Goal: Find specific page/section: Find specific page/section

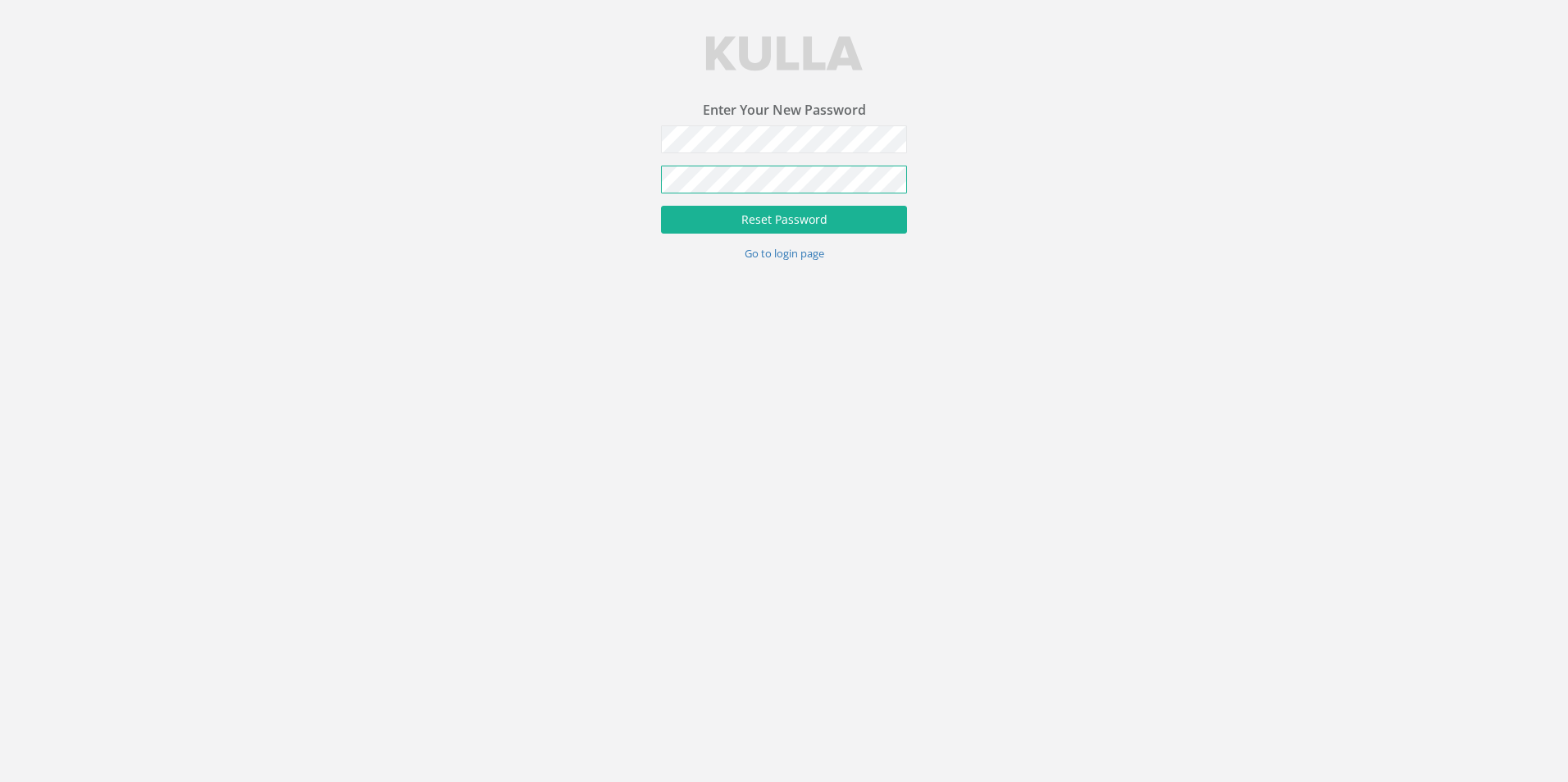
click at [661, 206] on button "Reset Password" at bounding box center [784, 220] width 246 height 28
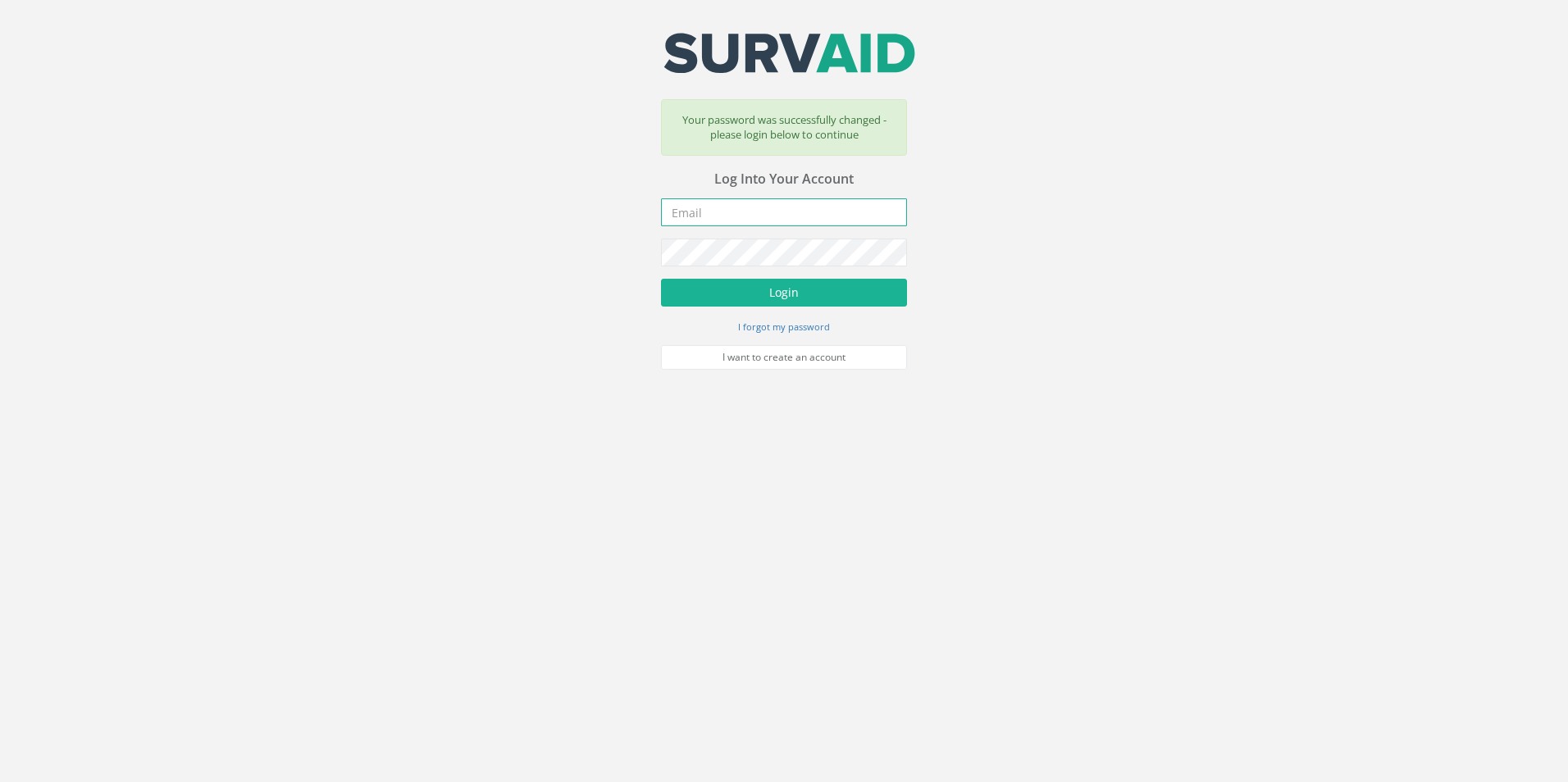
type input "[EMAIL_ADDRESS][PERSON_NAME][DOMAIN_NAME]"
click at [792, 298] on button "Login" at bounding box center [784, 292] width 246 height 28
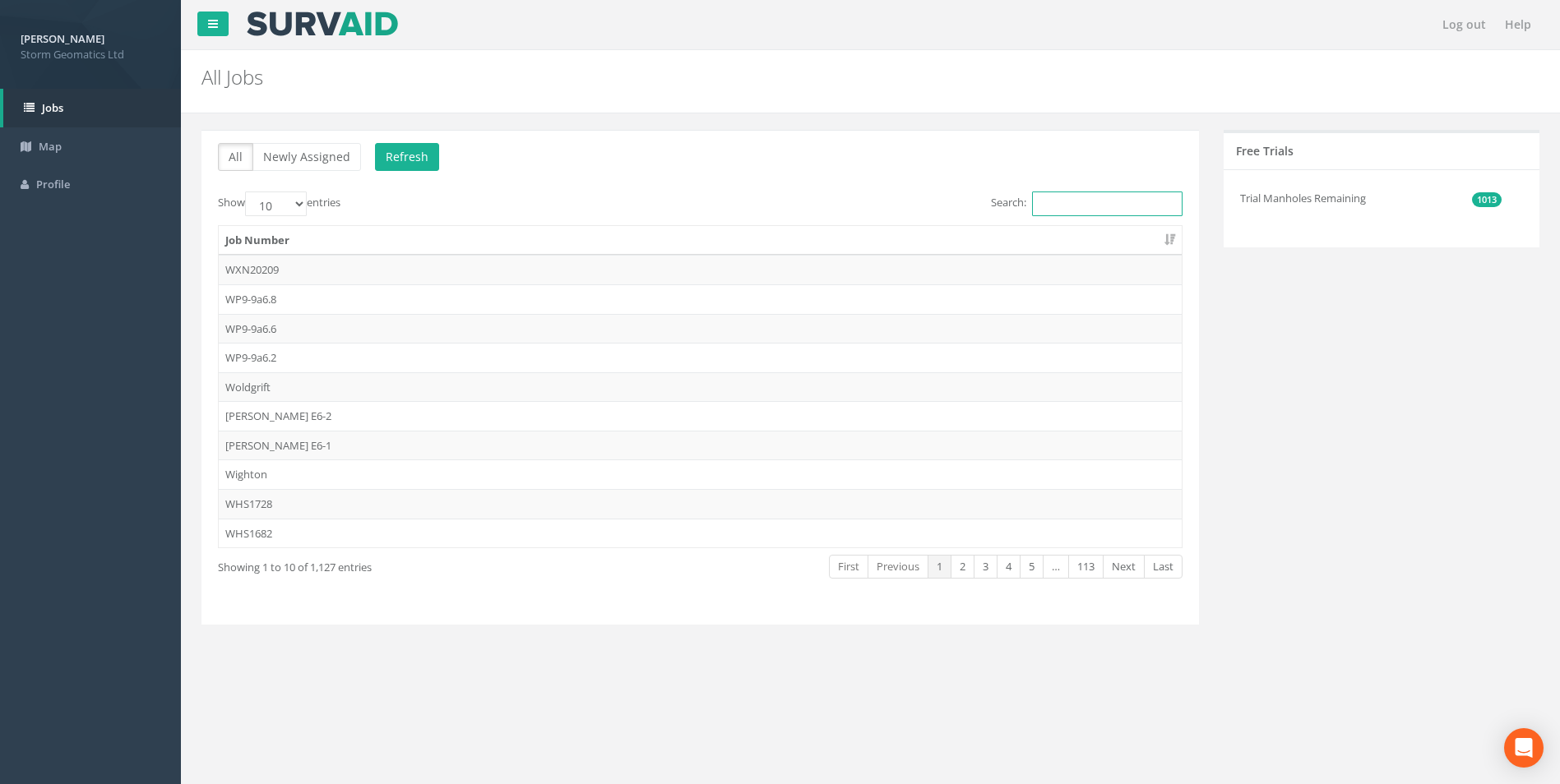
click at [1074, 210] on input "Search:" at bounding box center [1106, 203] width 150 height 24
click at [66, 149] on link "Map" at bounding box center [91, 147] width 181 height 38
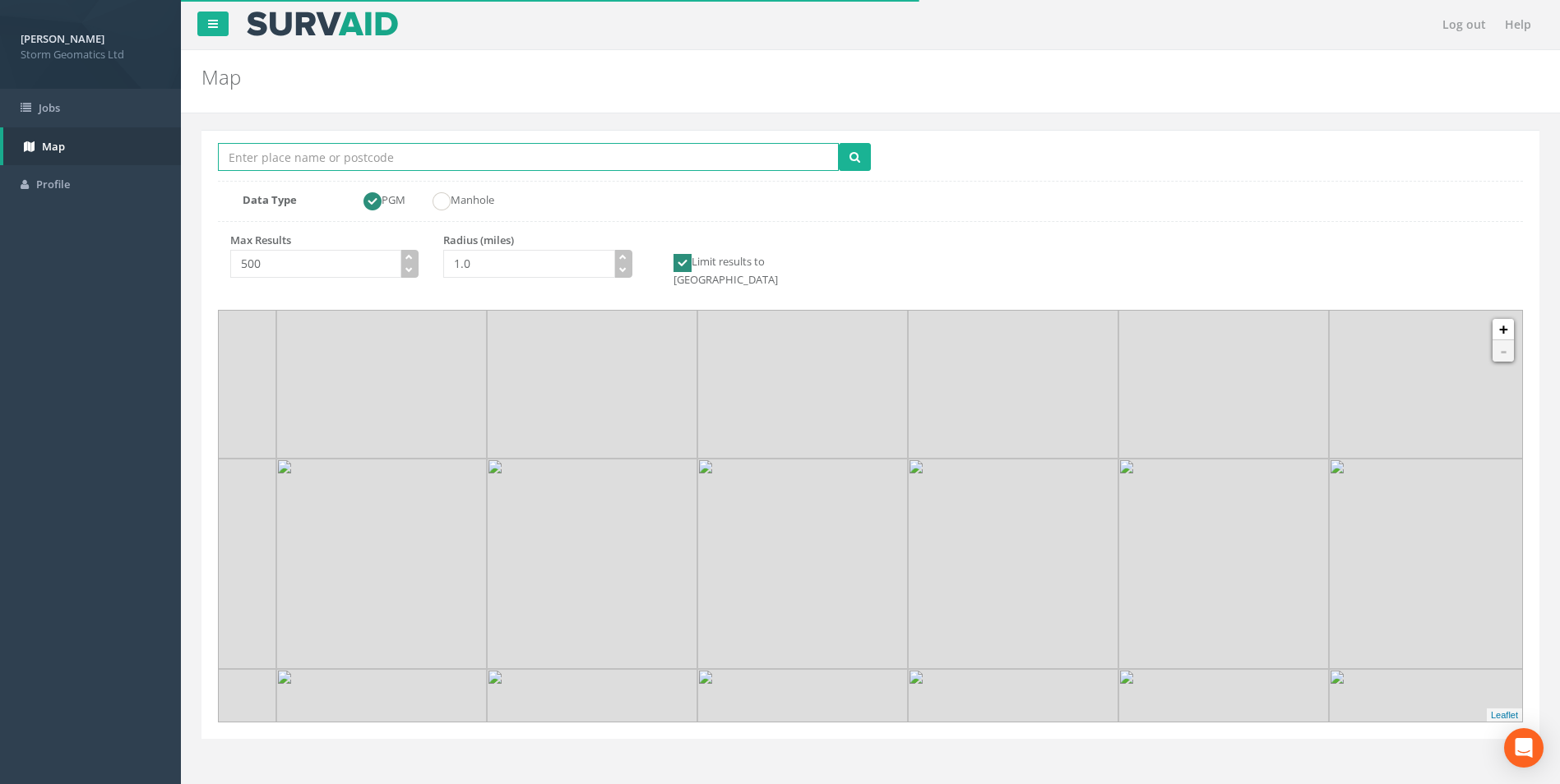
click at [321, 162] on input "Location Search Box" at bounding box center [527, 157] width 621 height 28
type input "[PERSON_NAME]"
click at [838, 143] on button "submit" at bounding box center [854, 157] width 32 height 28
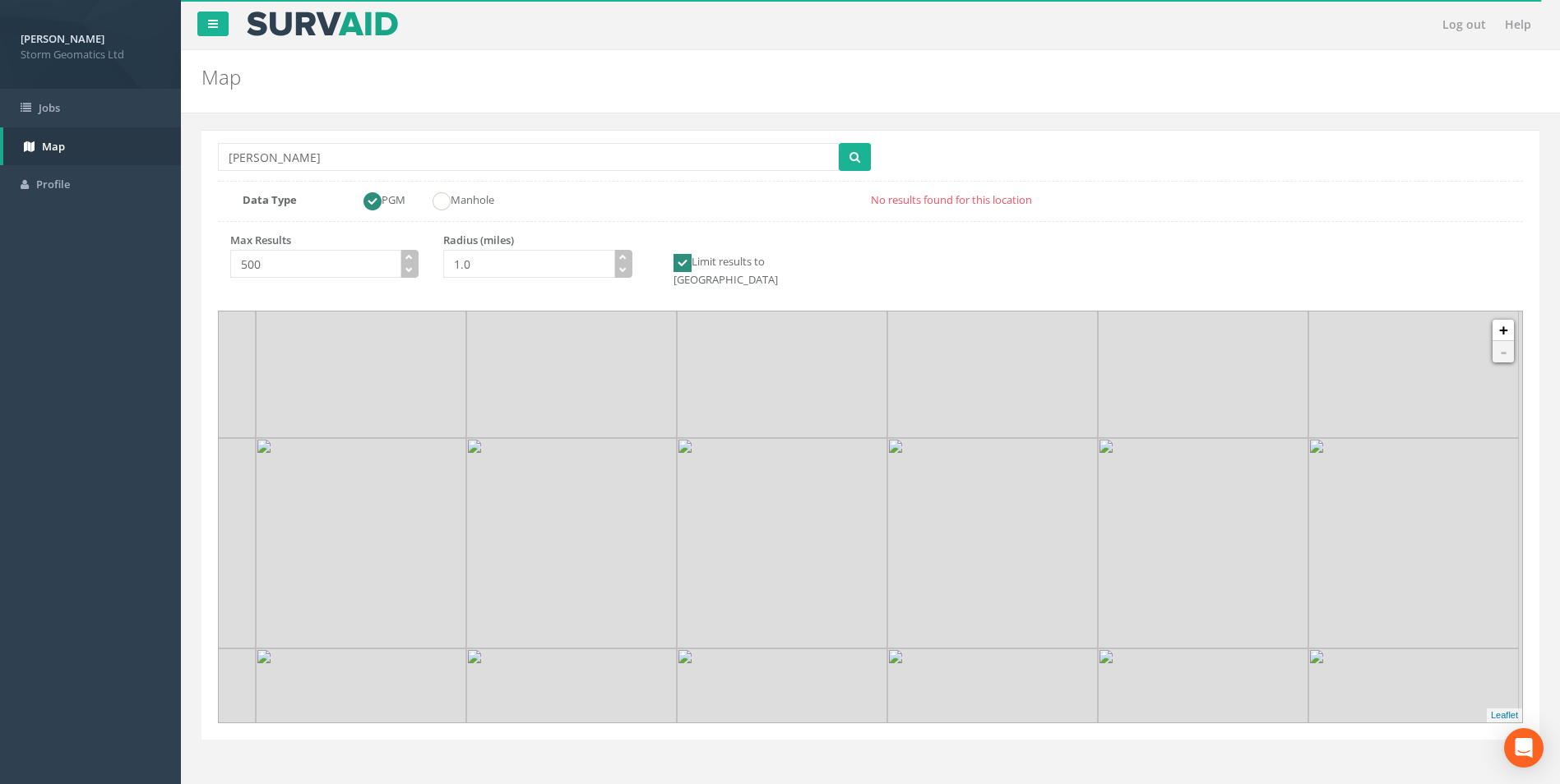
drag, startPoint x: 887, startPoint y: 605, endPoint x: 864, endPoint y: 564, distance: 47.0
click at [864, 564] on img at bounding box center [781, 542] width 210 height 210
click at [1503, 320] on link "+" at bounding box center [1503, 330] width 21 height 21
drag, startPoint x: 809, startPoint y: 656, endPoint x: 800, endPoint y: 541, distance: 115.4
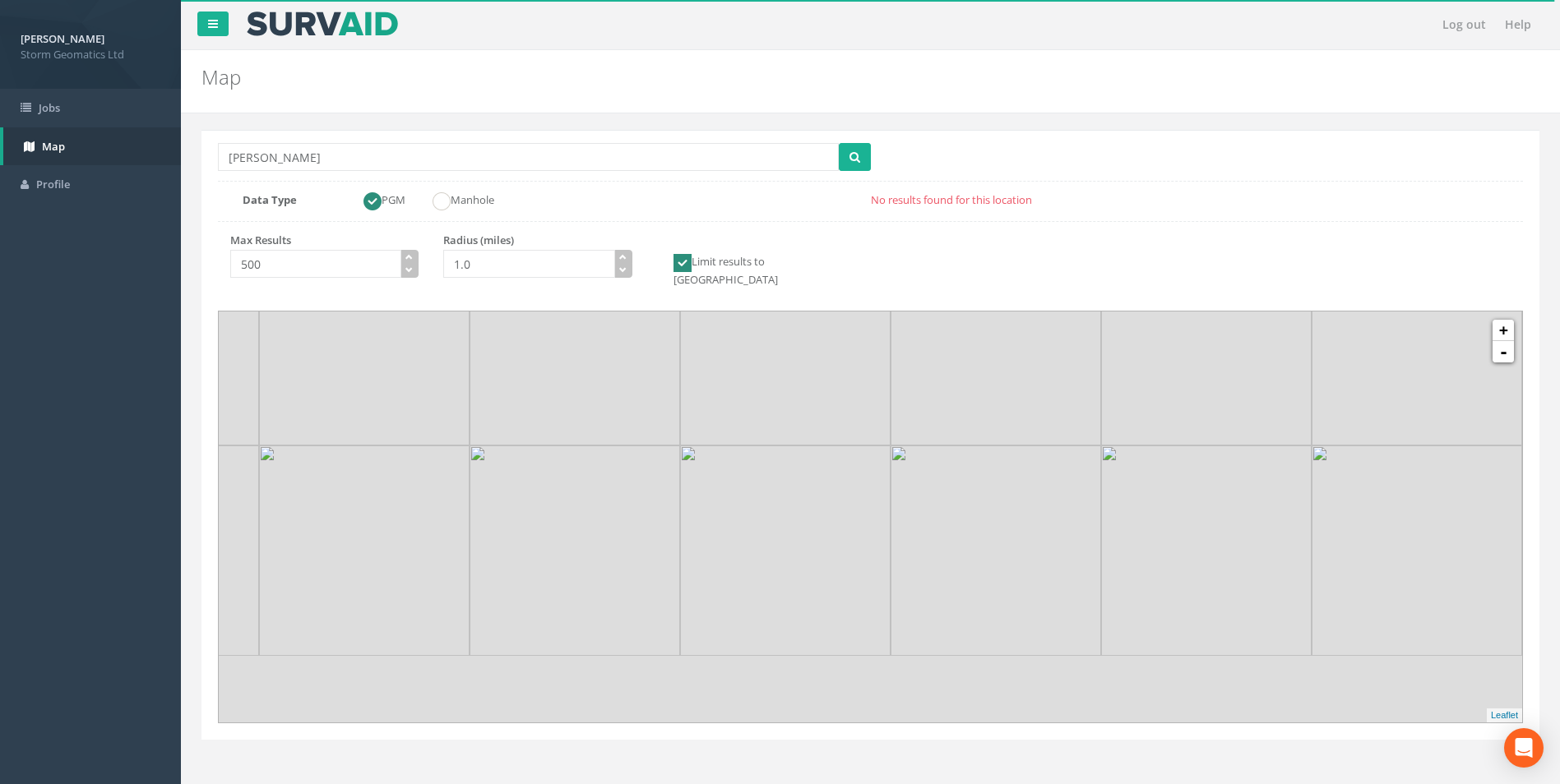
click at [800, 541] on img at bounding box center [784, 550] width 210 height 210
click at [1509, 320] on link "+" at bounding box center [1503, 330] width 21 height 21
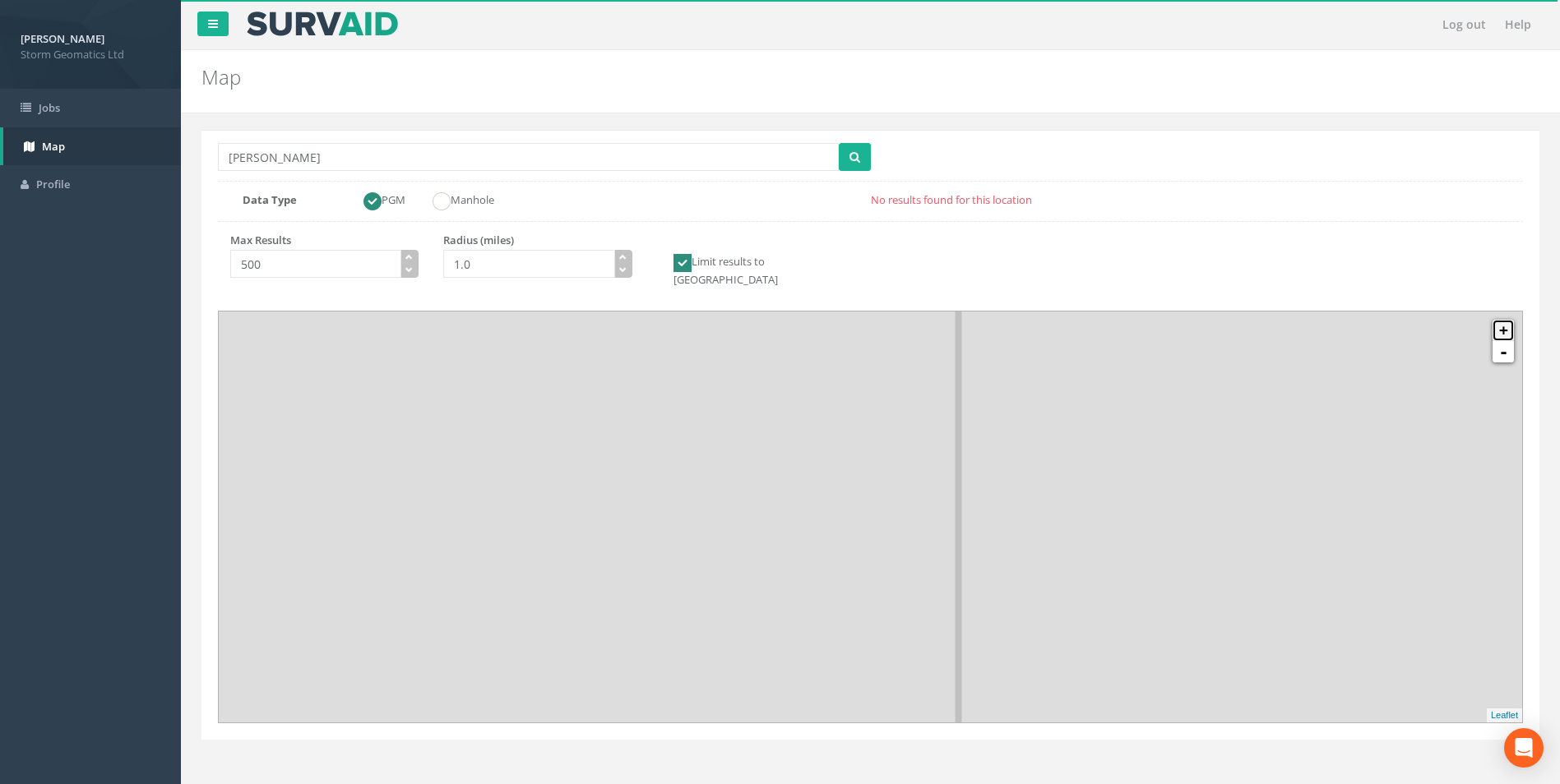
click at [1509, 320] on link "+" at bounding box center [1503, 330] width 21 height 21
drag, startPoint x: 859, startPoint y: 528, endPoint x: 1067, endPoint y: 474, distance: 214.9
click at [1067, 474] on img at bounding box center [1012, 436] width 210 height 210
click at [922, 525] on img at bounding box center [982, 448] width 210 height 210
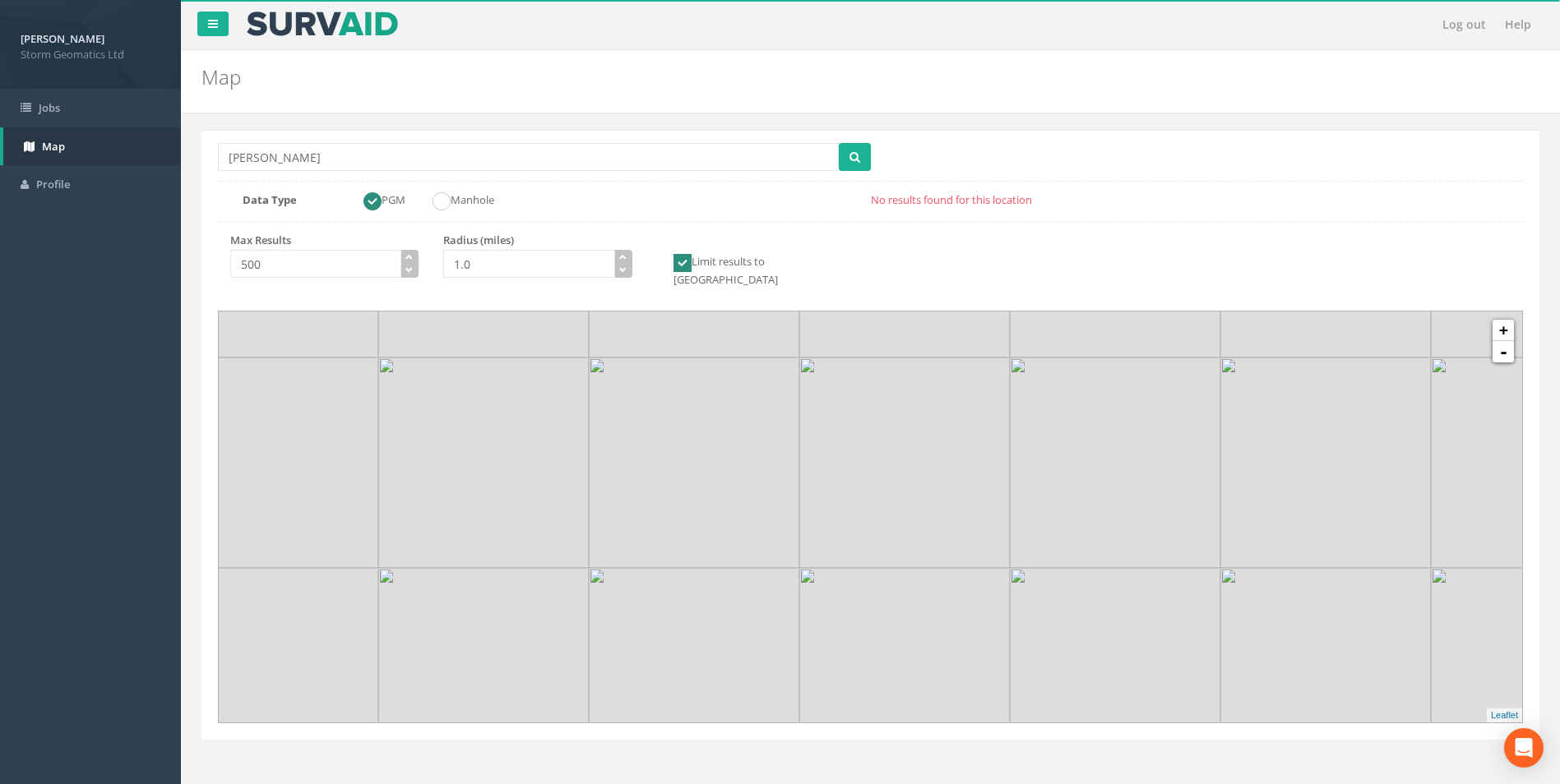
drag, startPoint x: 938, startPoint y: 521, endPoint x: 856, endPoint y: 536, distance: 83.4
click at [856, 536] on img at bounding box center [904, 462] width 210 height 210
drag, startPoint x: 625, startPoint y: 571, endPoint x: 800, endPoint y: 555, distance: 175.7
click at [556, 98] on div at bounding box center [556, 98] width 0 height 0
click at [1502, 320] on link "+" at bounding box center [1503, 330] width 21 height 21
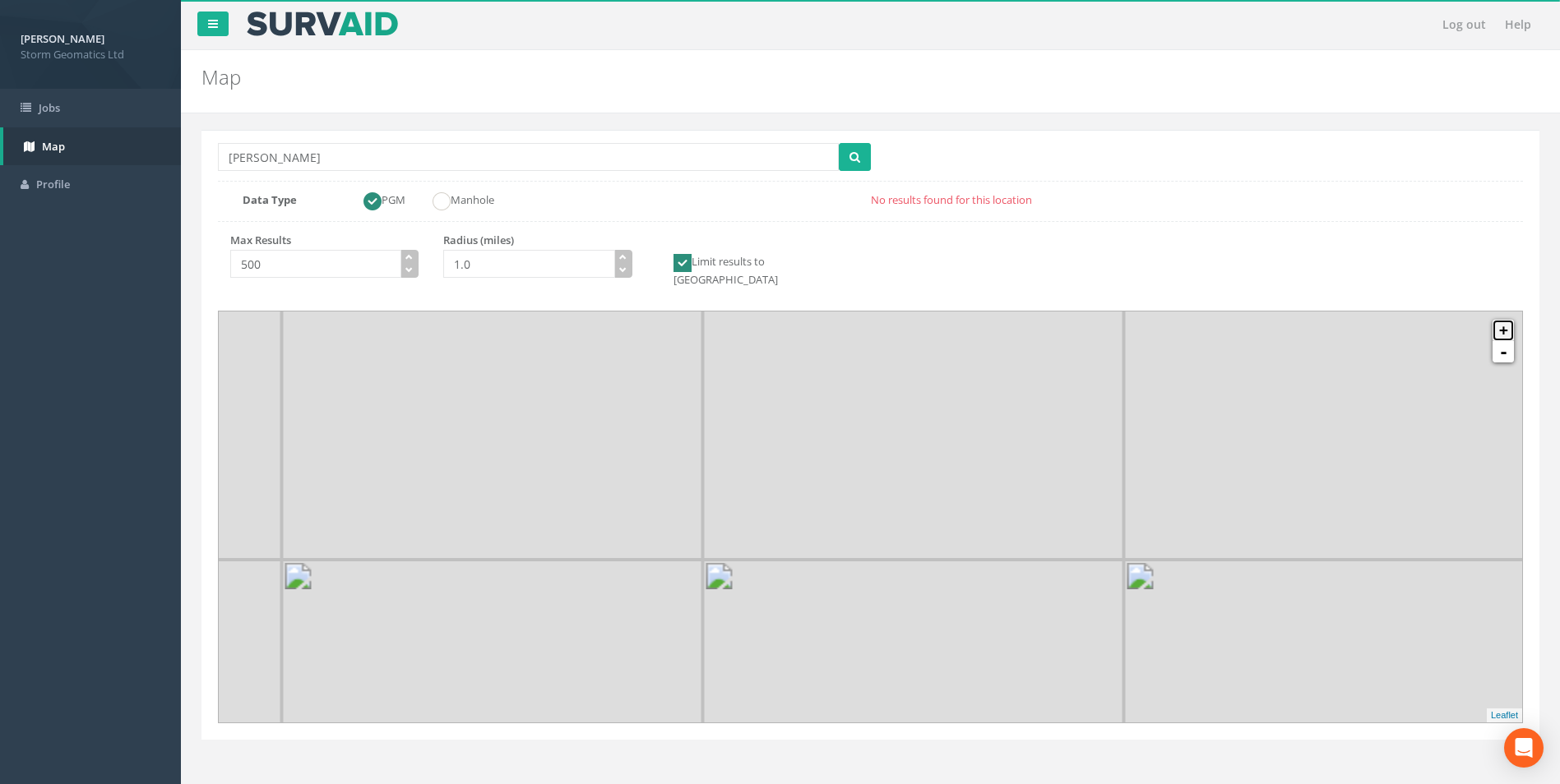
click at [1502, 320] on link "+" at bounding box center [1503, 330] width 21 height 21
drag, startPoint x: 783, startPoint y: 589, endPoint x: 822, endPoint y: 570, distance: 43.4
click at [822, 570] on img at bounding box center [720, 646] width 210 height 210
click at [1505, 320] on link "+" at bounding box center [1503, 330] width 21 height 21
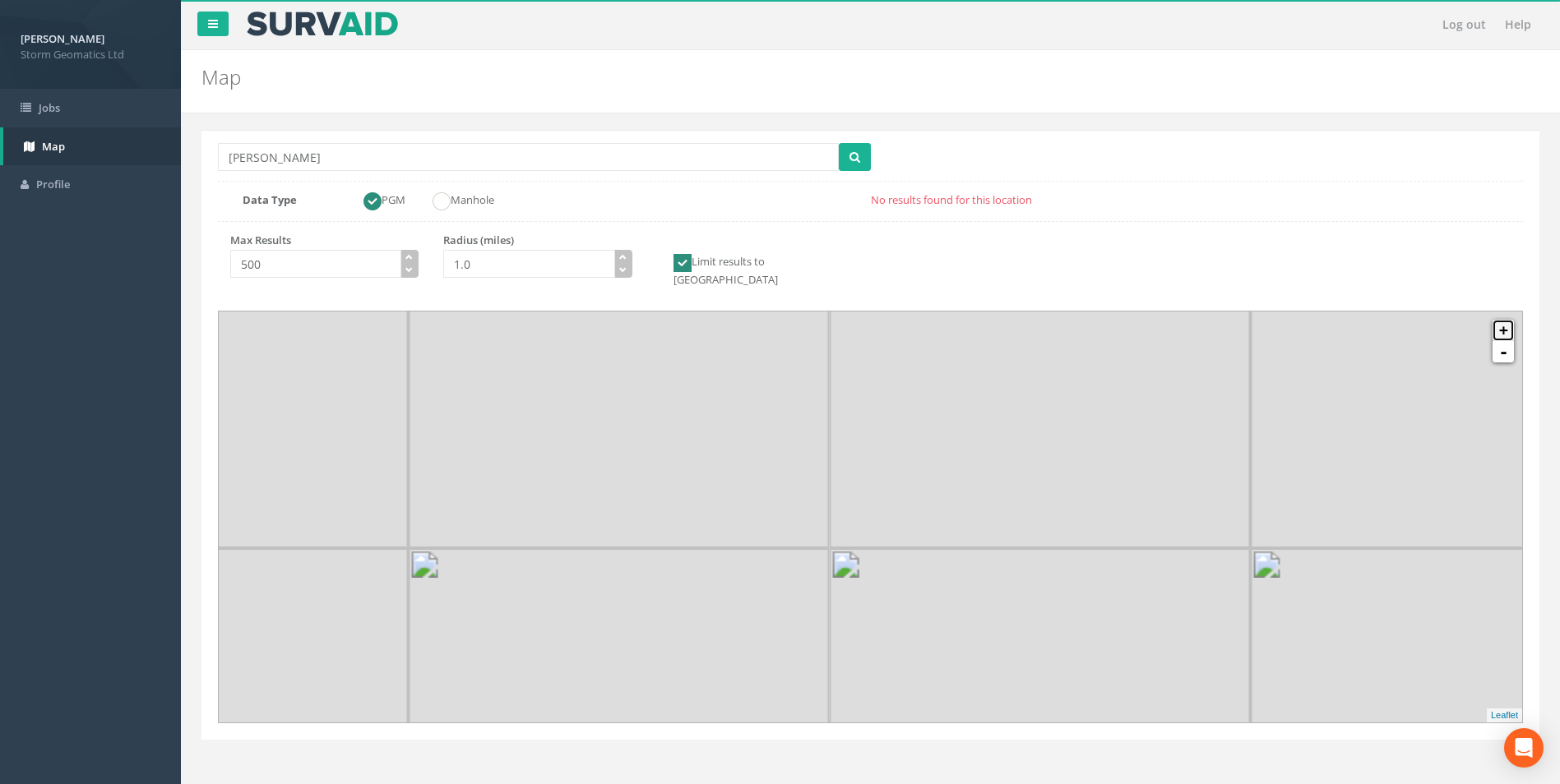
click at [1504, 320] on link "+" at bounding box center [1503, 330] width 21 height 21
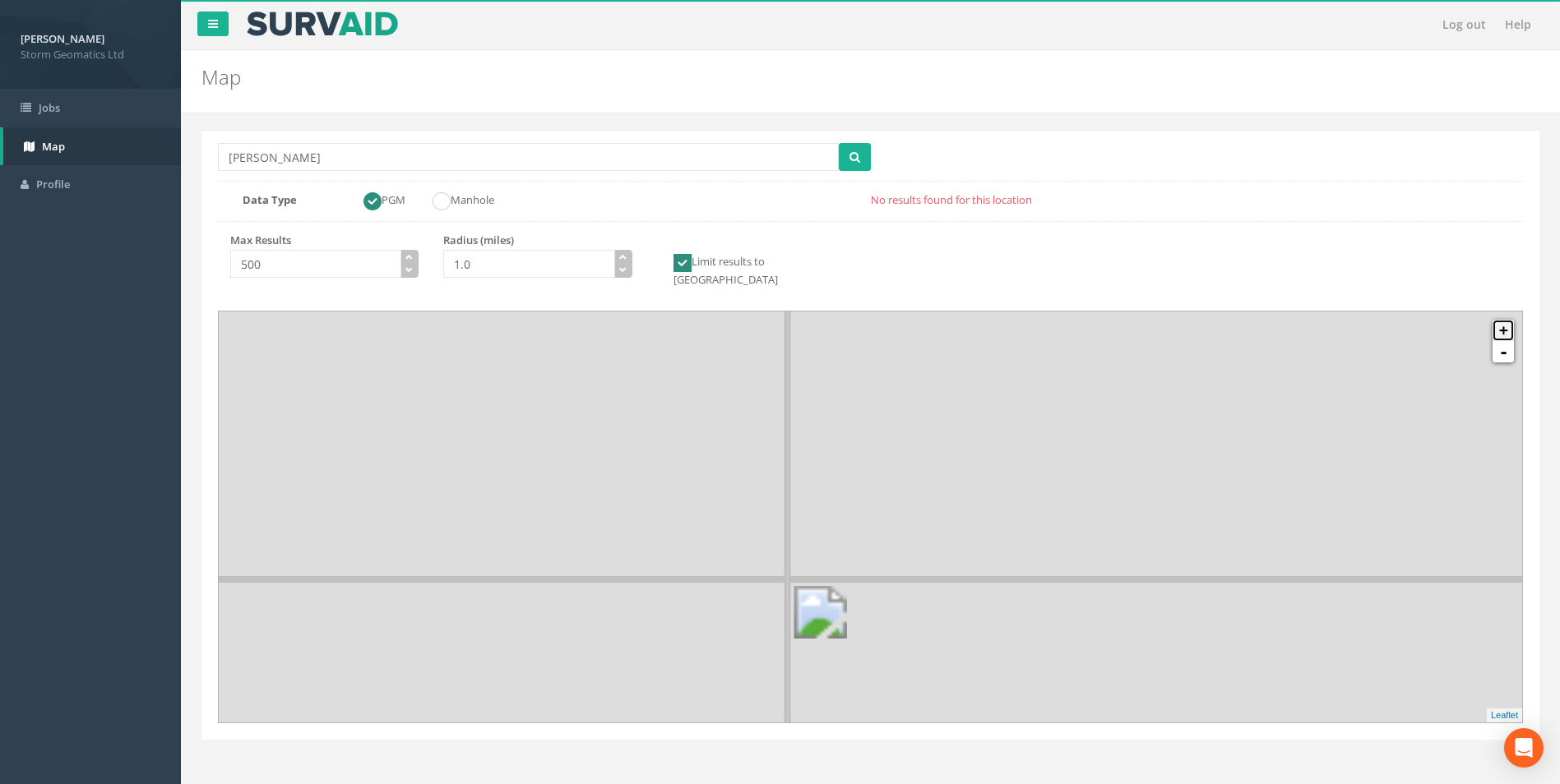
click at [1504, 320] on link "+" at bounding box center [1503, 330] width 21 height 21
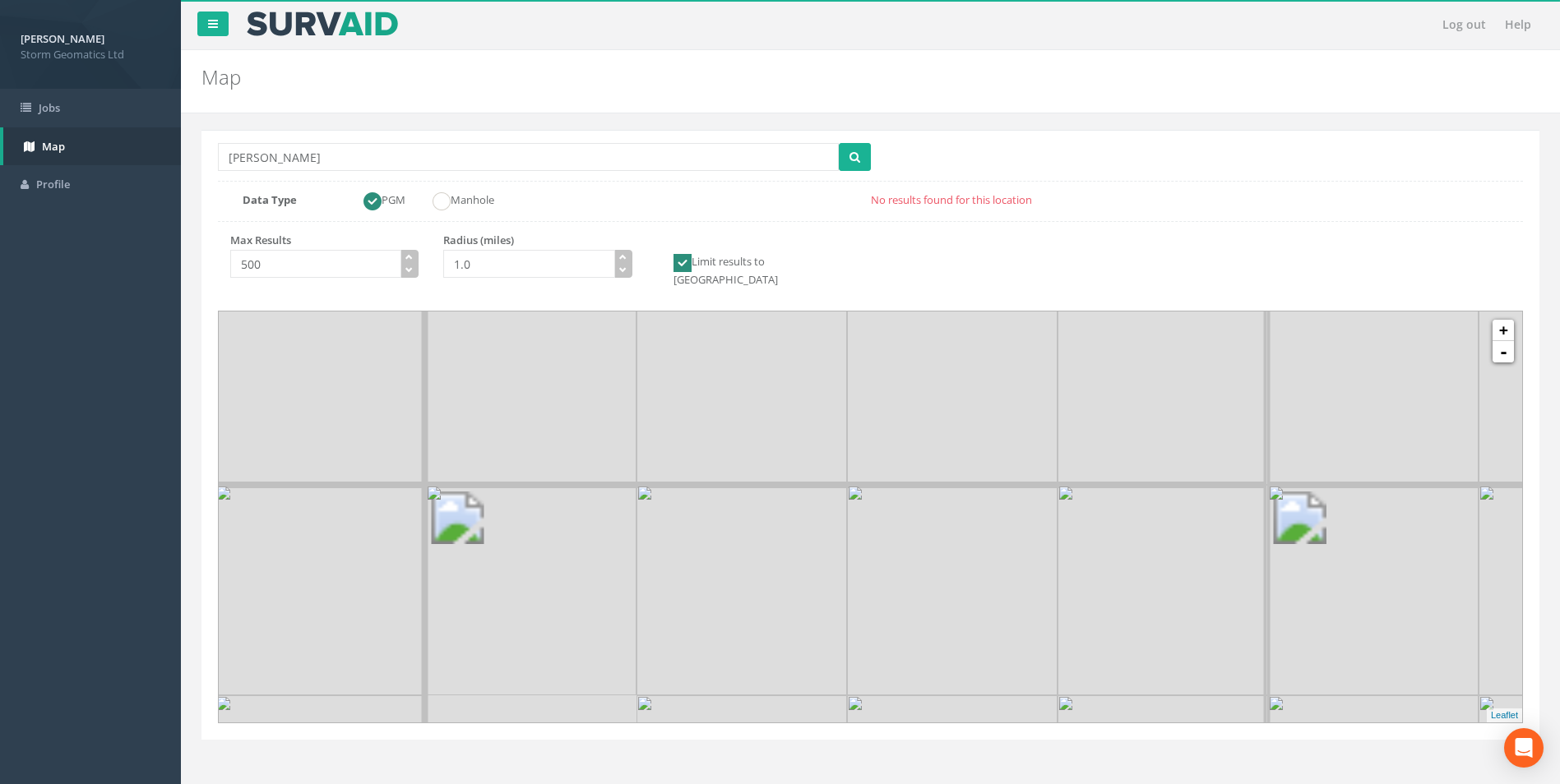
drag, startPoint x: 549, startPoint y: 622, endPoint x: 1033, endPoint y: 533, distance: 492.1
click at [1033, 533] on img at bounding box center [951, 590] width 210 height 210
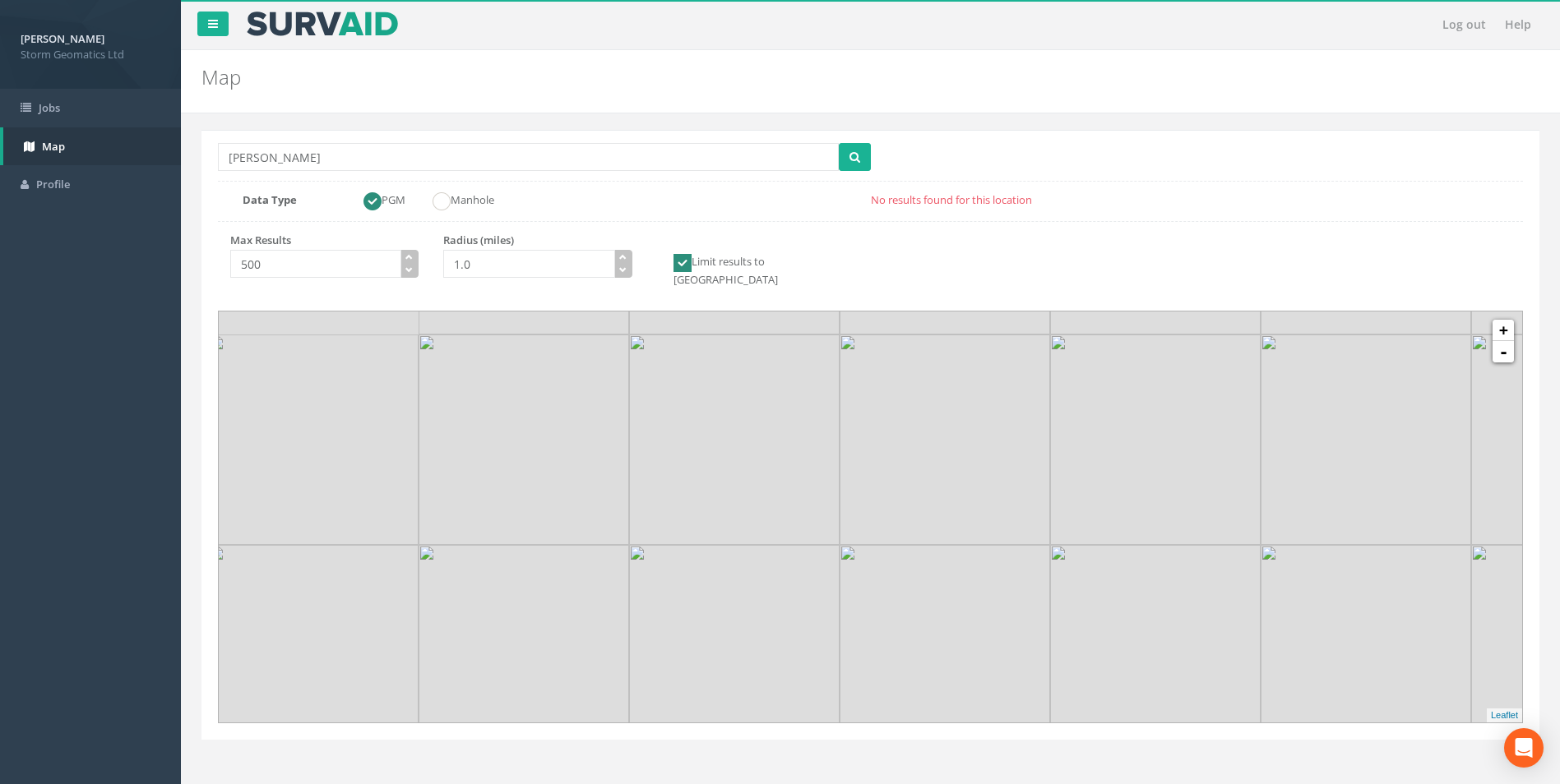
drag, startPoint x: 966, startPoint y: 534, endPoint x: 952, endPoint y: 590, distance: 57.7
click at [952, 590] on img at bounding box center [944, 650] width 210 height 210
click at [1505, 320] on link "+" at bounding box center [1503, 330] width 21 height 21
drag, startPoint x: 682, startPoint y: 636, endPoint x: 837, endPoint y: 685, distance: 162.6
click at [837, 685] on img at bounding box center [860, 656] width 210 height 210
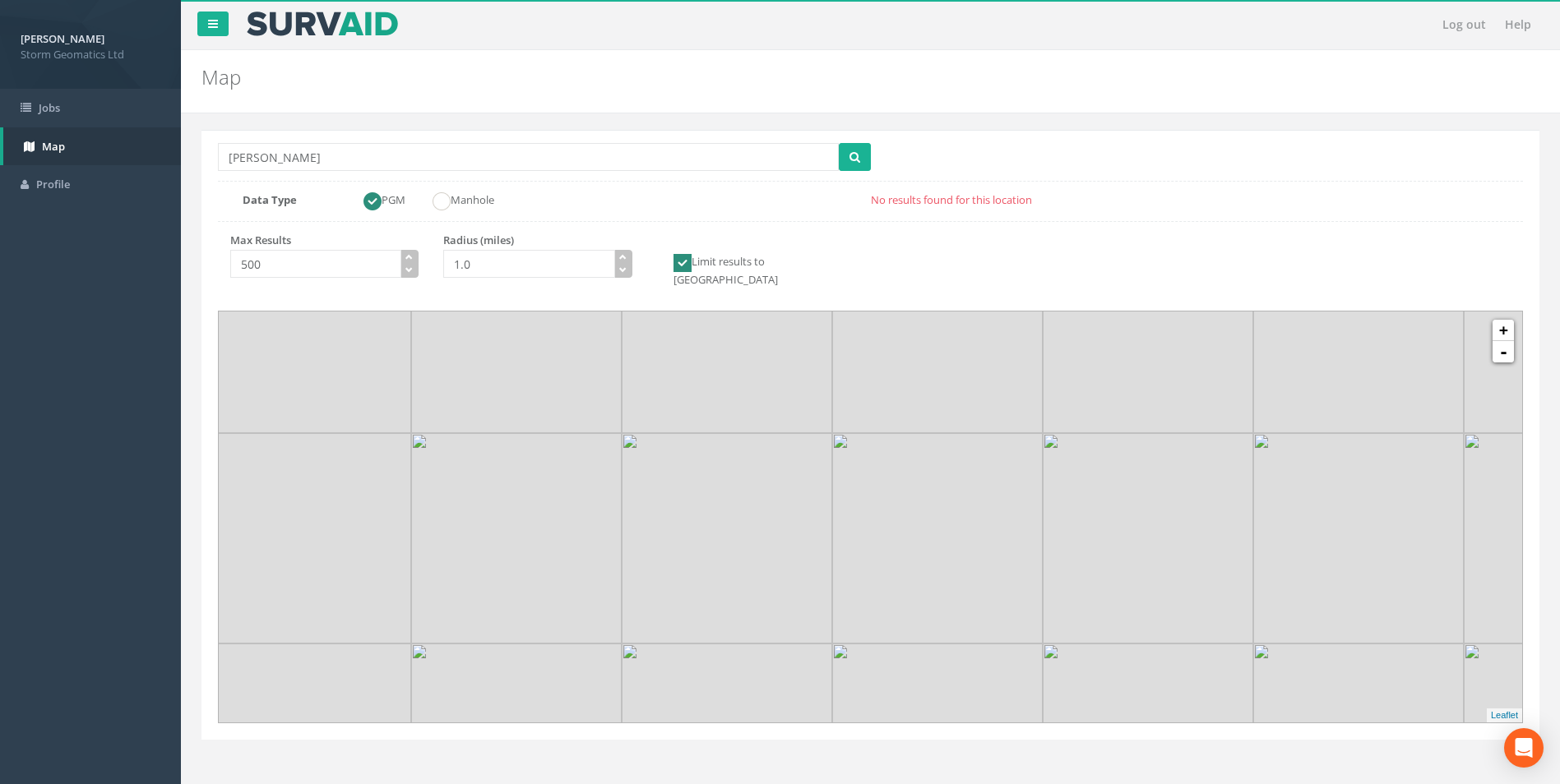
drag, startPoint x: 855, startPoint y: 638, endPoint x: 903, endPoint y: 678, distance: 62.5
click at [903, 678] on img at bounding box center [936, 749] width 210 height 210
drag, startPoint x: 995, startPoint y: 598, endPoint x: 963, endPoint y: 521, distance: 83.4
click at [963, 521] on img at bounding box center [952, 499] width 210 height 210
click at [1502, 320] on link "+" at bounding box center [1503, 330] width 21 height 21
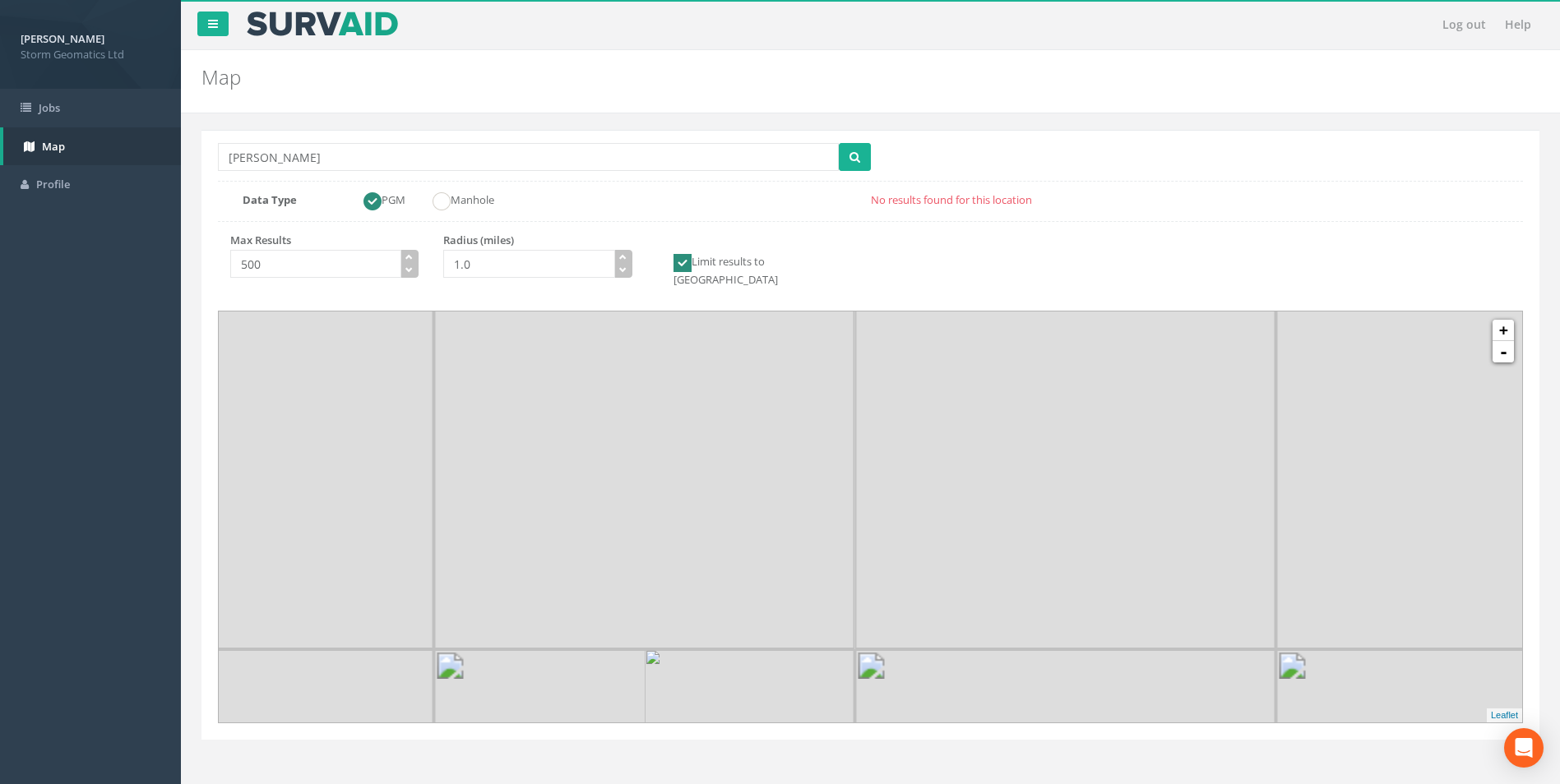
drag, startPoint x: 1199, startPoint y: 450, endPoint x: 814, endPoint y: 818, distance: 532.6
click at [814, 783] on html "[PERSON_NAME] Storm Geomatics Ltd Logout S Jobs Map Profile Log out Help Map Lo…" at bounding box center [780, 392] width 1560 height 784
drag, startPoint x: 960, startPoint y: 612, endPoint x: 877, endPoint y: 585, distance: 87.3
click at [910, 707] on img at bounding box center [895, 672] width 210 height 210
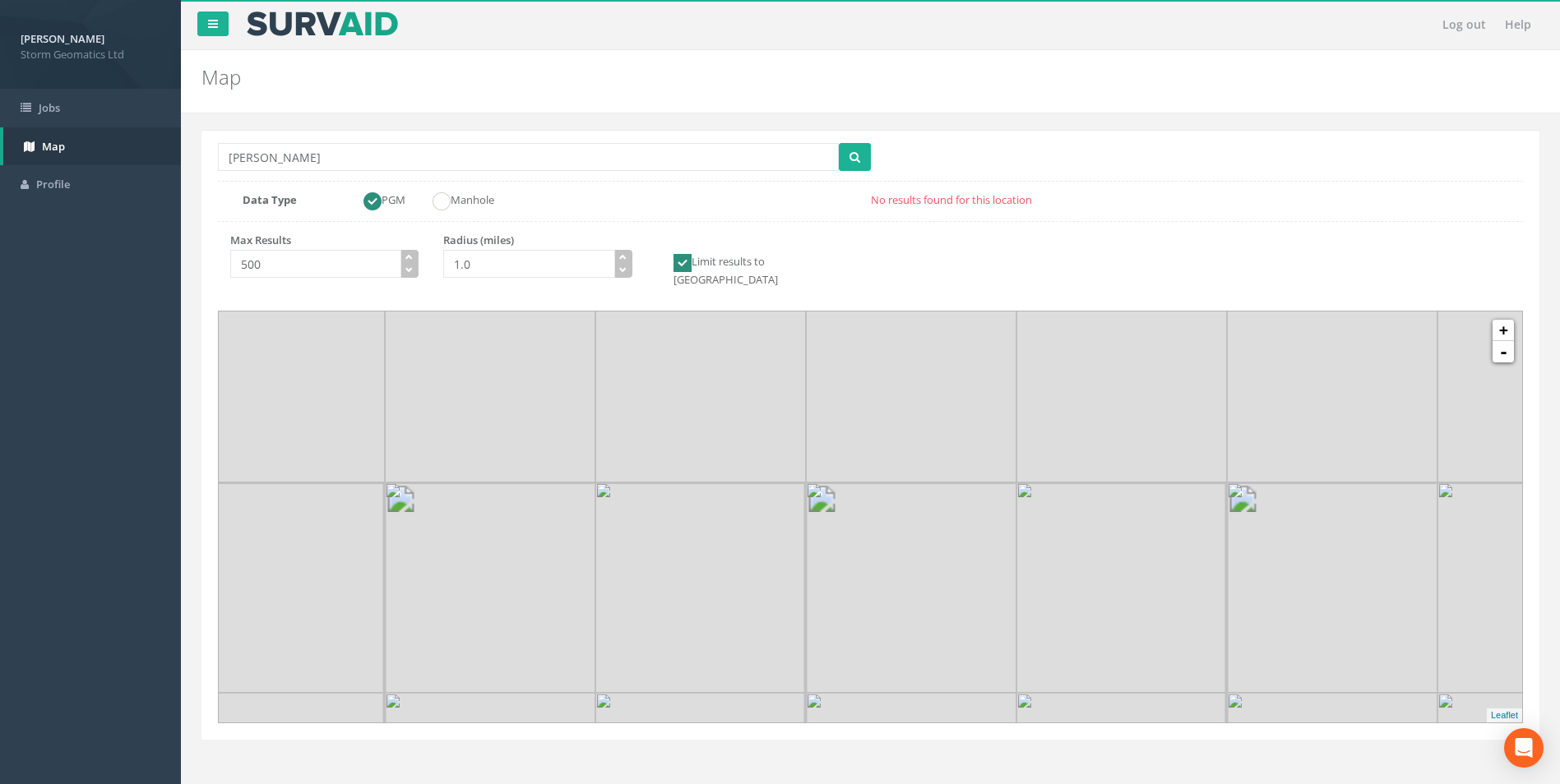
drag, startPoint x: 852, startPoint y: 456, endPoint x: 873, endPoint y: 648, distance: 193.1
click at [873, 648] on img at bounding box center [910, 587] width 210 height 210
drag, startPoint x: 866, startPoint y: 523, endPoint x: 962, endPoint y: 693, distance: 195.2
click at [962, 693] on img at bounding box center [1007, 611] width 210 height 210
drag, startPoint x: 708, startPoint y: 553, endPoint x: 817, endPoint y: 583, distance: 113.1
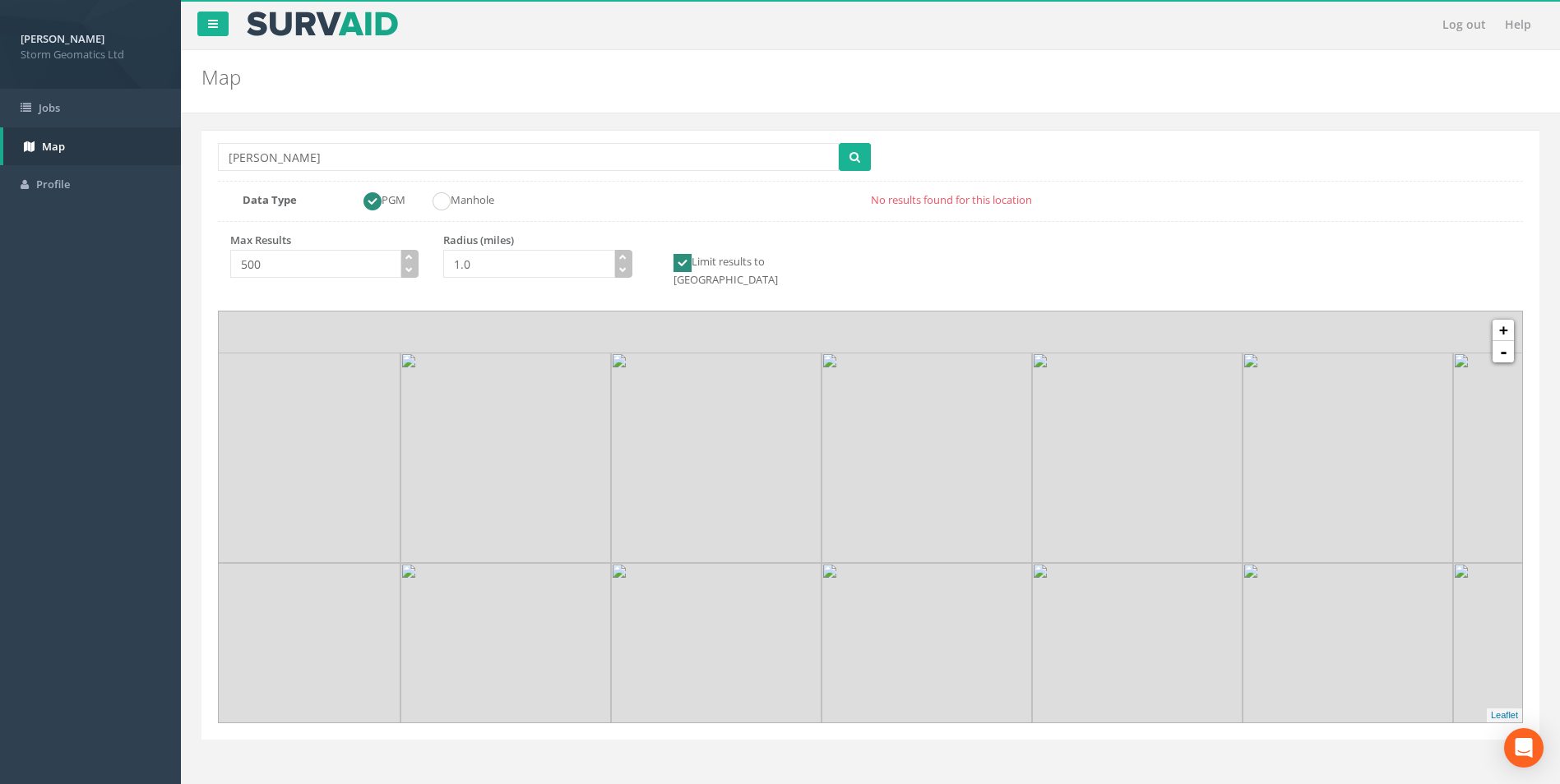
click at [795, 594] on img at bounding box center [715, 667] width 210 height 210
drag, startPoint x: 961, startPoint y: 524, endPoint x: 682, endPoint y: 731, distance: 347.4
click at [683, 731] on div "Location Search Box [GEOGRAPHIC_DATA] Multiple Locations Found Data Type PGM Ma…" at bounding box center [870, 454] width 1355 height 679
drag, startPoint x: 635, startPoint y: 603, endPoint x: 786, endPoint y: 705, distance: 182.2
click at [786, 705] on img at bounding box center [791, 747] width 210 height 210
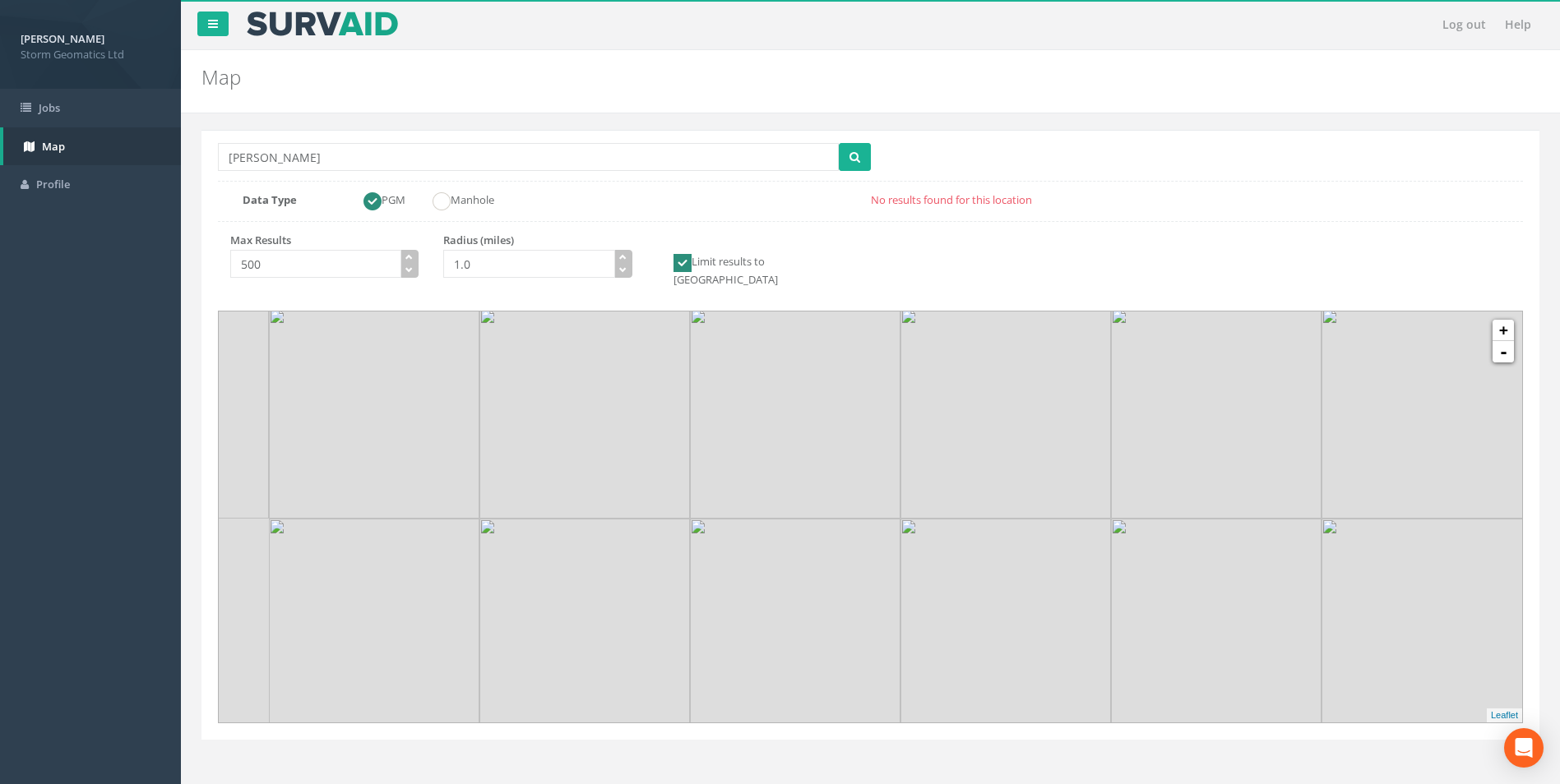
drag, startPoint x: 611, startPoint y: 624, endPoint x: 804, endPoint y: 689, distance: 203.7
click at [804, 689] on img at bounding box center [794, 623] width 210 height 210
drag, startPoint x: 823, startPoint y: 582, endPoint x: 944, endPoint y: 412, distance: 208.7
click at [944, 412] on img at bounding box center [902, 425] width 210 height 210
drag, startPoint x: 1020, startPoint y: 528, endPoint x: 705, endPoint y: 360, distance: 357.0
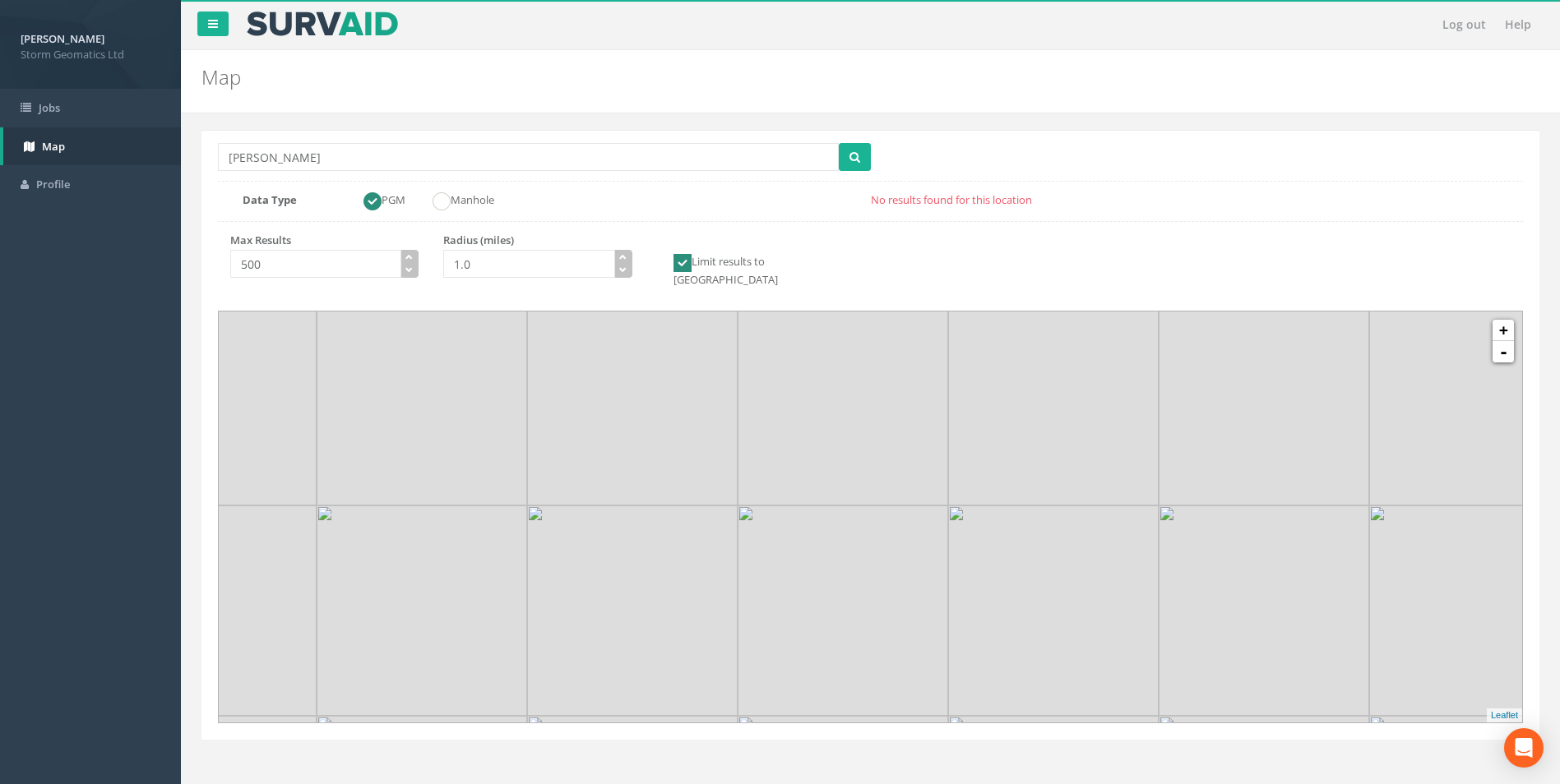
click at [705, 358] on img at bounding box center [632, 399] width 210 height 210
drag, startPoint x: 828, startPoint y: 485, endPoint x: 828, endPoint y: 394, distance: 91.0
click at [827, 394] on img at bounding box center [788, 494] width 210 height 210
drag, startPoint x: 260, startPoint y: 167, endPoint x: 185, endPoint y: 165, distance: 75.0
click at [187, 165] on div "Log out Help Map Location Search Box [PERSON_NAME] Multiple Locations Found Dat…" at bounding box center [870, 493] width 1379 height 987
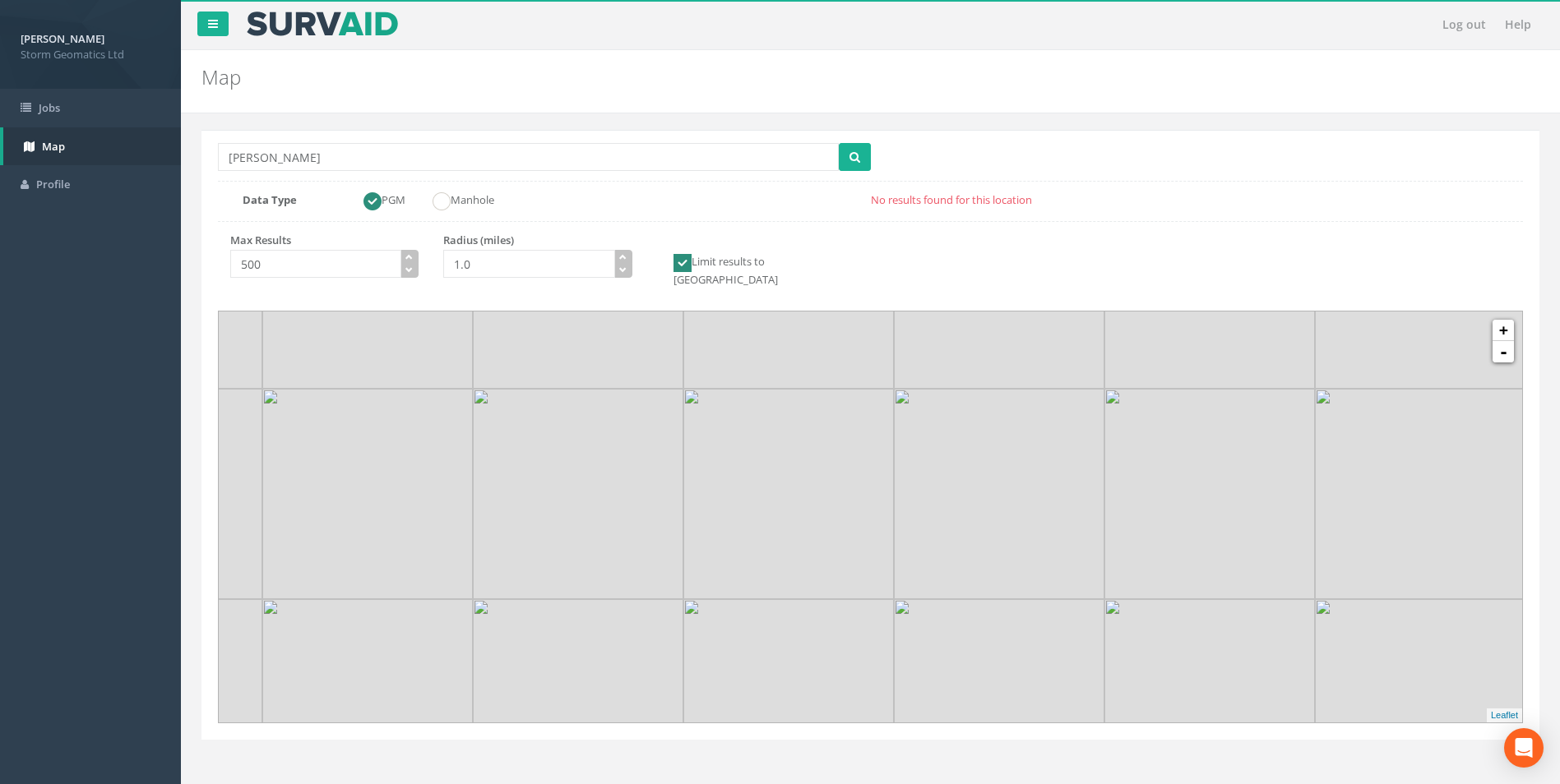
drag, startPoint x: 1003, startPoint y: 526, endPoint x: 1000, endPoint y: 535, distance: 9.5
click at [1003, 527] on img at bounding box center [998, 494] width 210 height 210
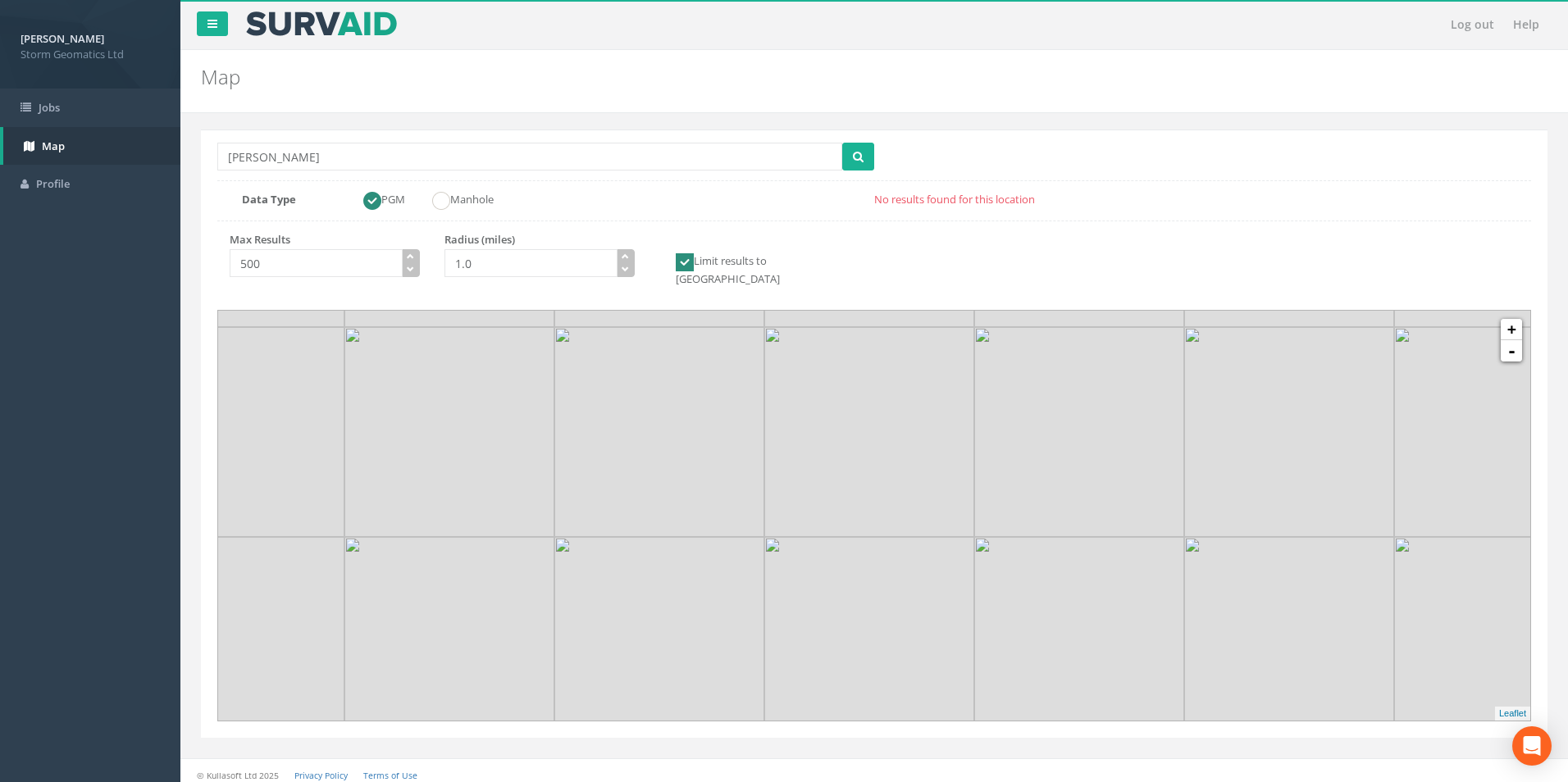
drag, startPoint x: 1104, startPoint y: 401, endPoint x: 1071, endPoint y: 387, distance: 35.8
click at [1072, 364] on img at bounding box center [1078, 431] width 210 height 209
drag, startPoint x: 1068, startPoint y: 456, endPoint x: 1078, endPoint y: 364, distance: 92.5
click at [1063, 478] on img at bounding box center [1008, 582] width 210 height 209
drag, startPoint x: 1132, startPoint y: 475, endPoint x: 1166, endPoint y: 532, distance: 66.4
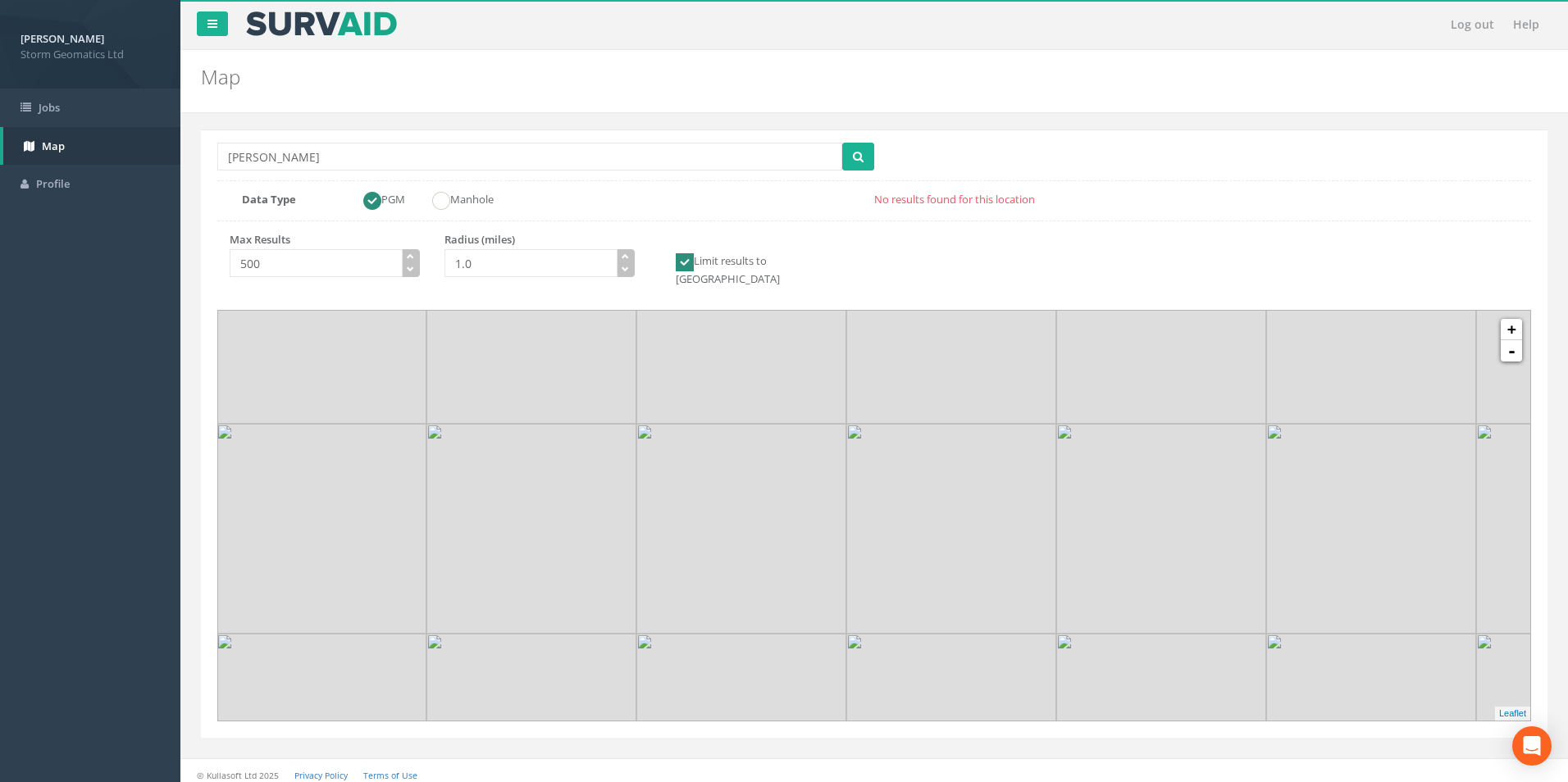
click at [1166, 532] on img at bounding box center [1161, 528] width 210 height 209
click at [813, 515] on img at bounding box center [820, 527] width 210 height 209
click at [775, 430] on img at bounding box center [830, 399] width 210 height 209
click at [486, 158] on input "Location Search Box" at bounding box center [529, 156] width 625 height 28
click at [843, 142] on button "submit" at bounding box center [858, 156] width 32 height 28
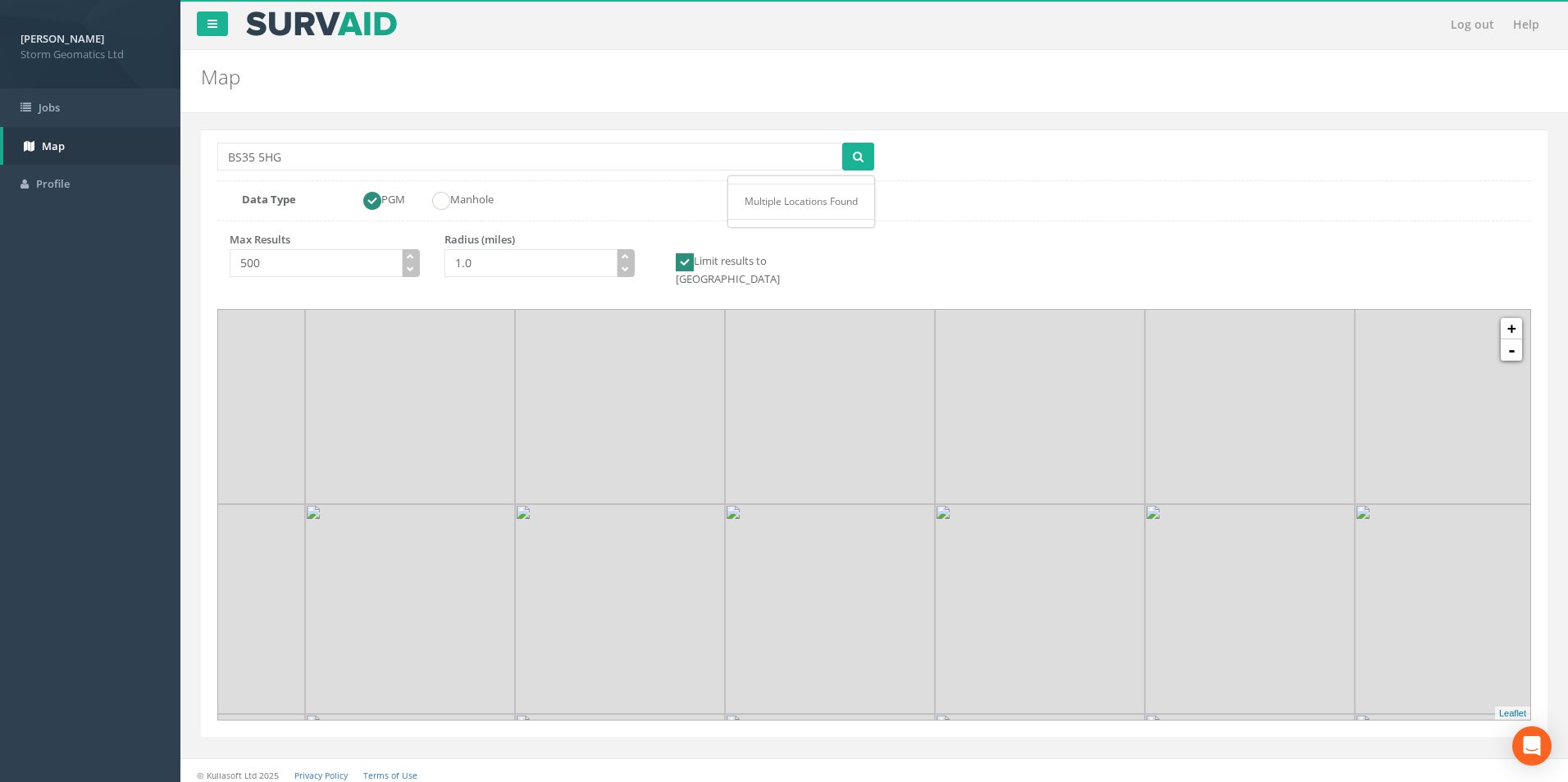
click at [848, 200] on li "Multiple Locations Found" at bounding box center [801, 201] width 146 height 19
click at [857, 159] on icon "submit" at bounding box center [858, 156] width 10 height 11
drag, startPoint x: 322, startPoint y: 159, endPoint x: 224, endPoint y: 148, distance: 98.6
click at [212, 155] on div "Location Search Box BS35 5HG Multiple Locations Found Data Type PGM Manhole Max…" at bounding box center [874, 433] width 1346 height 608
click at [256, 155] on input "BS35 5HG" at bounding box center [529, 156] width 625 height 28
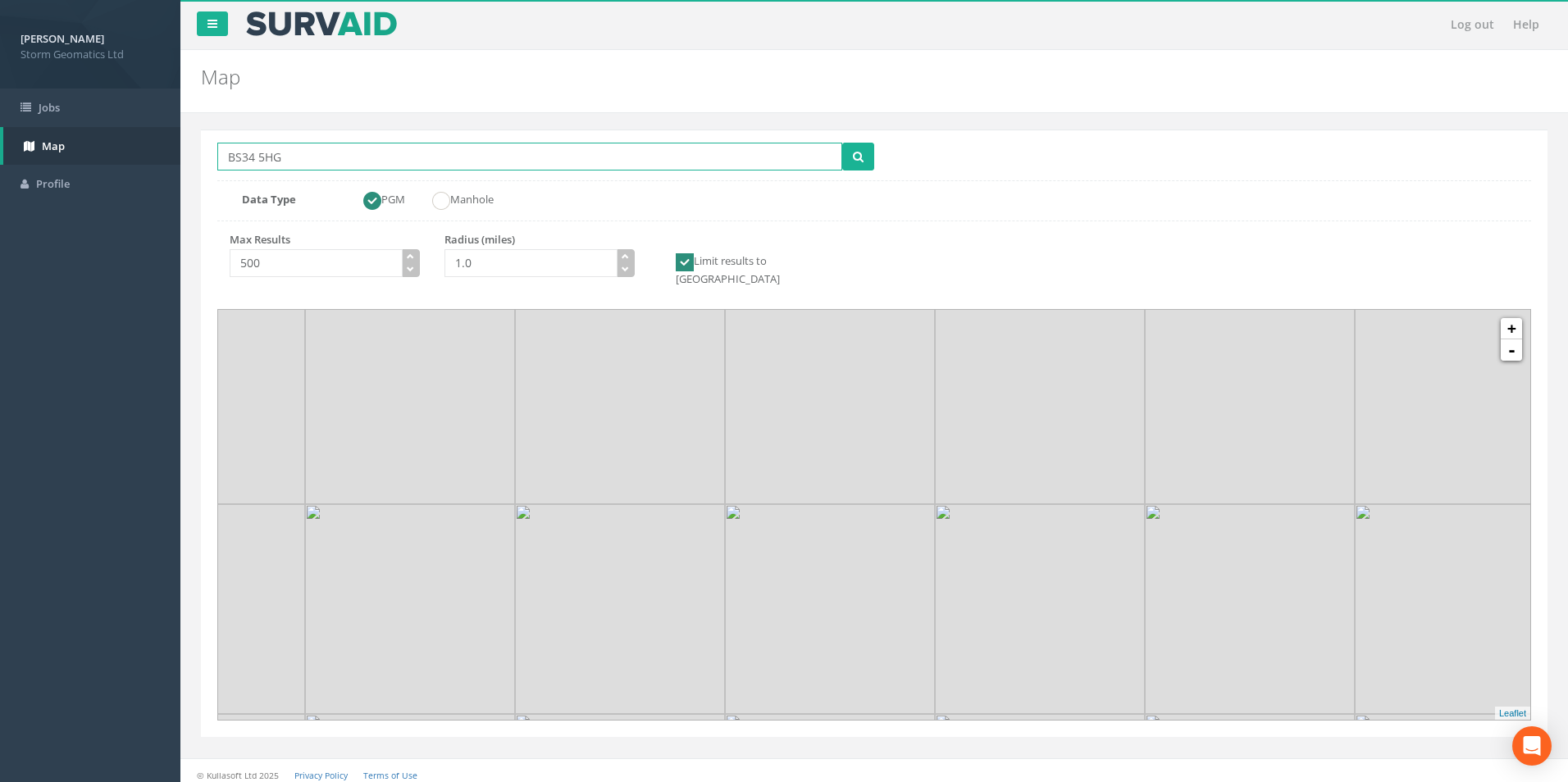
type input "BS34 5HG"
click at [843, 142] on button "submit" at bounding box center [858, 156] width 32 height 28
drag, startPoint x: 340, startPoint y: 164, endPoint x: -4, endPoint y: 165, distance: 344.0
click at [0, 165] on html "[PERSON_NAME] Storm Geomatics Ltd Logout S Jobs Map Profile Log out Help Map Lo…" at bounding box center [784, 391] width 1568 height 782
drag, startPoint x: 926, startPoint y: 570, endPoint x: 905, endPoint y: 513, distance: 60.7
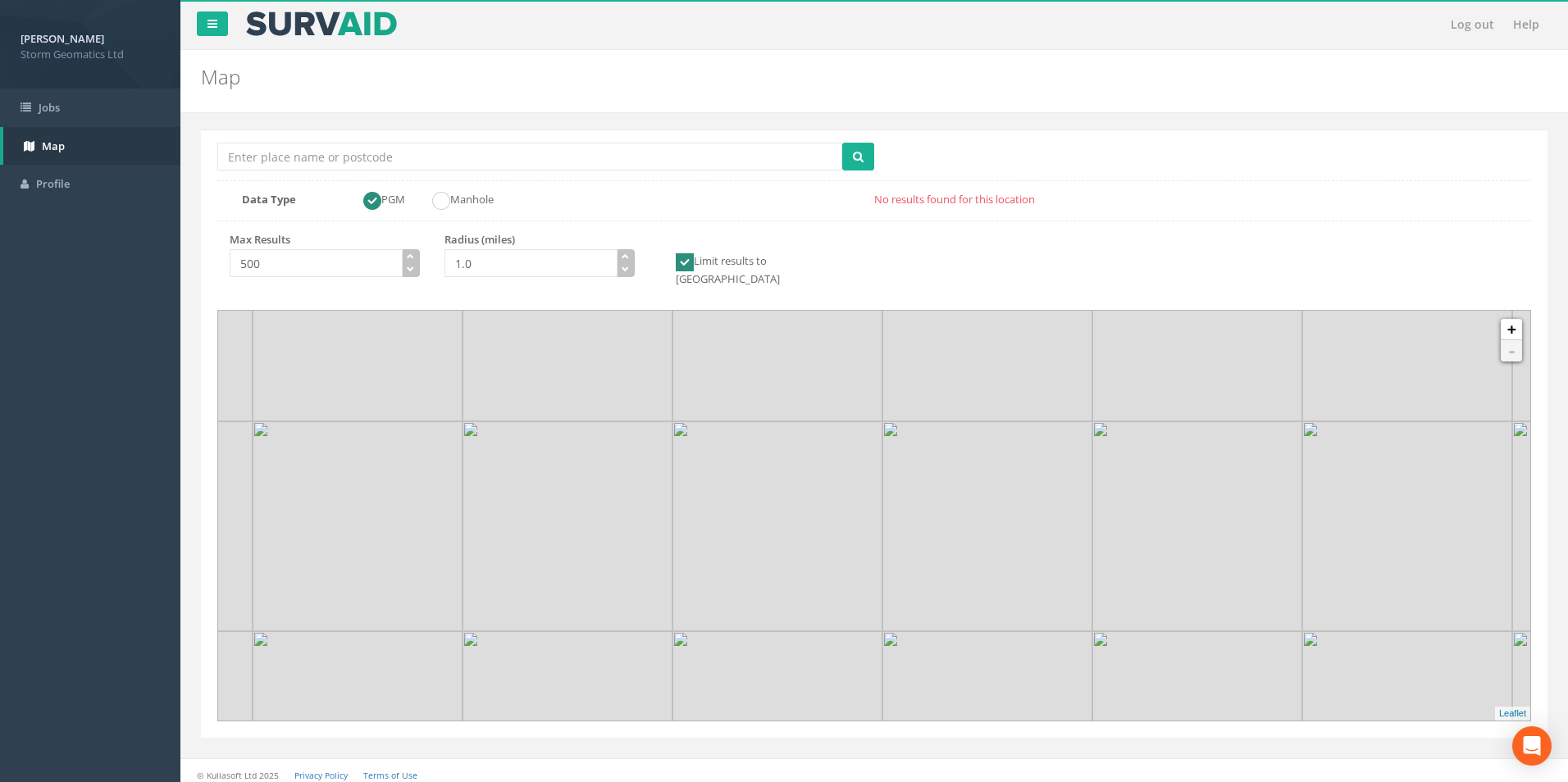
click at [902, 521] on img at bounding box center [987, 526] width 210 height 209
click at [1514, 319] on link "+" at bounding box center [1511, 330] width 21 height 21
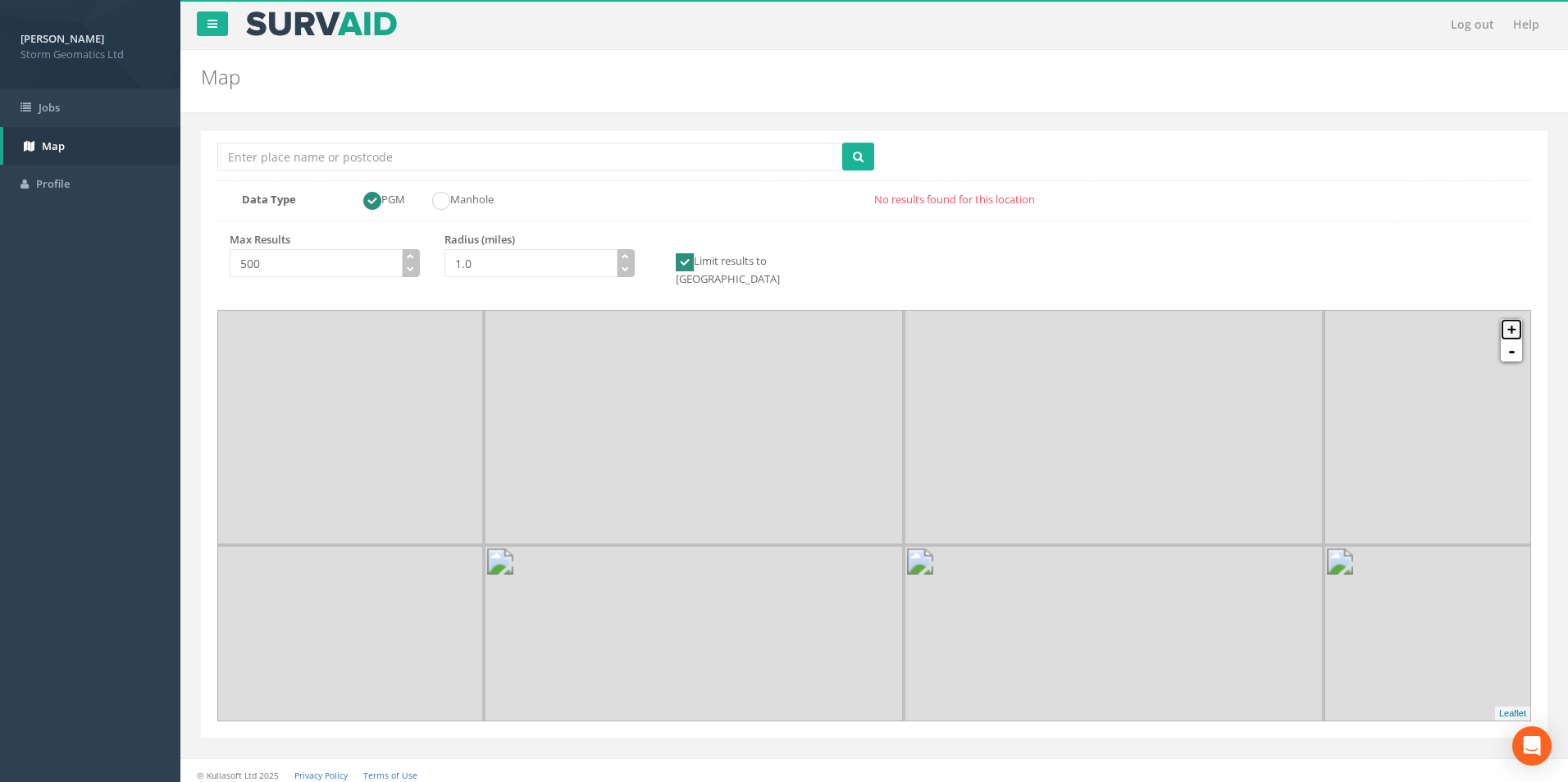
click at [1514, 319] on link "+" at bounding box center [1511, 330] width 21 height 21
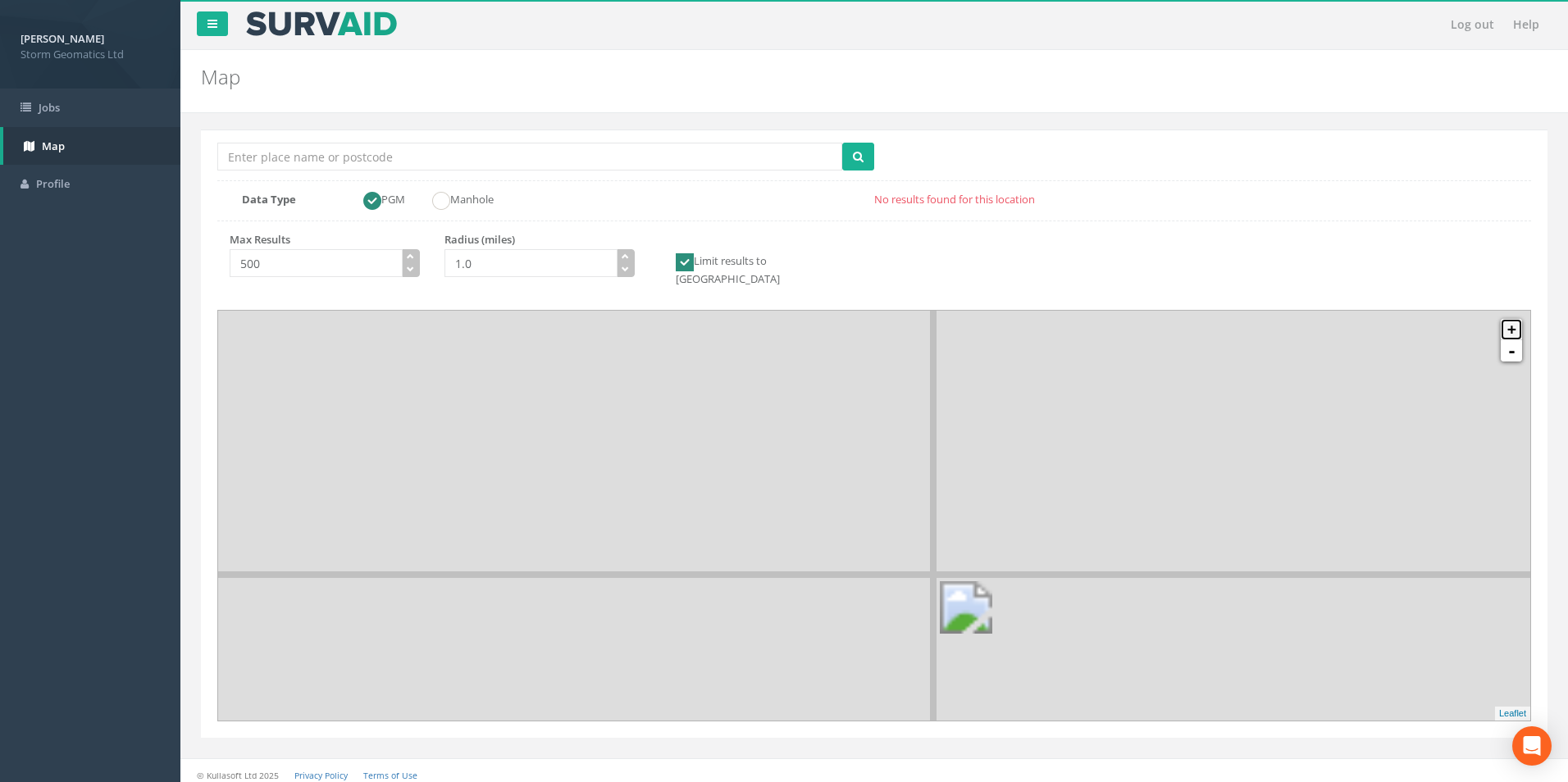
click at [1514, 319] on link "+" at bounding box center [1511, 330] width 21 height 21
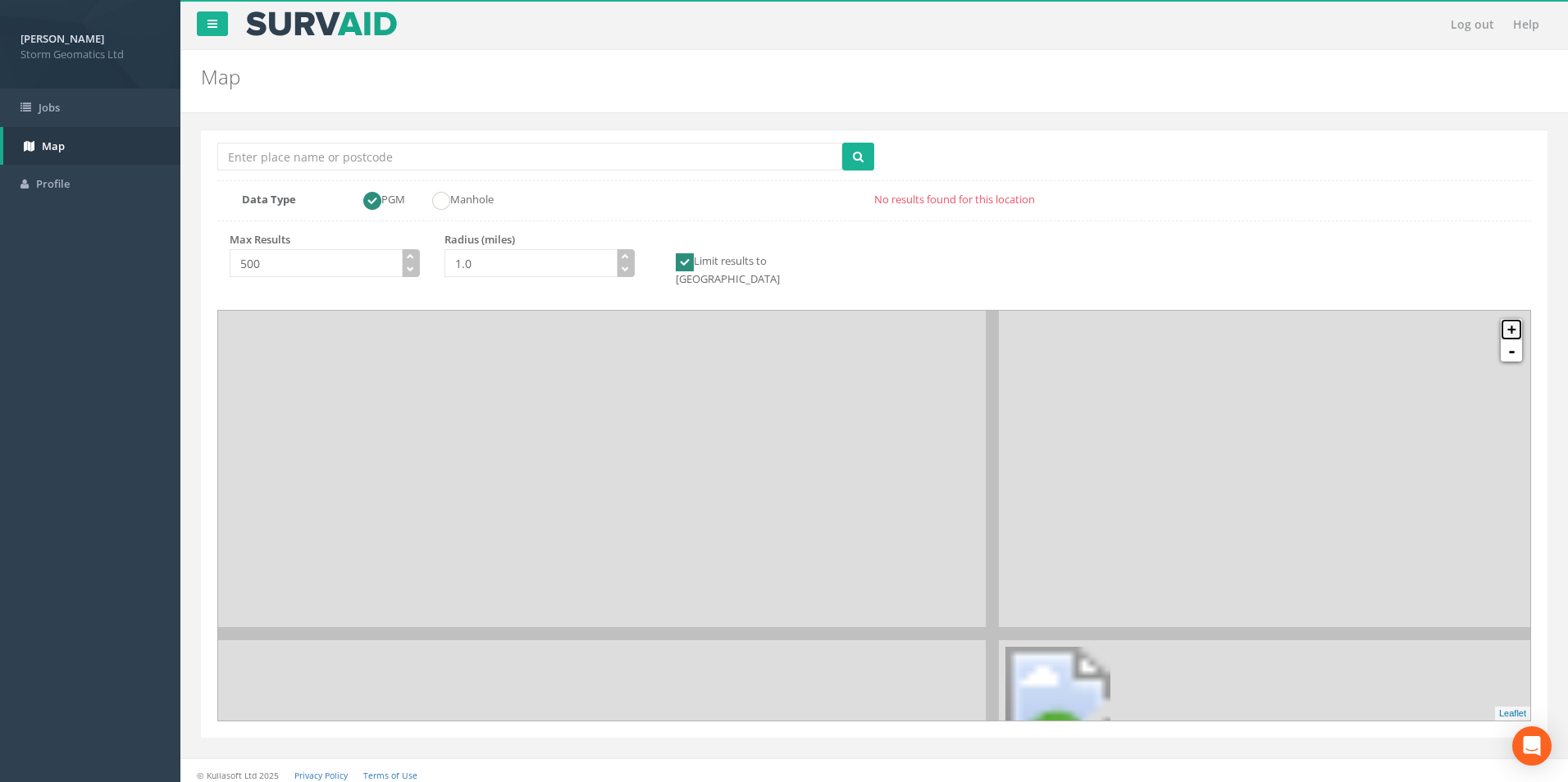
click at [1514, 319] on link "+" at bounding box center [1511, 330] width 21 height 21
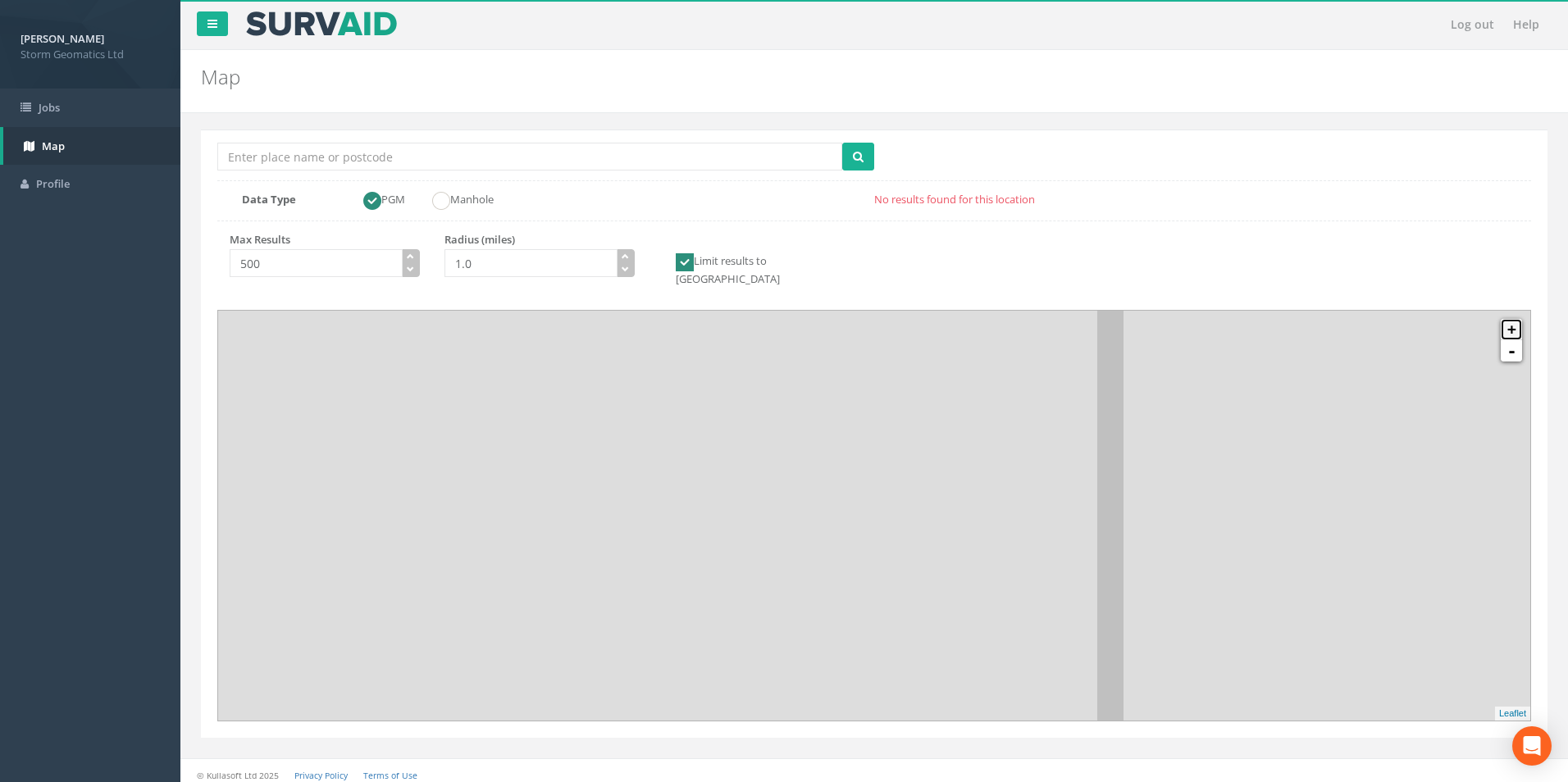
click at [1514, 319] on link "+" at bounding box center [1511, 330] width 21 height 21
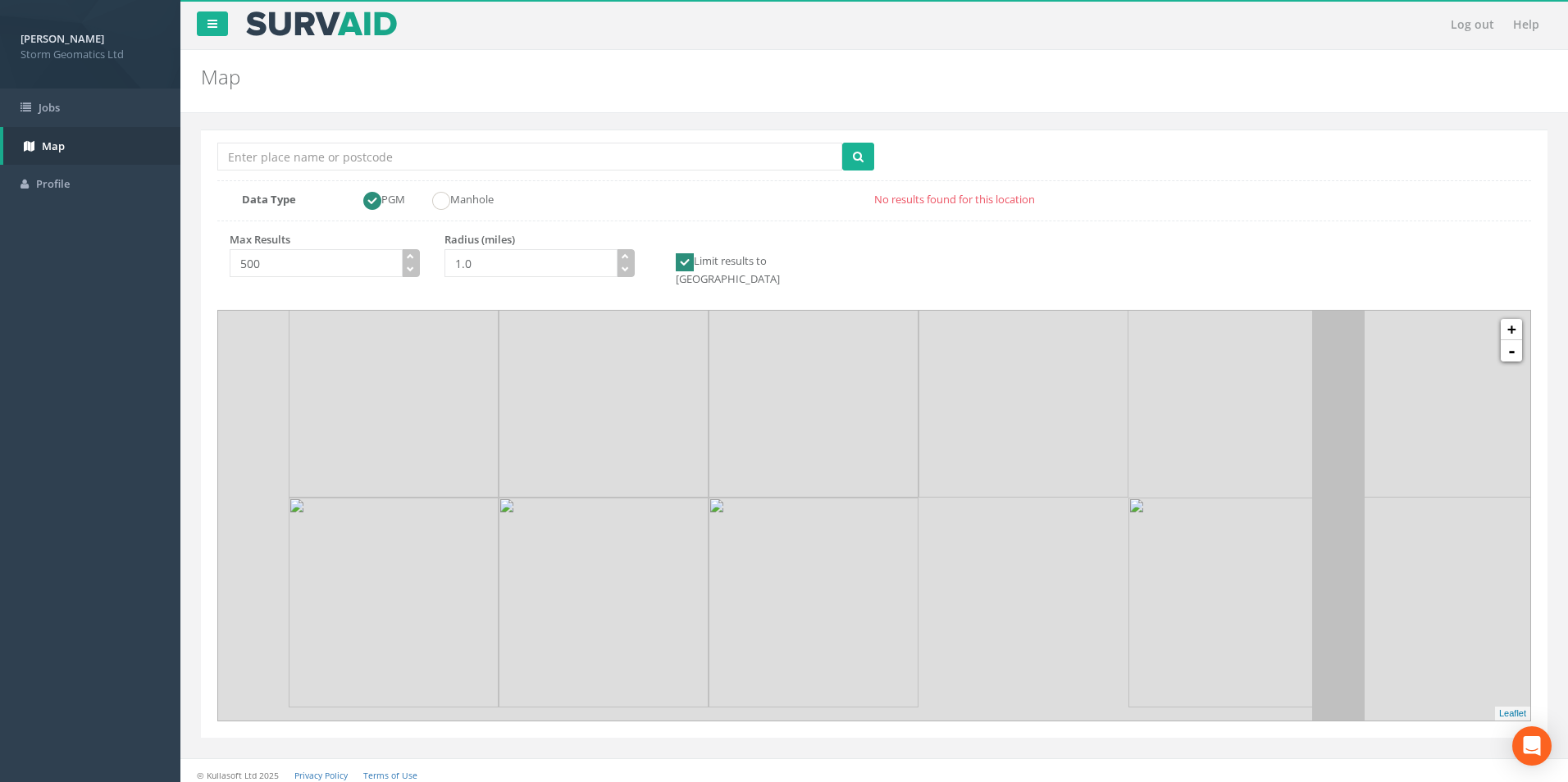
drag, startPoint x: 977, startPoint y: 556, endPoint x: 989, endPoint y: 568, distance: 17.0
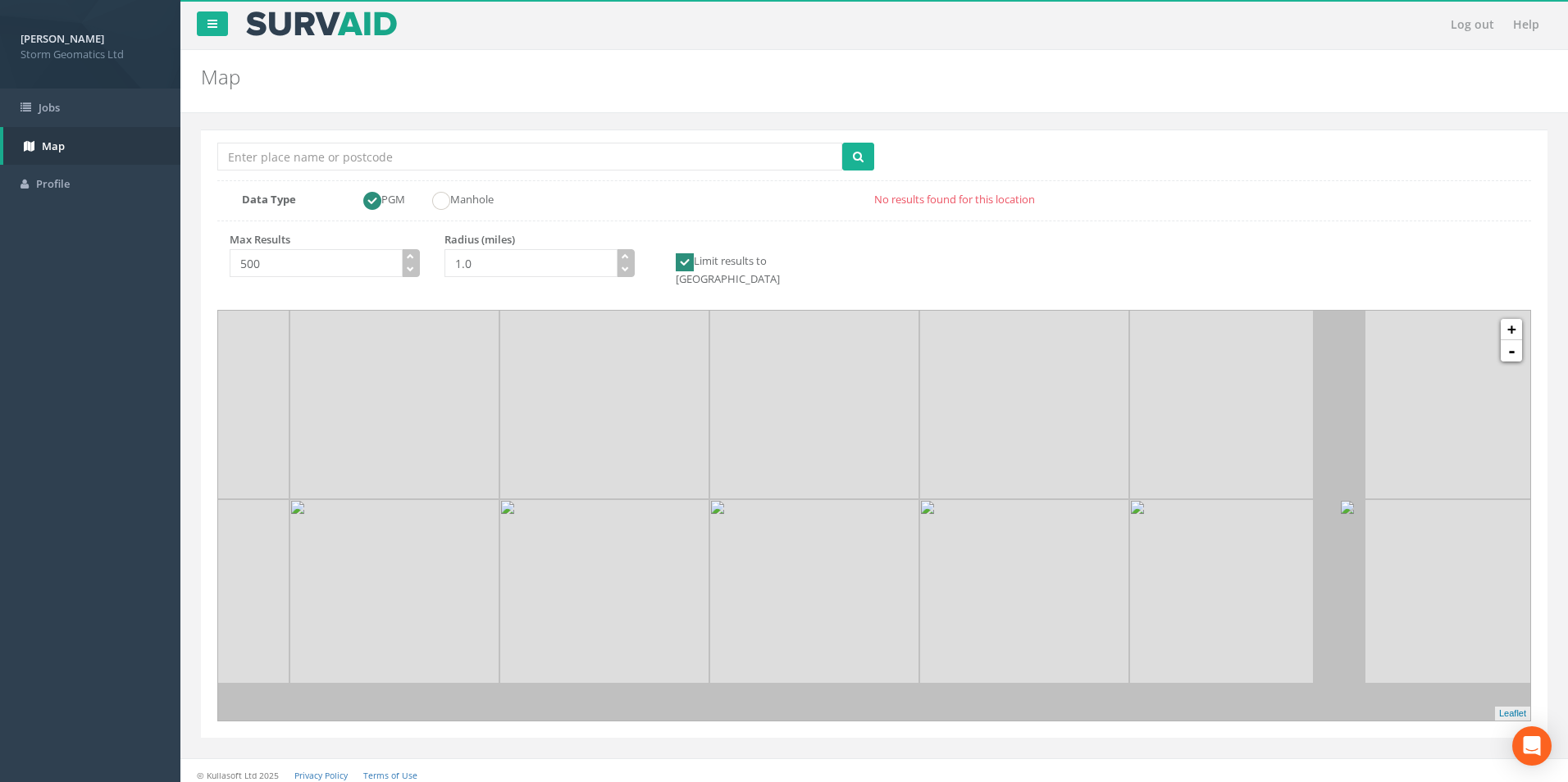
drag, startPoint x: 982, startPoint y: 636, endPoint x: 987, endPoint y: 506, distance: 130.1
drag, startPoint x: 986, startPoint y: 599, endPoint x: 925, endPoint y: 483, distance: 131.1
click at [918, 506] on img at bounding box center [1022, 601] width 210 height 209
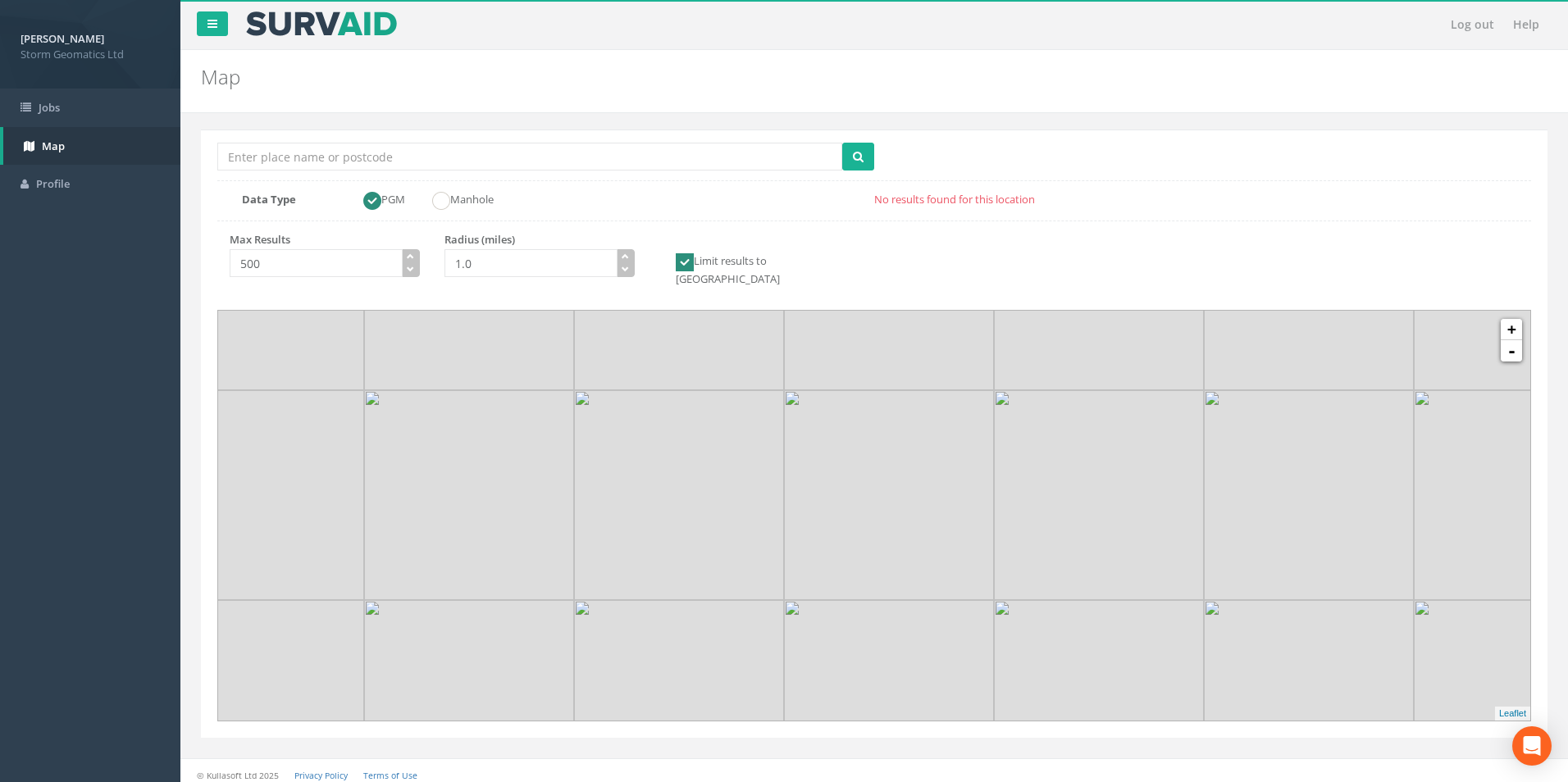
drag, startPoint x: 966, startPoint y: 639, endPoint x: 945, endPoint y: 650, distance: 23.7
click at [945, 650] on img at bounding box center [888, 705] width 210 height 209
click at [1508, 343] on link "-" at bounding box center [1511, 351] width 21 height 21
click at [1508, 341] on link "-" at bounding box center [1511, 351] width 21 height 21
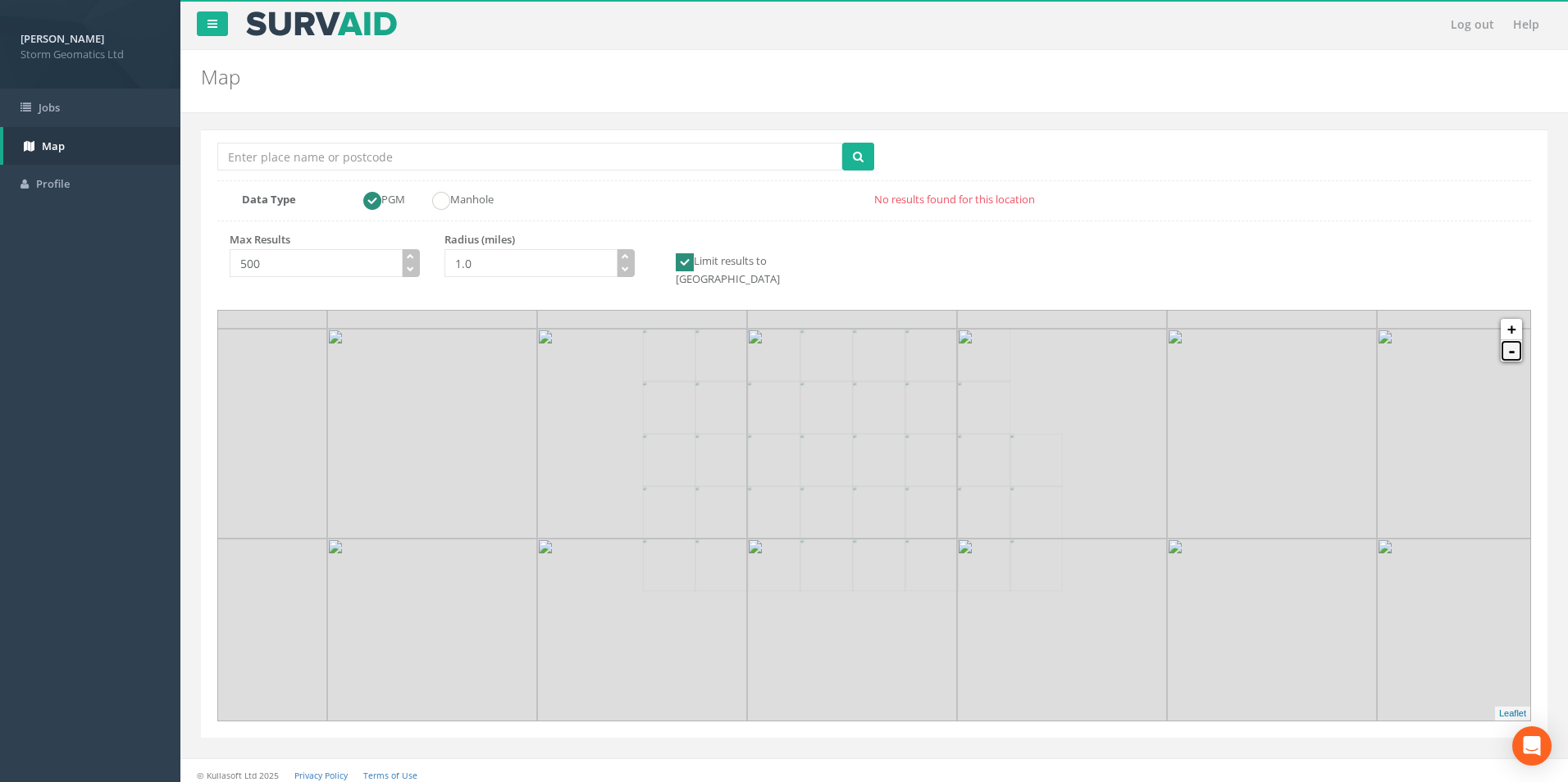
click at [1508, 341] on link "-" at bounding box center [1511, 351] width 21 height 21
click at [1507, 341] on link "-" at bounding box center [1511, 351] width 21 height 21
click at [706, 527] on img at bounding box center [600, 631] width 210 height 209
drag, startPoint x: 864, startPoint y: 485, endPoint x: 858, endPoint y: 435, distance: 50.4
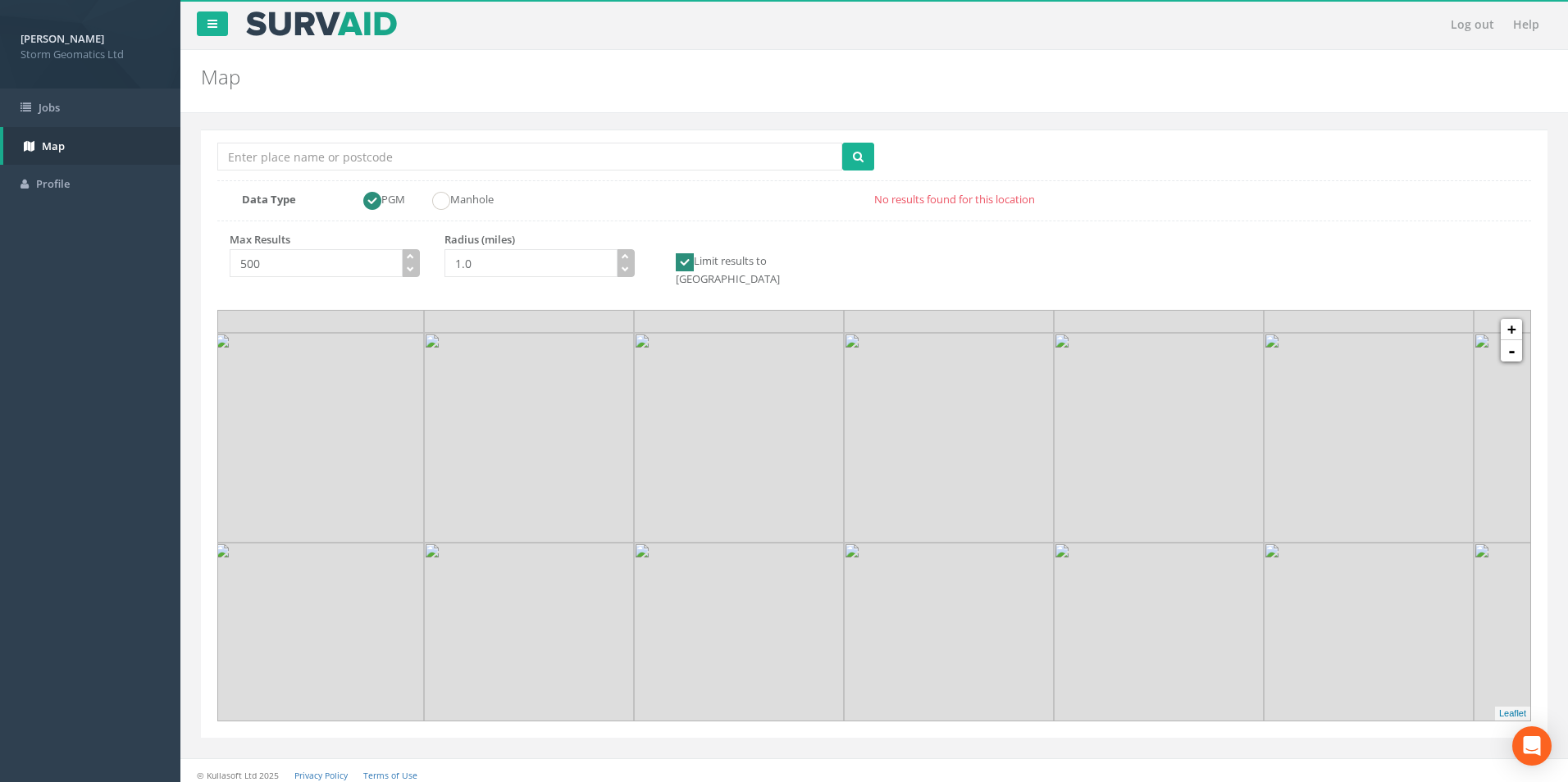
drag, startPoint x: 1006, startPoint y: 557, endPoint x: 900, endPoint y: 557, distance: 106.0
click at [900, 557] on img at bounding box center [948, 647] width 210 height 209
click at [1509, 319] on link "+" at bounding box center [1511, 330] width 21 height 21
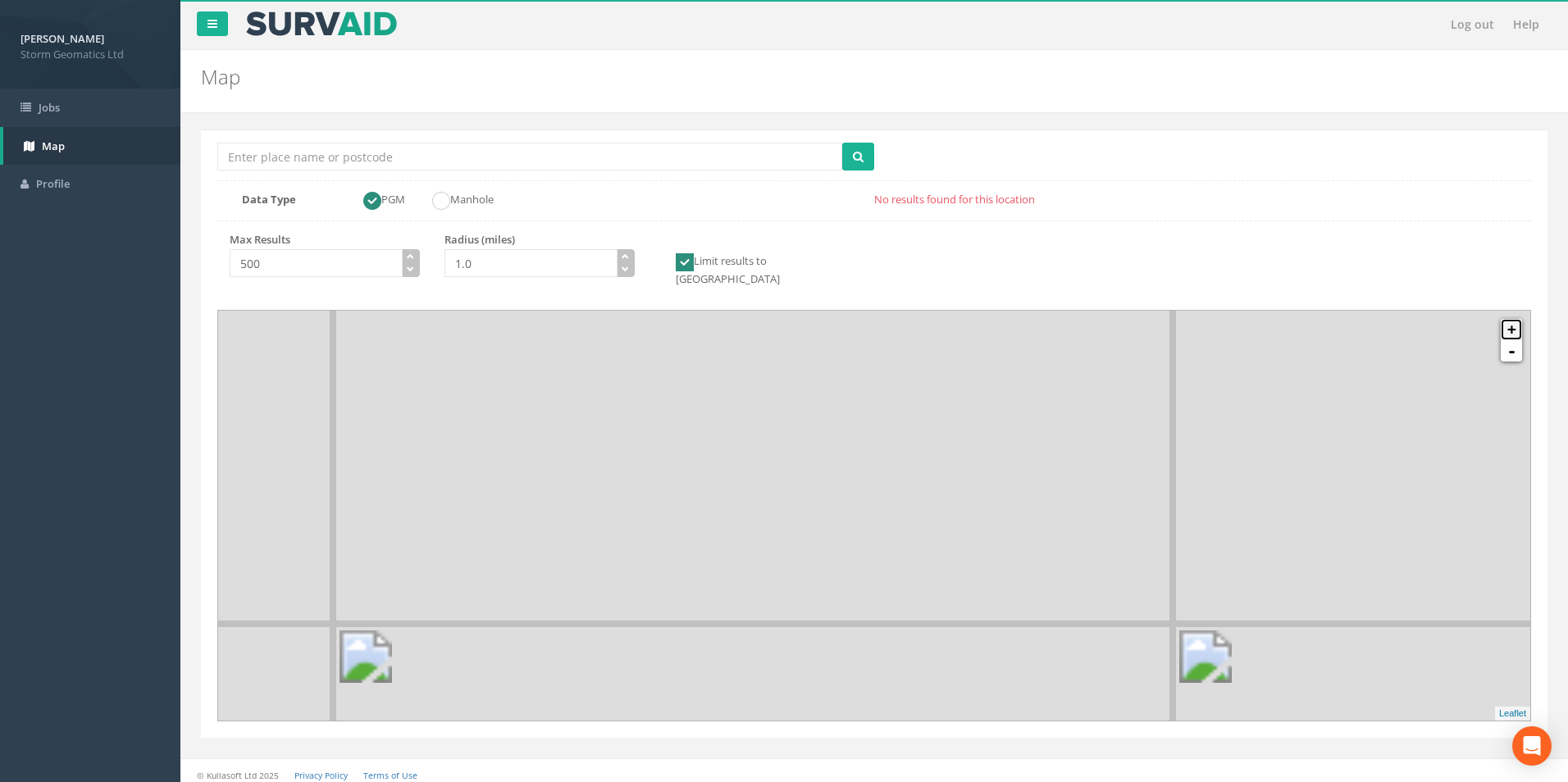
click at [1508, 319] on link "+" at bounding box center [1511, 330] width 21 height 21
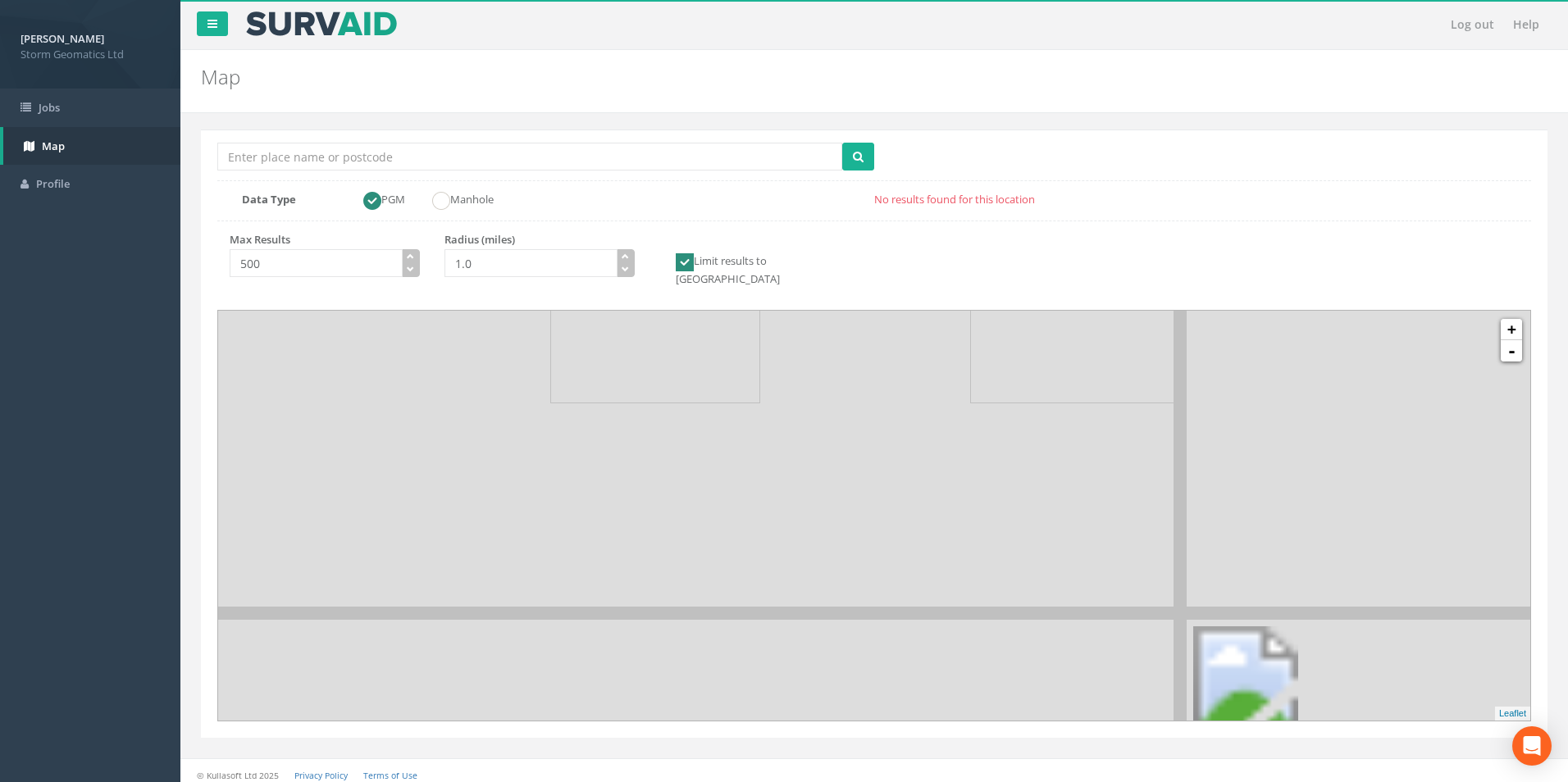
drag, startPoint x: 1138, startPoint y: 592, endPoint x: 1029, endPoint y: 533, distance: 123.9
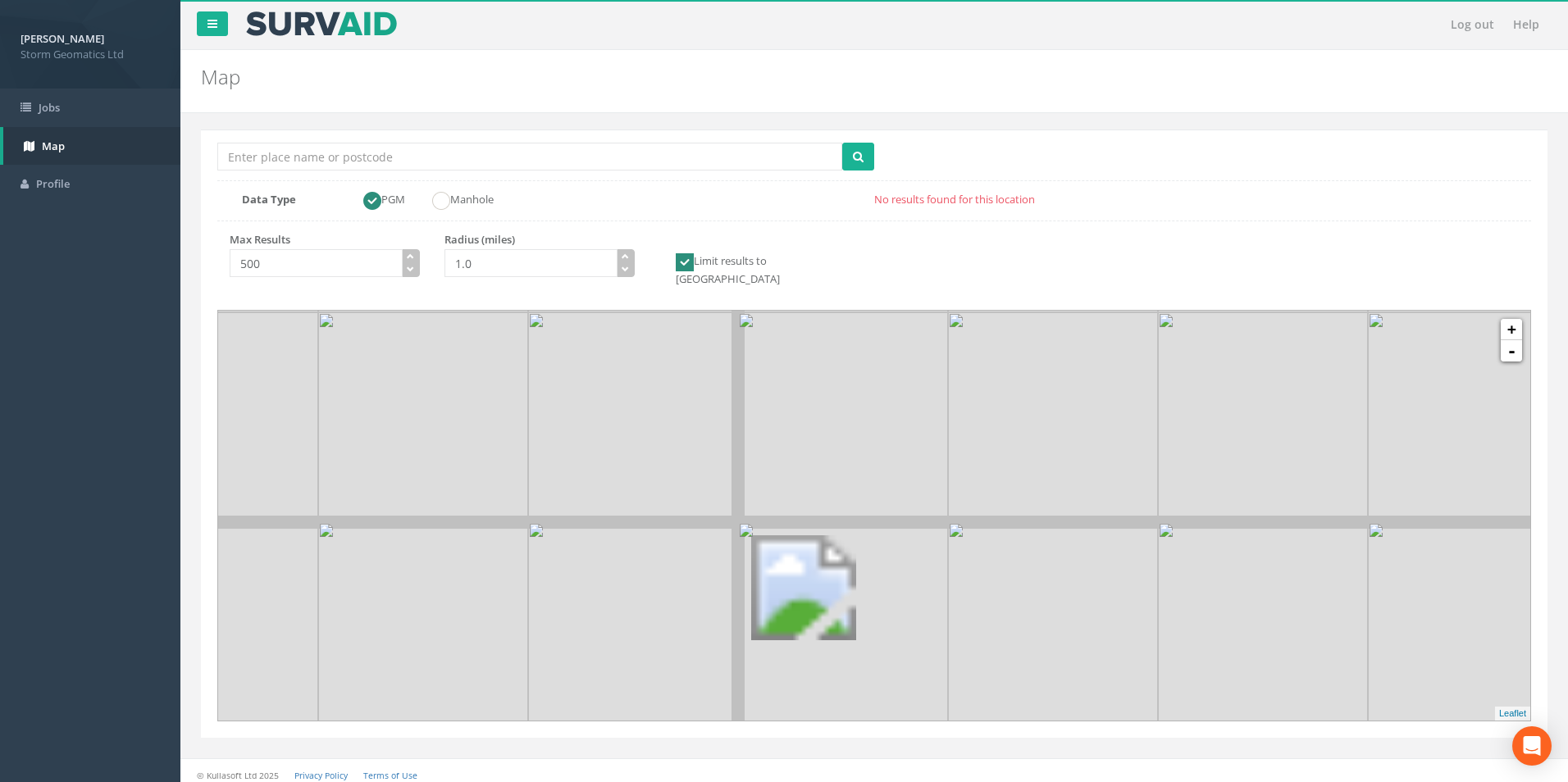
drag, startPoint x: 1122, startPoint y: 562, endPoint x: 827, endPoint y: 551, distance: 295.2
click at [827, 551] on img at bounding box center [843, 627] width 210 height 209
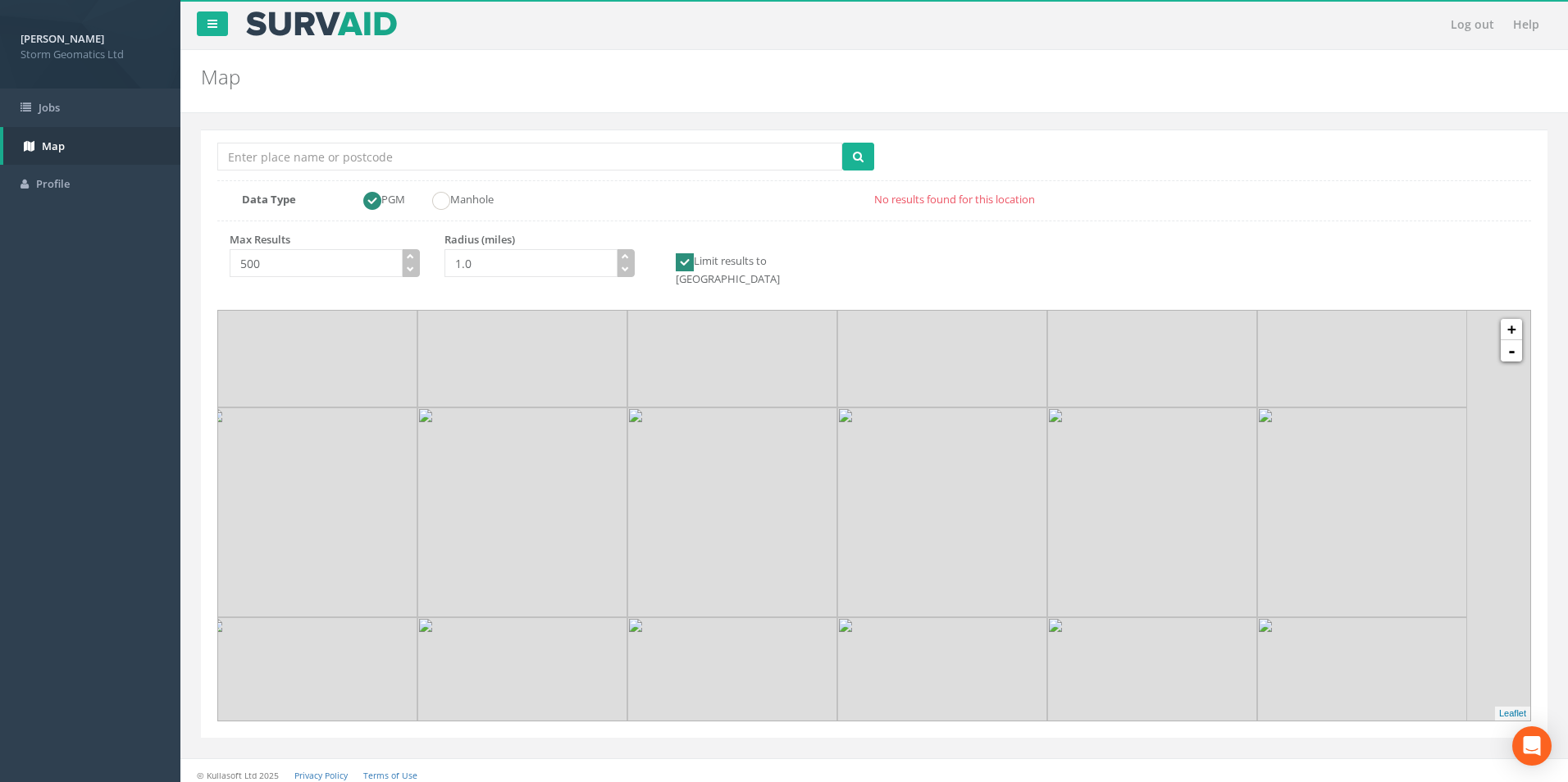
drag, startPoint x: 992, startPoint y: 466, endPoint x: 909, endPoint y: 563, distance: 127.7
click at [909, 563] on img at bounding box center [941, 512] width 210 height 209
click at [1517, 319] on link "+" at bounding box center [1511, 330] width 21 height 21
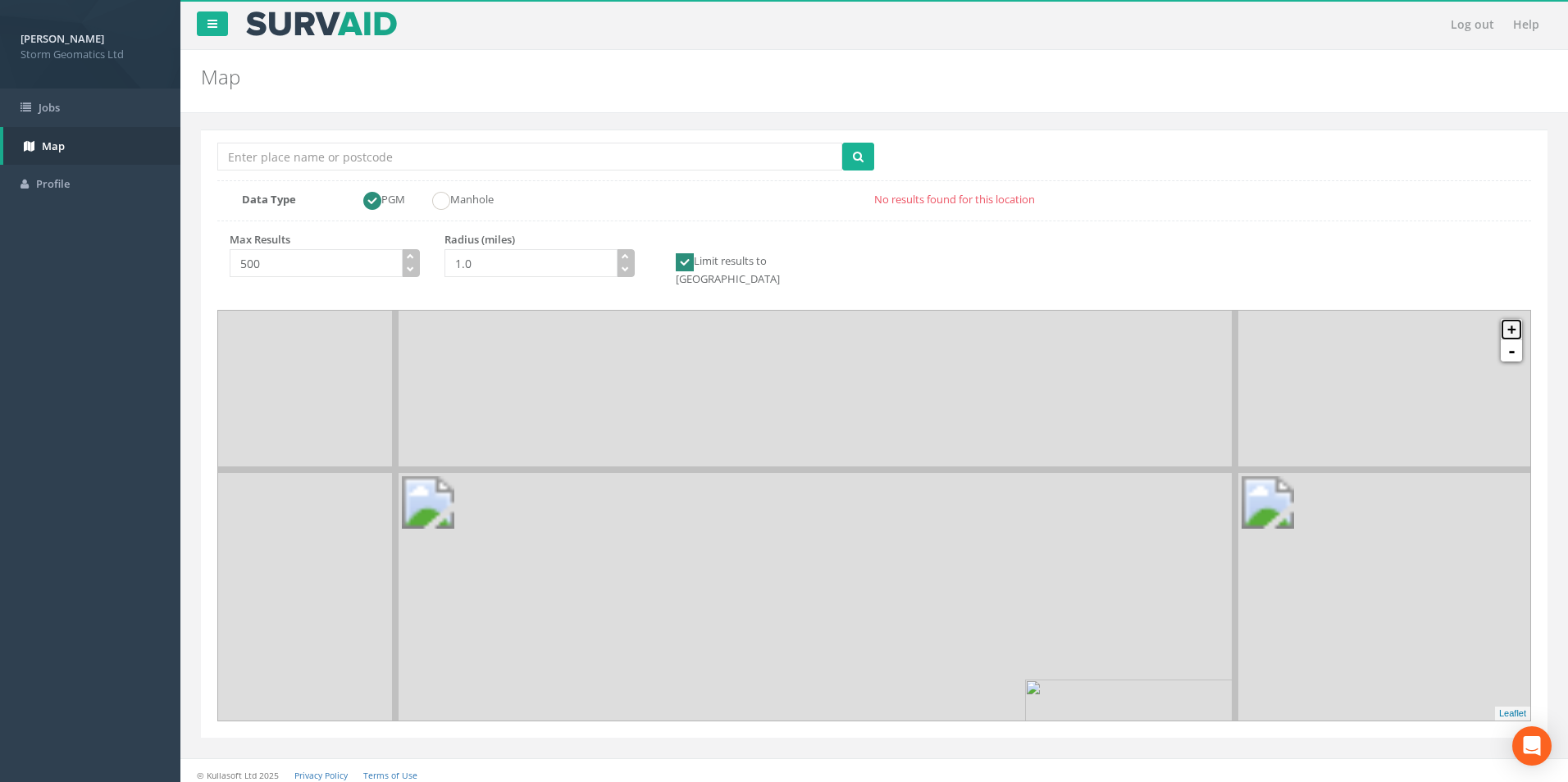
click at [1517, 319] on link "+" at bounding box center [1511, 330] width 21 height 21
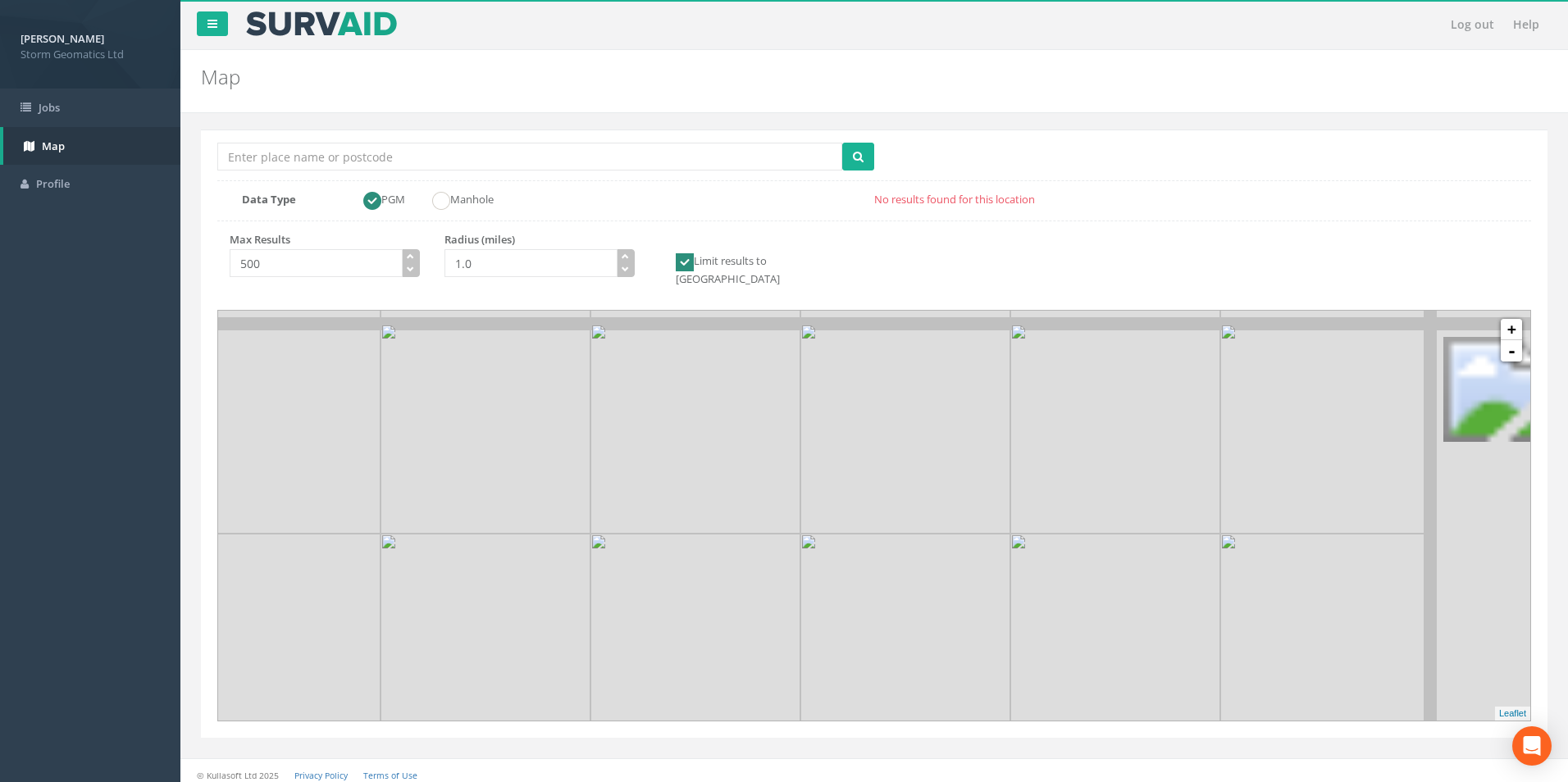
drag, startPoint x: 894, startPoint y: 599, endPoint x: 1080, endPoint y: 452, distance: 237.1
click at [730, 505] on img at bounding box center [695, 428] width 210 height 209
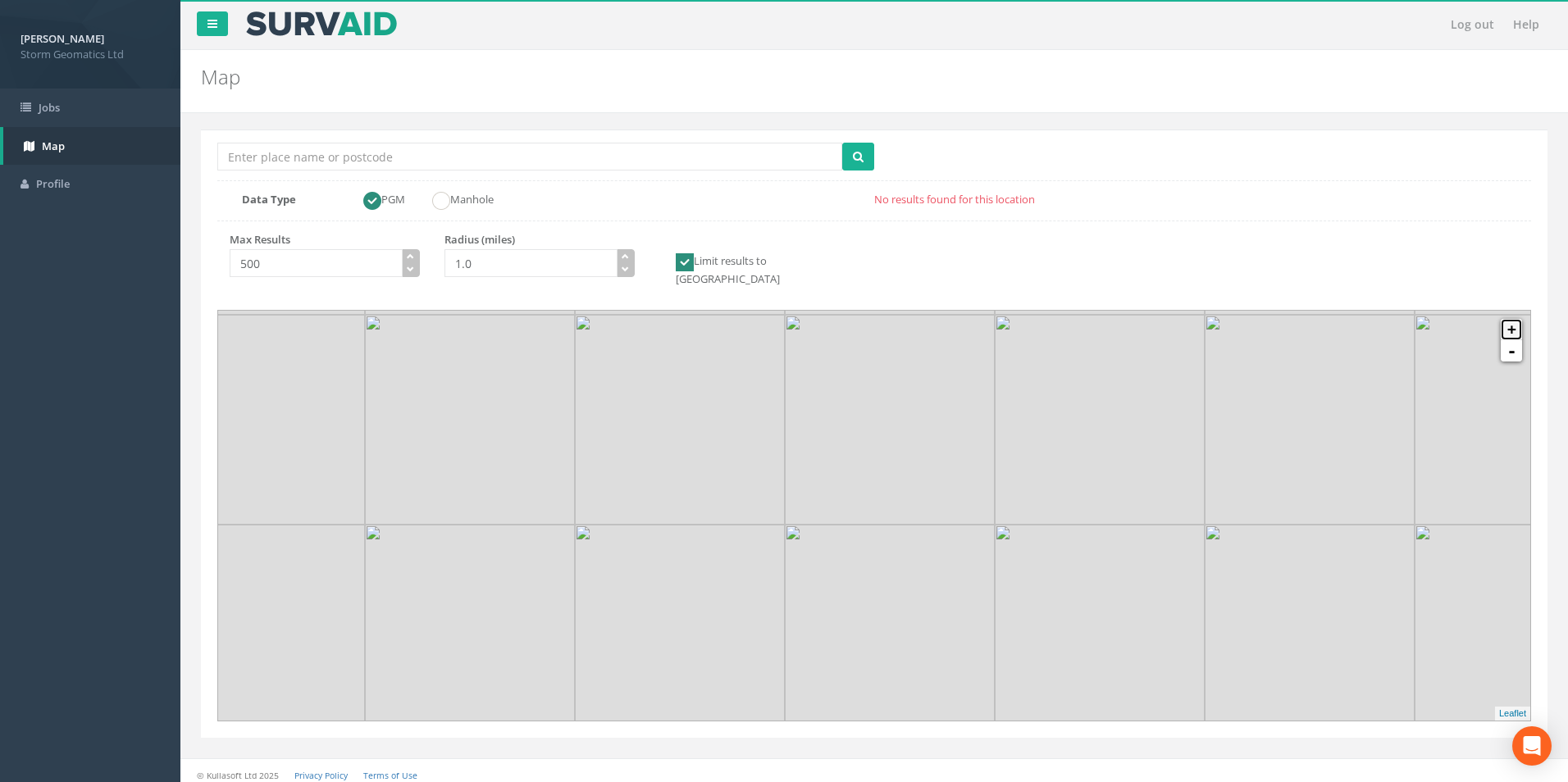
click at [1513, 320] on link "+" at bounding box center [1511, 330] width 21 height 21
drag, startPoint x: 997, startPoint y: 563, endPoint x: 953, endPoint y: 443, distance: 127.8
click at [953, 443] on img at bounding box center [980, 538] width 210 height 209
click at [1506, 319] on link "+" at bounding box center [1511, 330] width 21 height 21
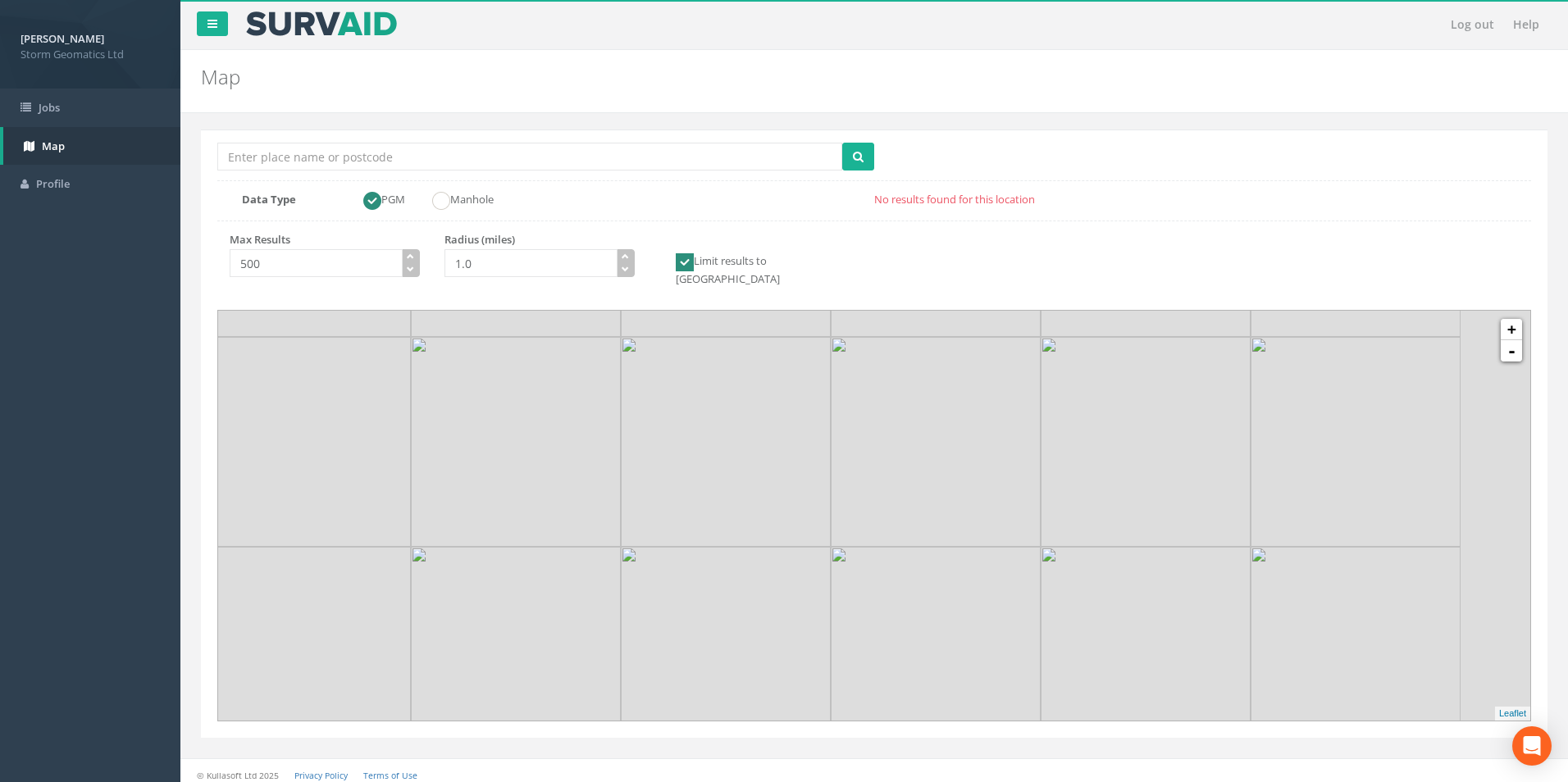
drag, startPoint x: 1210, startPoint y: 601, endPoint x: 1002, endPoint y: 505, distance: 229.1
click at [997, 511] on img at bounding box center [935, 441] width 210 height 209
drag, startPoint x: 1129, startPoint y: 553, endPoint x: 951, endPoint y: 593, distance: 182.4
click at [1077, 593] on img at bounding box center [1182, 667] width 210 height 209
click at [1518, 319] on link "+" at bounding box center [1511, 330] width 21 height 21
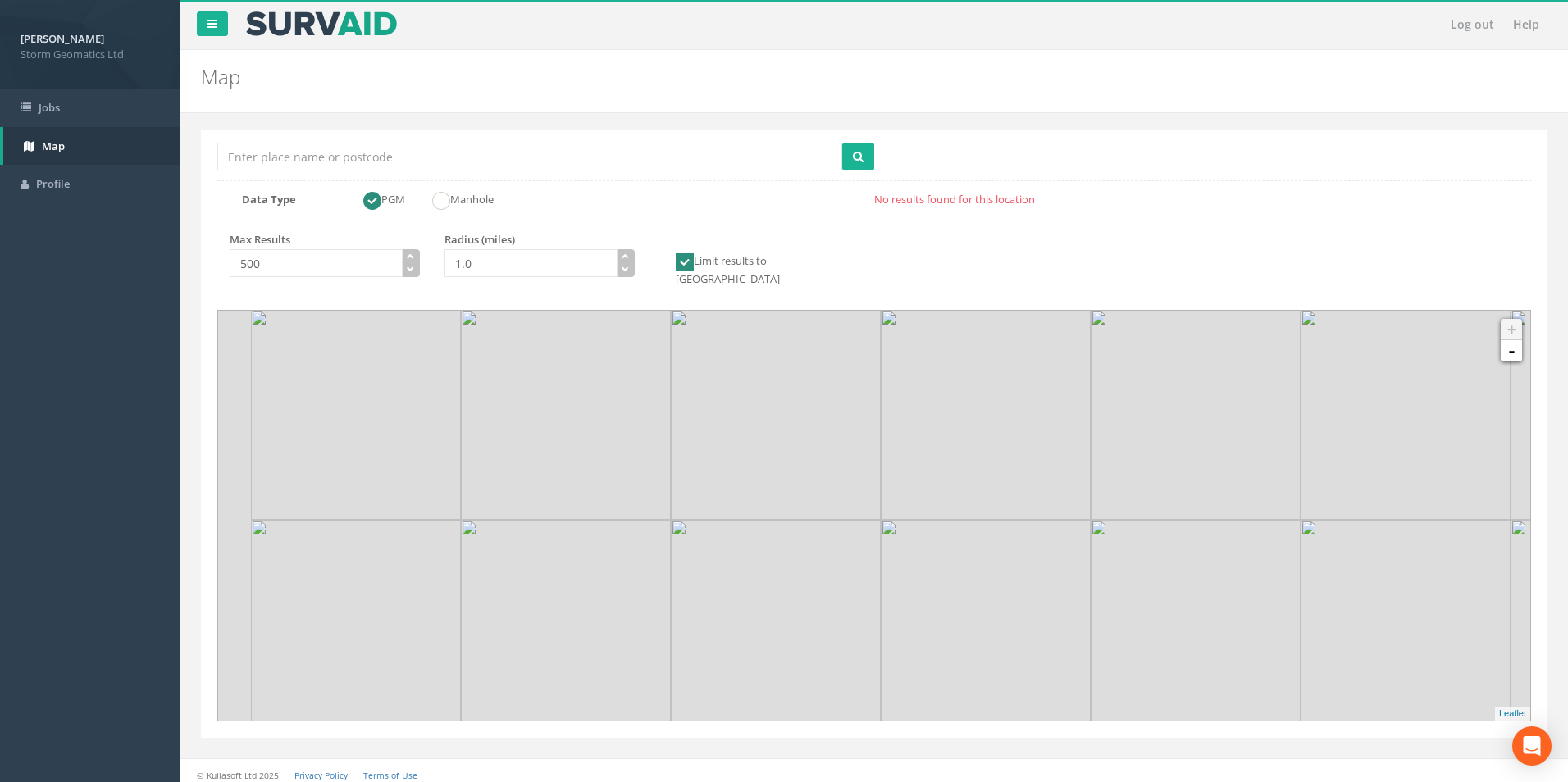
drag, startPoint x: 988, startPoint y: 573, endPoint x: 1157, endPoint y: 398, distance: 243.3
click at [1157, 398] on img at bounding box center [1196, 414] width 210 height 209
drag, startPoint x: 923, startPoint y: 559, endPoint x: 1256, endPoint y: 449, distance: 350.7
click at [1256, 449] on img at bounding box center [1318, 512] width 210 height 209
click at [1507, 341] on link "-" at bounding box center [1511, 351] width 21 height 21
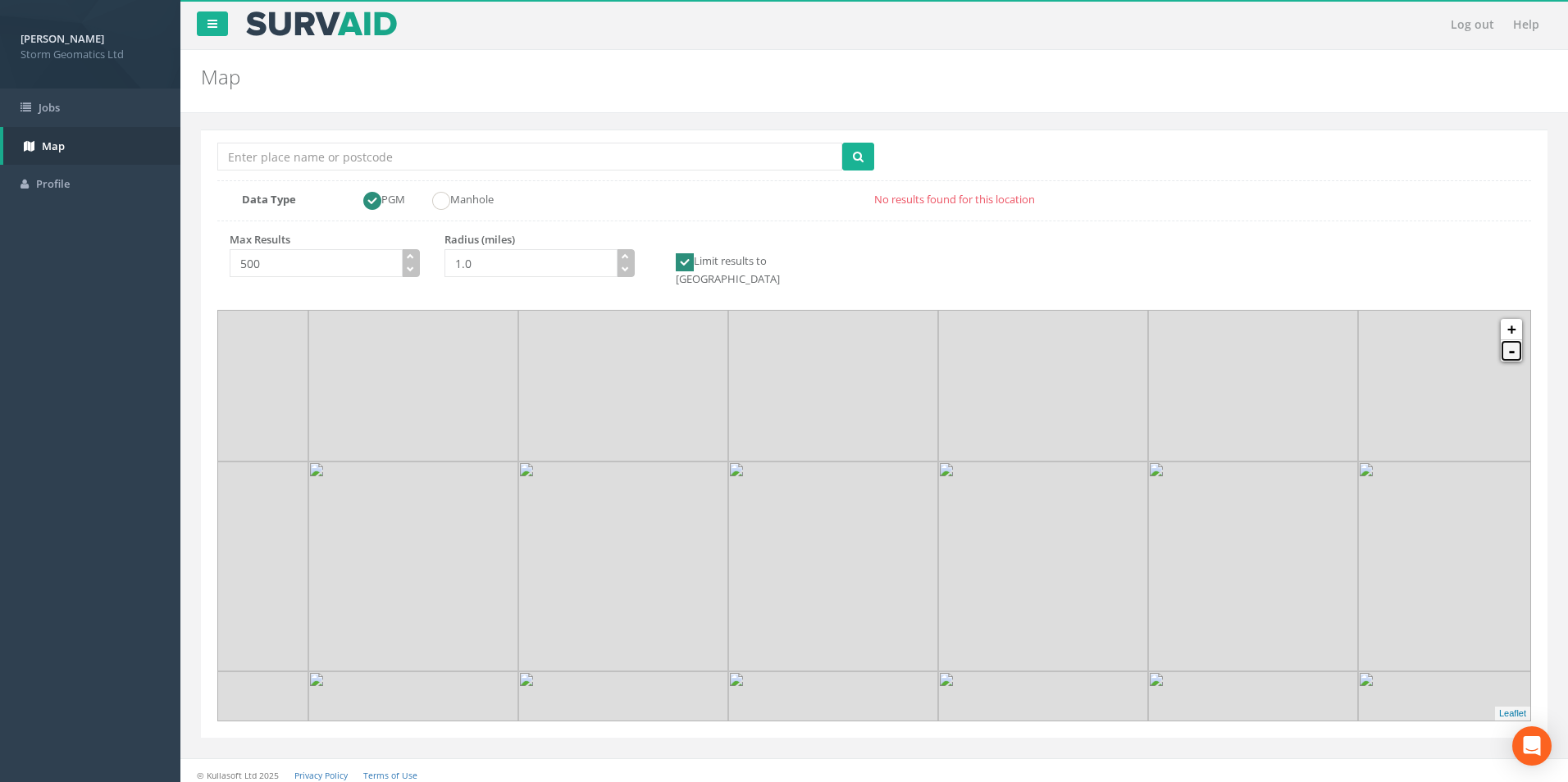
click at [1518, 341] on link "-" at bounding box center [1511, 351] width 21 height 21
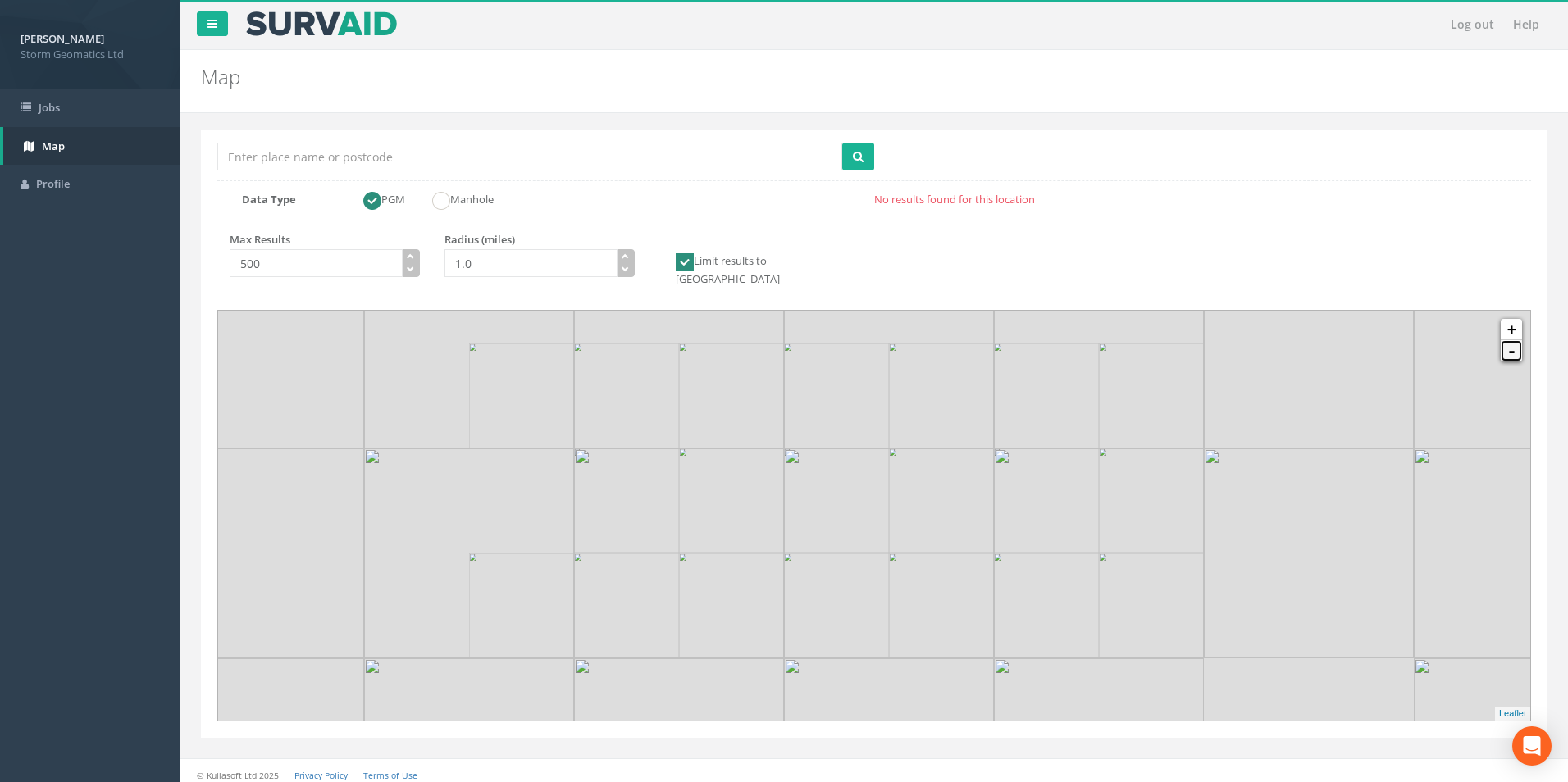
click at [1518, 341] on link "-" at bounding box center [1511, 351] width 21 height 21
drag, startPoint x: 767, startPoint y: 500, endPoint x: 1139, endPoint y: 378, distance: 391.5
click at [933, 392] on img at bounding box center [828, 496] width 210 height 209
drag, startPoint x: 994, startPoint y: 448, endPoint x: 1336, endPoint y: 517, distance: 348.9
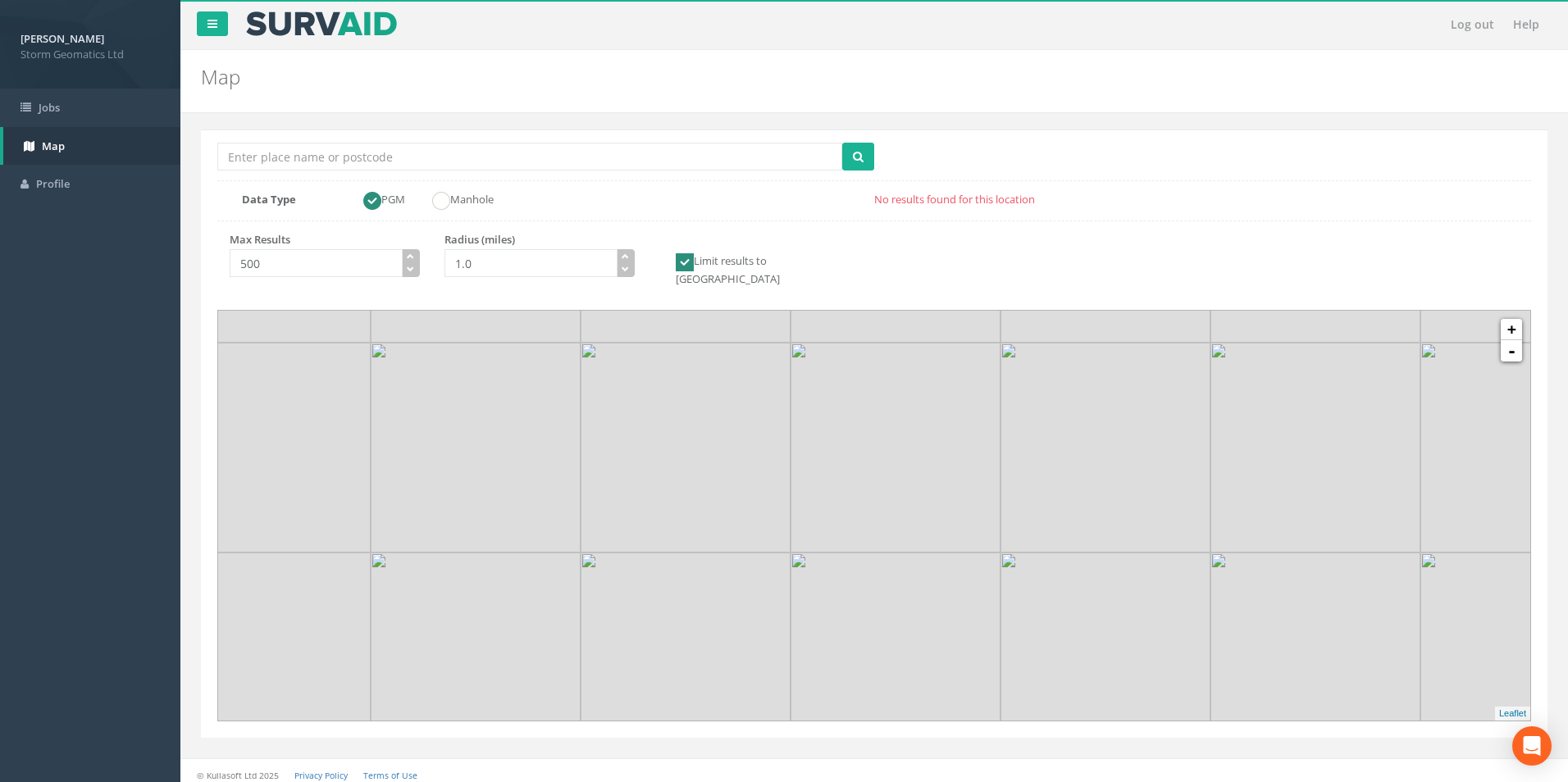
click at [1331, 517] on img at bounding box center [1315, 447] width 210 height 209
click at [1518, 319] on link "+" at bounding box center [1511, 330] width 21 height 21
drag, startPoint x: 767, startPoint y: 561, endPoint x: 872, endPoint y: 621, distance: 120.9
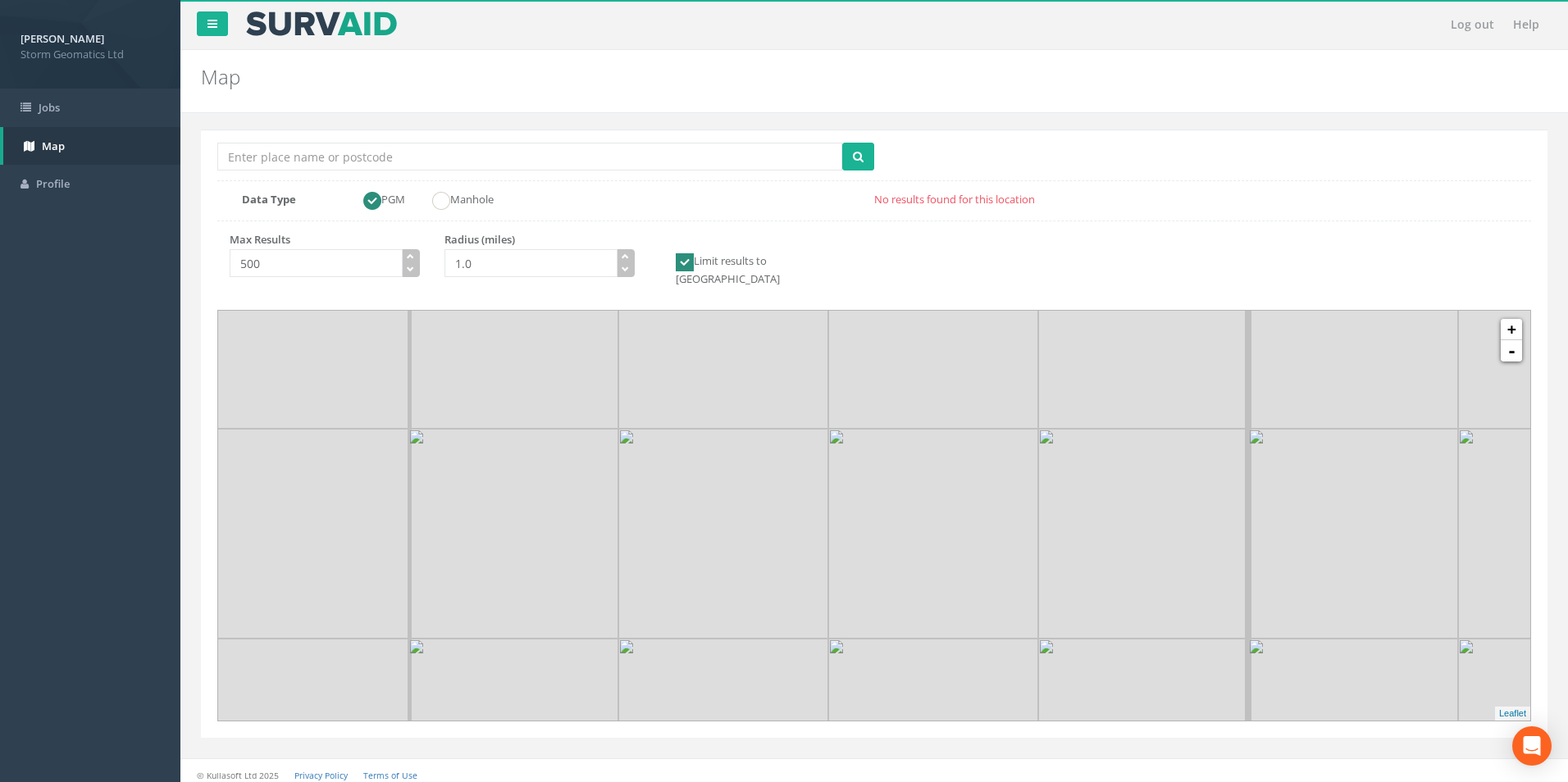
click at [829, 620] on img at bounding box center [723, 533] width 210 height 209
click at [1507, 319] on link "+" at bounding box center [1511, 330] width 21 height 21
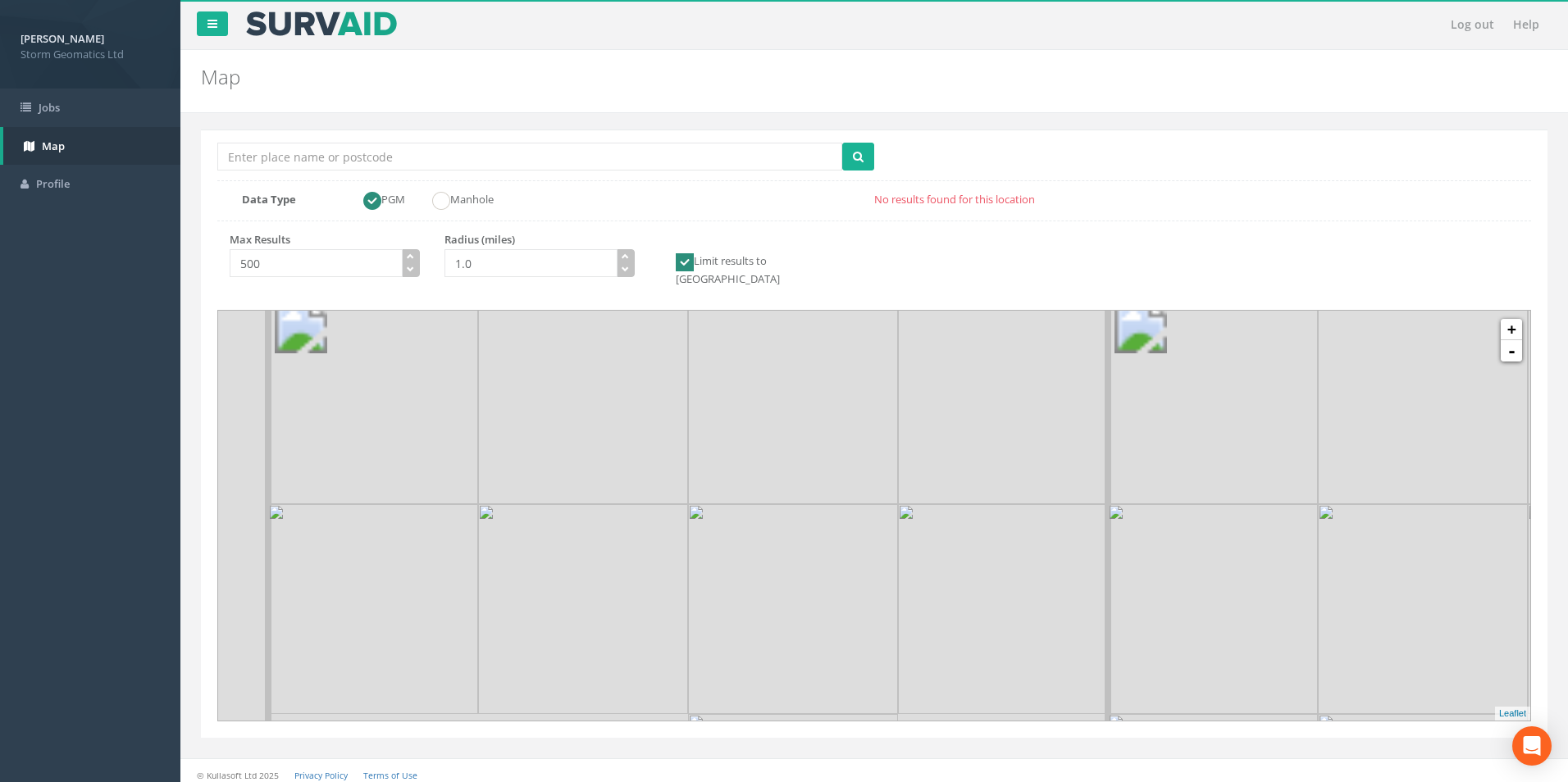
drag, startPoint x: 856, startPoint y: 575, endPoint x: 926, endPoint y: 533, distance: 81.6
click at [926, 533] on img at bounding box center [1003, 609] width 210 height 209
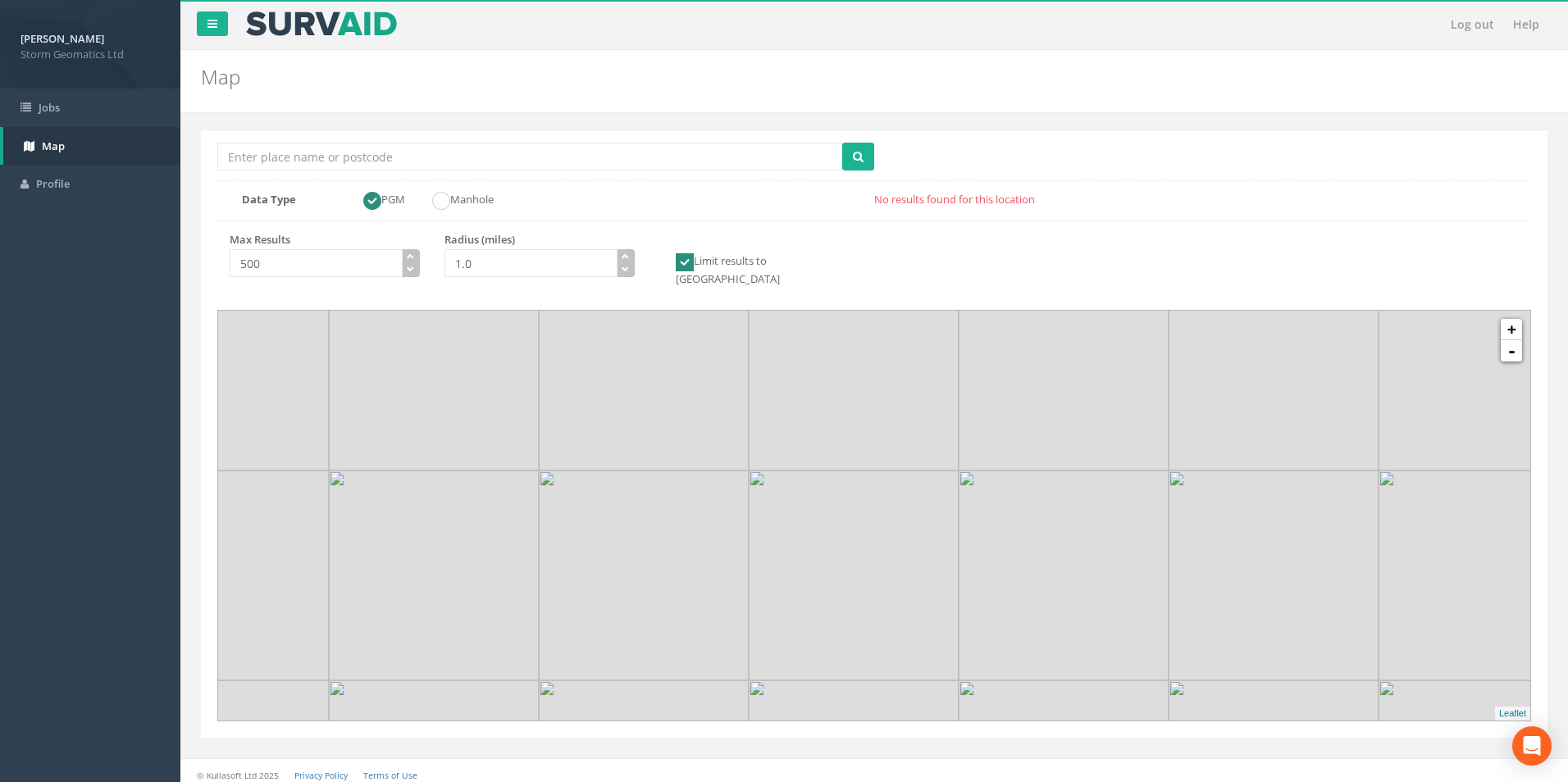
drag, startPoint x: 953, startPoint y: 524, endPoint x: 1016, endPoint y: 490, distance: 71.6
click at [1016, 490] on img at bounding box center [1063, 575] width 210 height 209
drag, startPoint x: 686, startPoint y: 526, endPoint x: 741, endPoint y: 439, distance: 102.9
click at [741, 439] on img at bounding box center [697, 490] width 210 height 209
click at [71, 180] on link "Profile" at bounding box center [90, 183] width 181 height 38
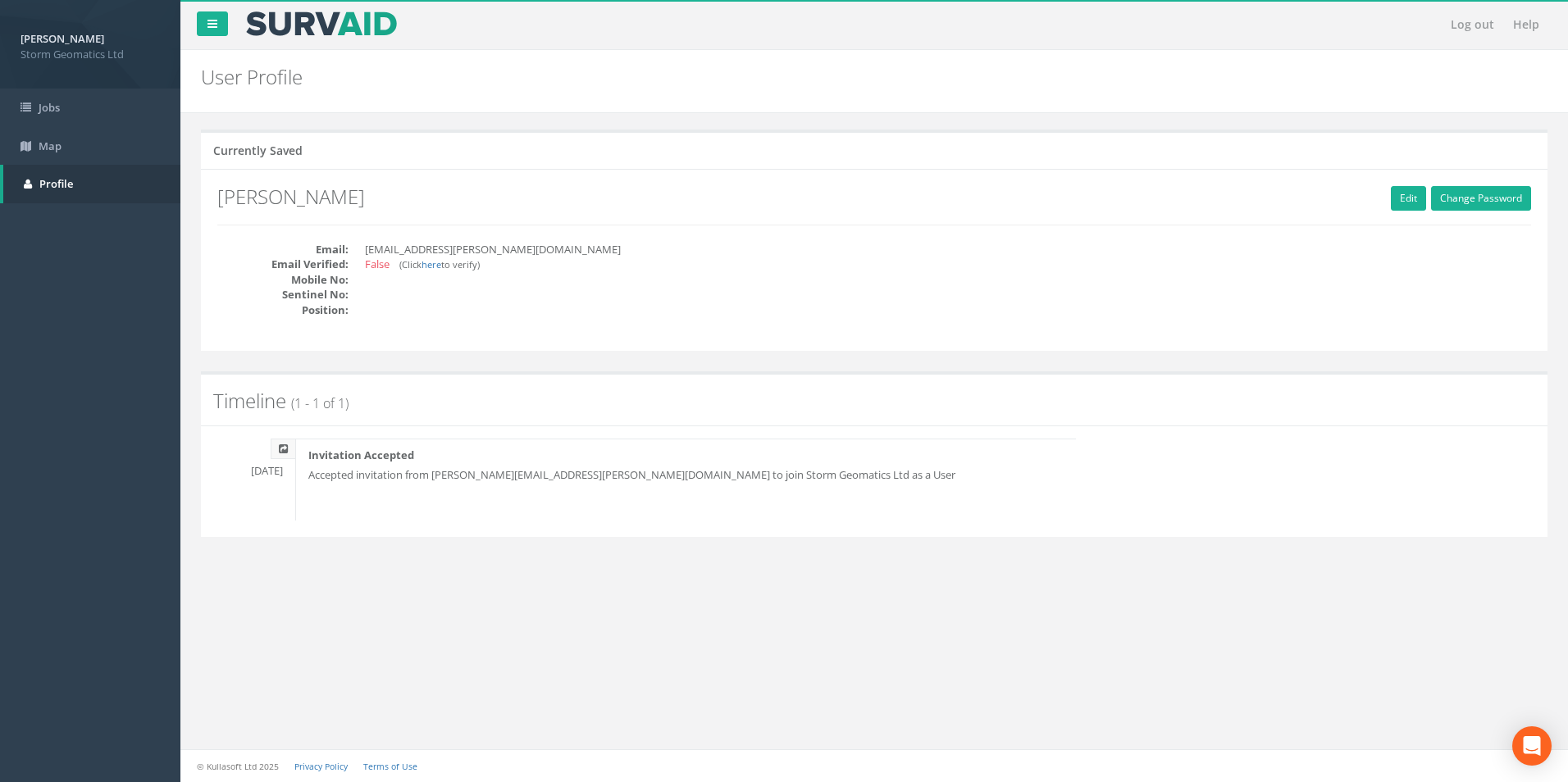
drag, startPoint x: 373, startPoint y: 267, endPoint x: 499, endPoint y: 267, distance: 126.0
click at [499, 267] on dd "False (Click here to verify)" at bounding box center [614, 264] width 497 height 16
drag, startPoint x: 499, startPoint y: 267, endPoint x: 600, endPoint y: 328, distance: 118.0
click at [600, 328] on div "Email: [EMAIL_ADDRESS][PERSON_NAME][DOMAIN_NAME] Email Verified: False (Click h…" at bounding box center [539, 289] width 669 height 93
click at [427, 265] on link "here" at bounding box center [431, 263] width 20 height 12
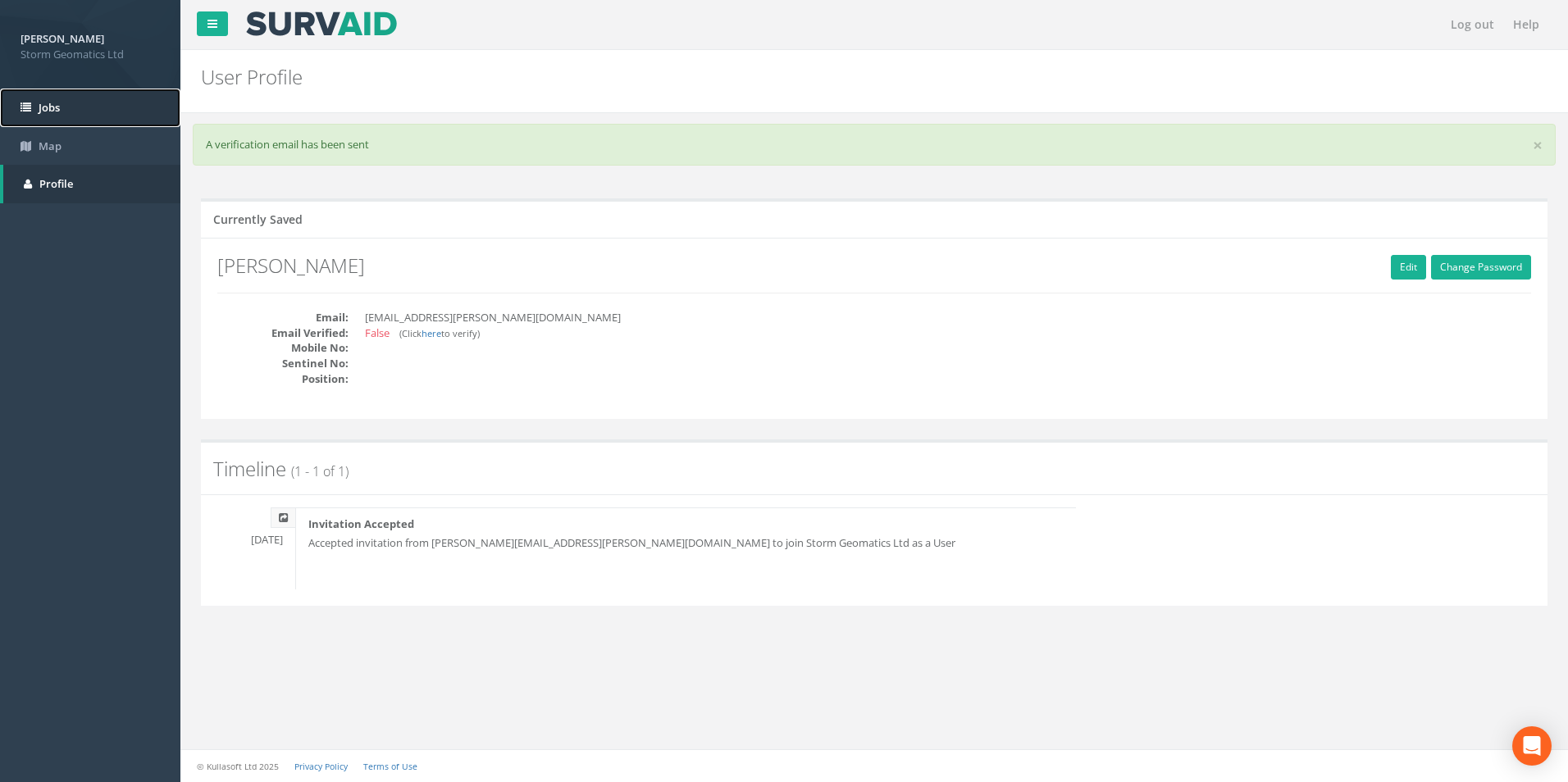
click at [59, 114] on span "Jobs" at bounding box center [48, 107] width 21 height 15
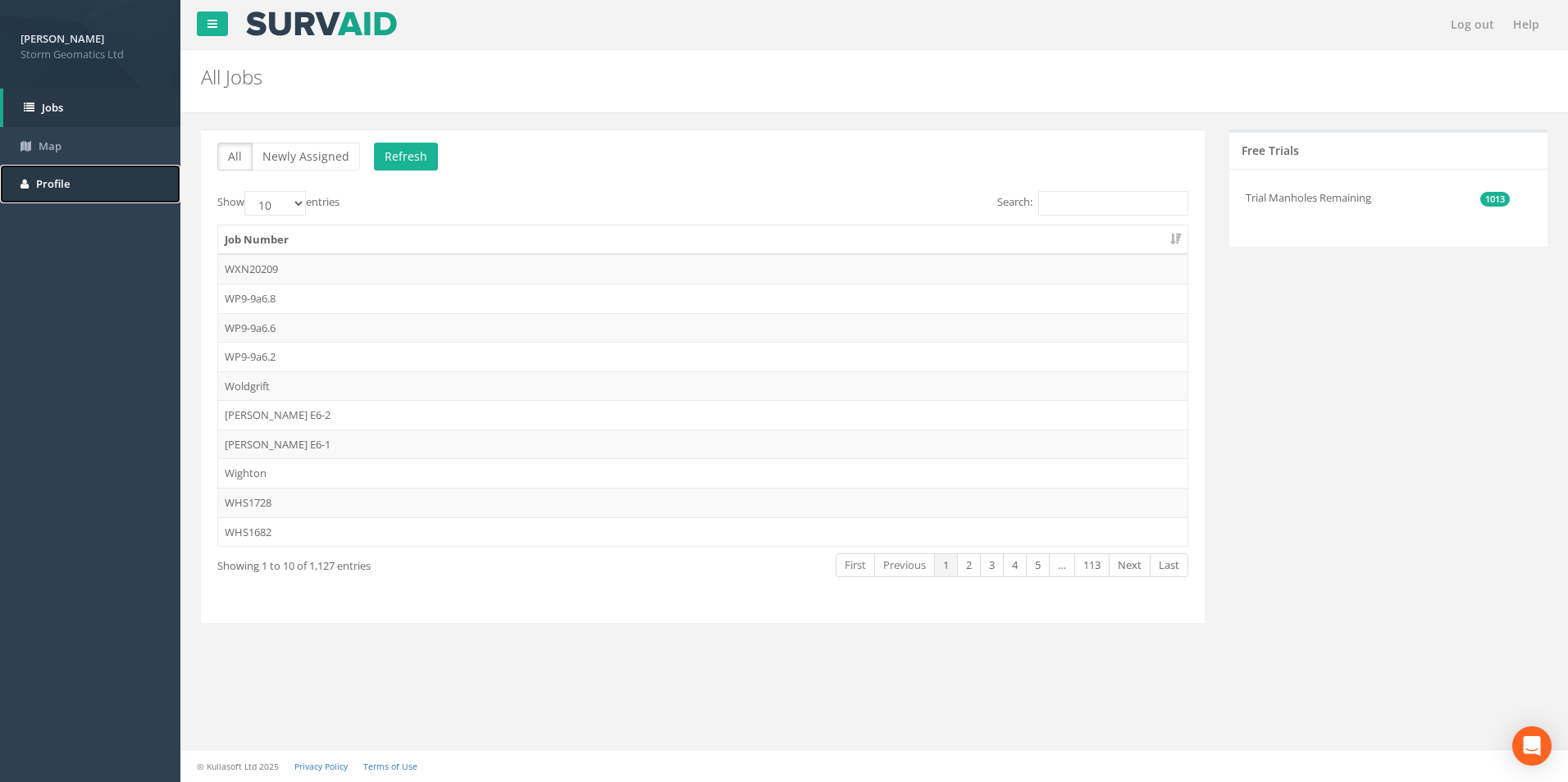
click at [59, 182] on span "Profile" at bounding box center [53, 183] width 34 height 15
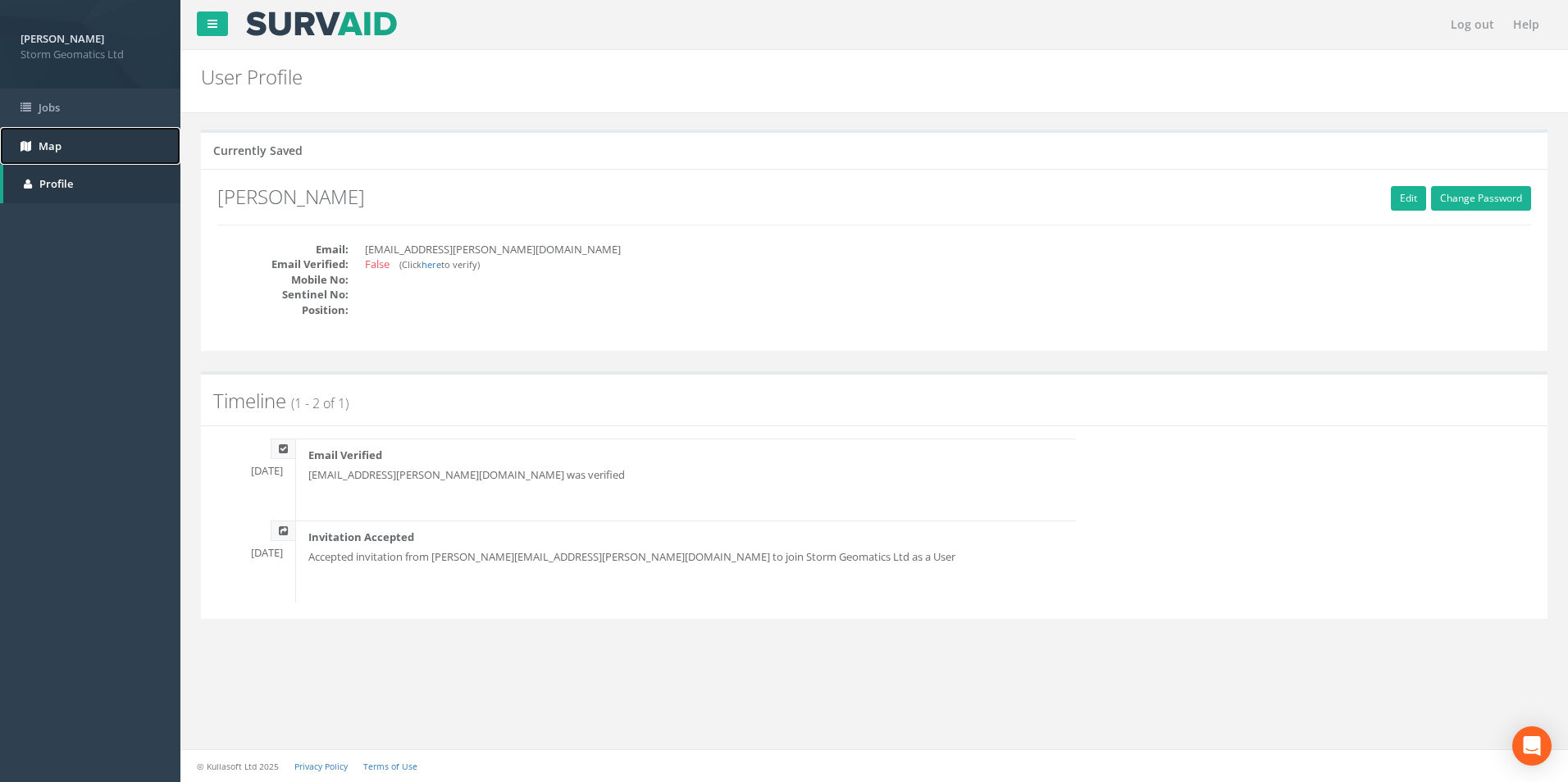
click at [53, 139] on span "Map" at bounding box center [49, 146] width 23 height 15
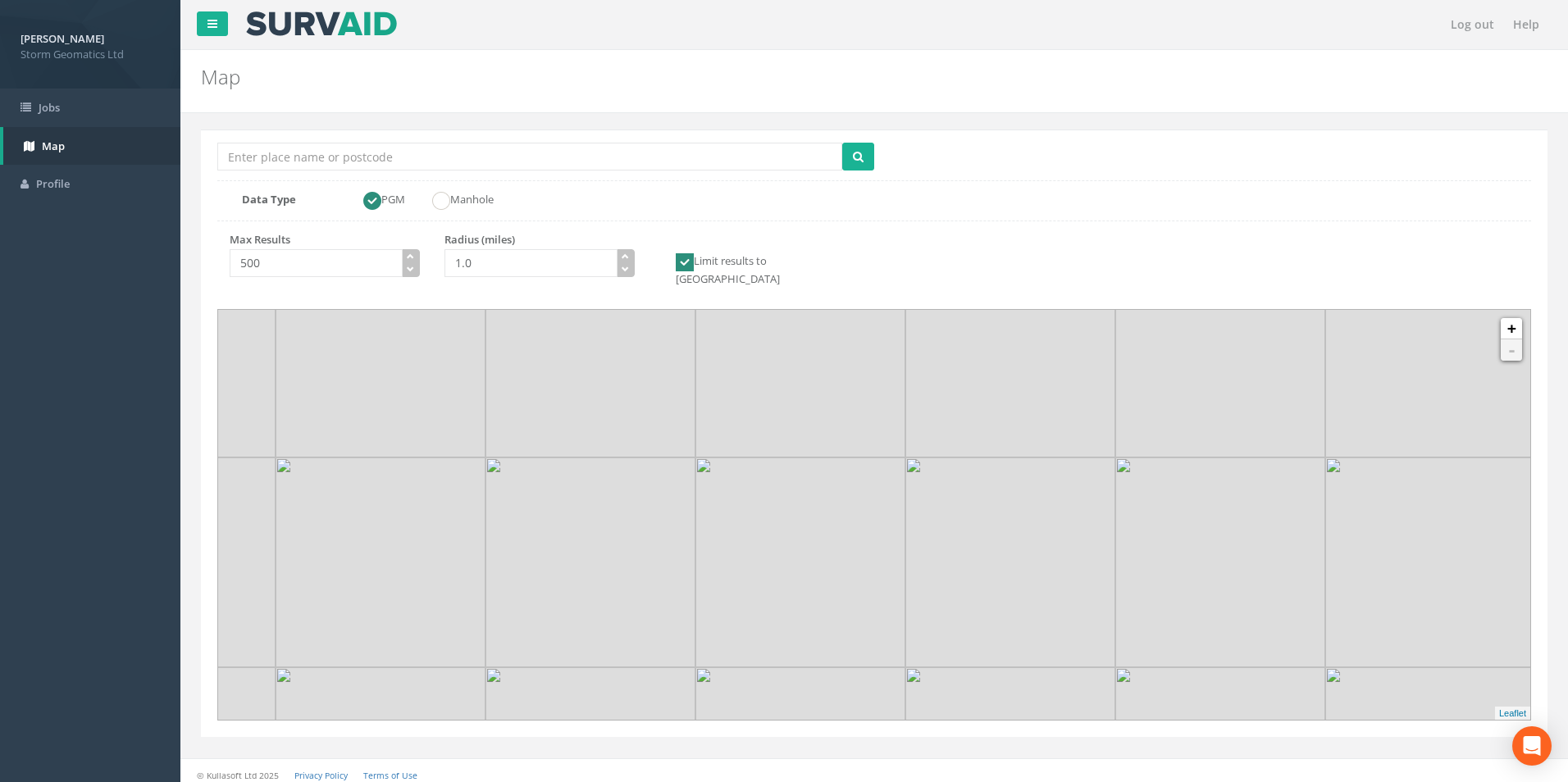
click at [878, 578] on img at bounding box center [800, 562] width 210 height 209
drag, startPoint x: 878, startPoint y: 578, endPoint x: 831, endPoint y: 476, distance: 112.3
click at [831, 476] on img at bounding box center [774, 493] width 210 height 209
click at [320, 148] on input "Location Search Box" at bounding box center [529, 156] width 625 height 28
type input "n"
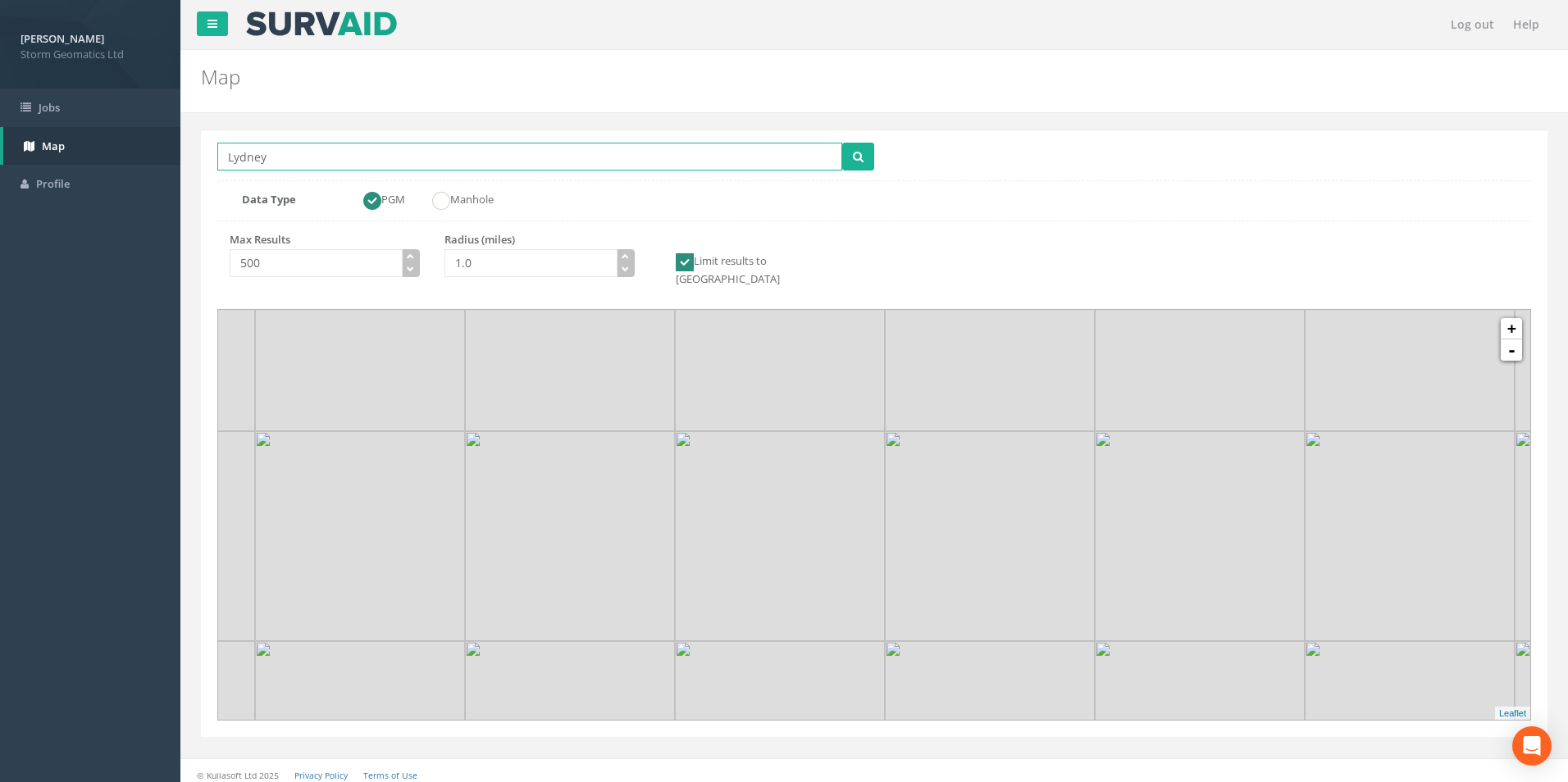
type input "Lydney"
click at [843, 142] on button "submit" at bounding box center [858, 156] width 32 height 28
drag, startPoint x: 1034, startPoint y: 600, endPoint x: 936, endPoint y: 465, distance: 166.8
click at [936, 465] on img at bounding box center [919, 570] width 210 height 209
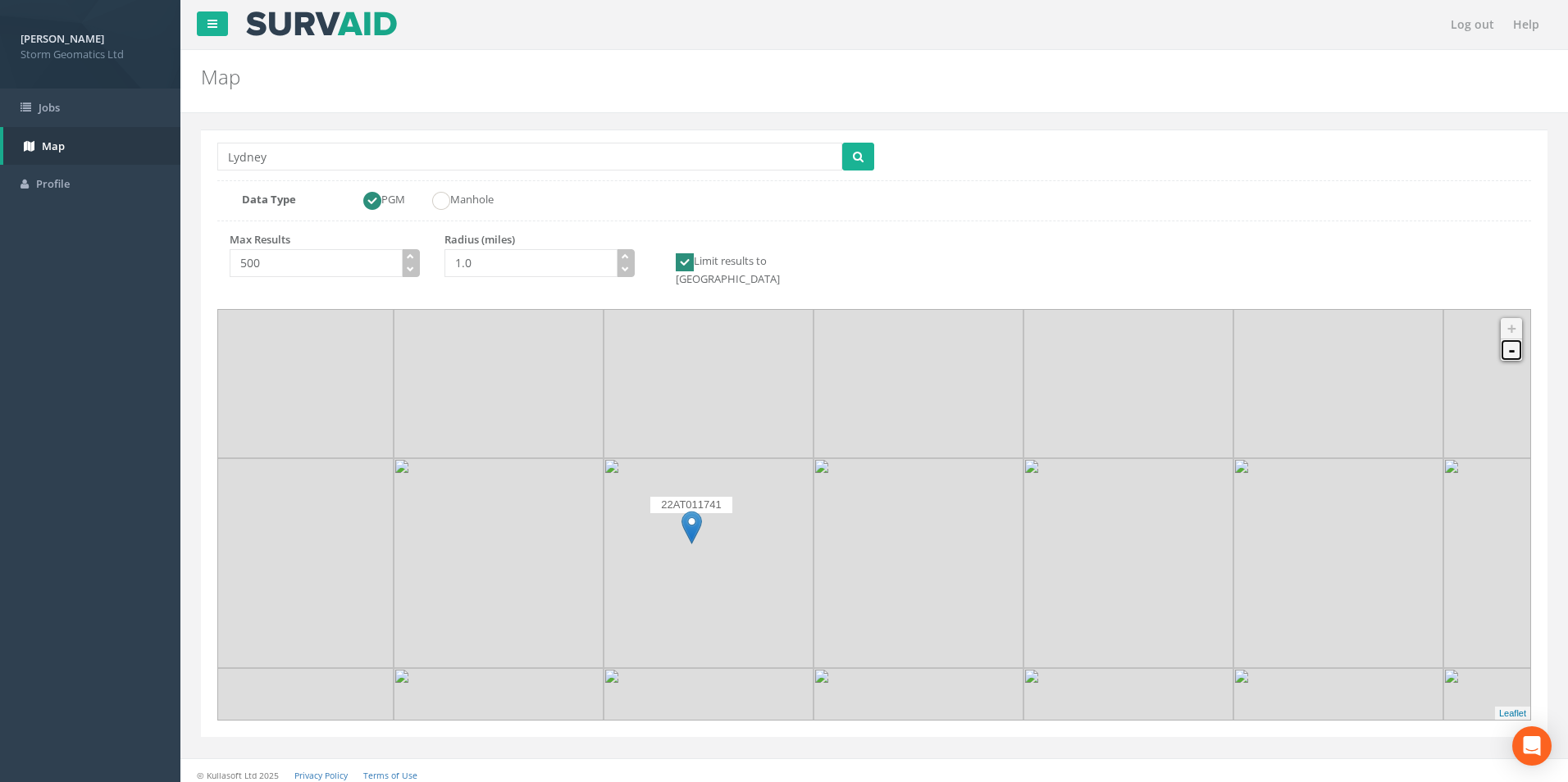
click at [1518, 340] on link "-" at bounding box center [1511, 350] width 21 height 21
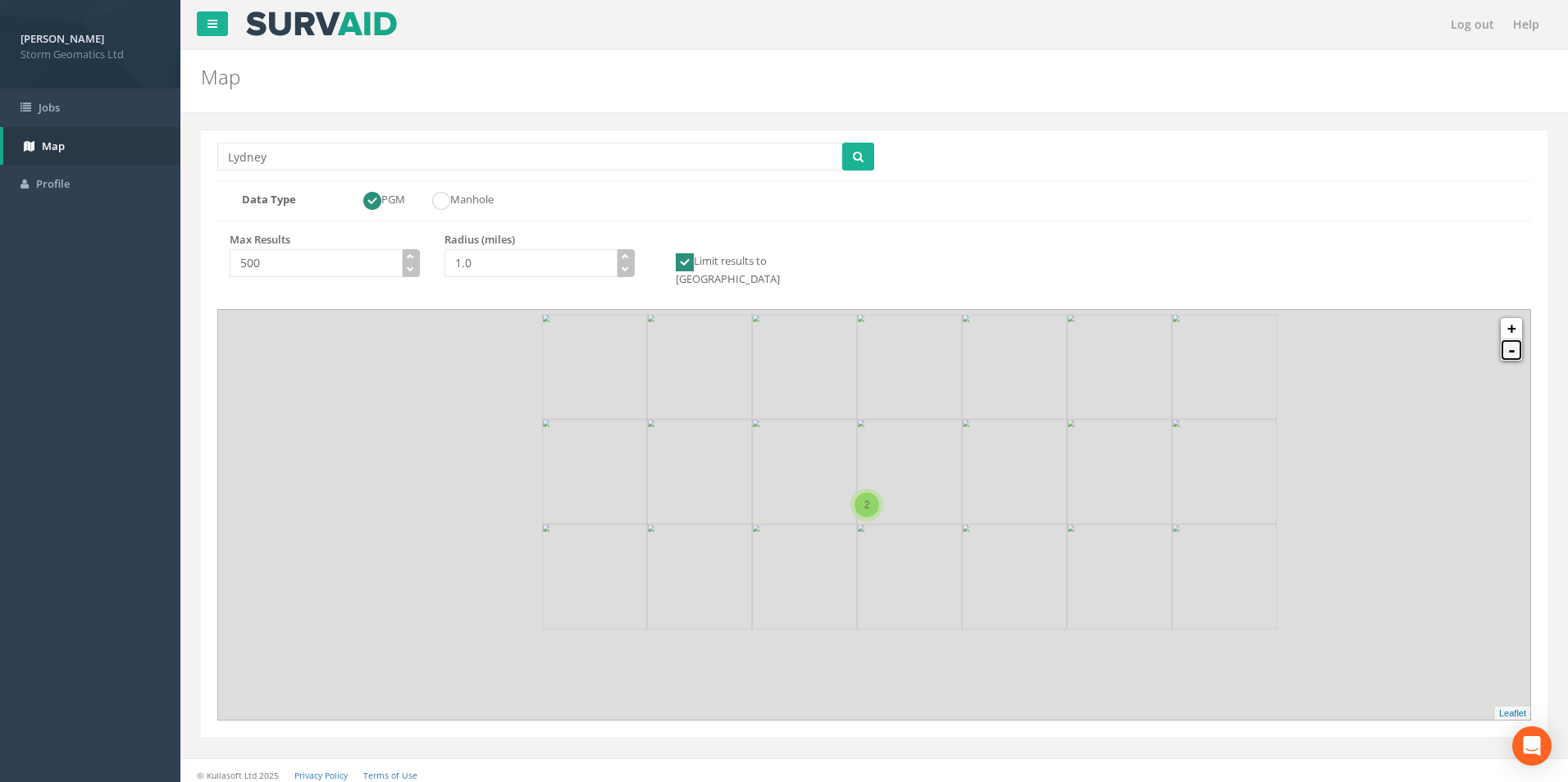
click at [1518, 340] on link "-" at bounding box center [1511, 350] width 21 height 21
drag, startPoint x: 932, startPoint y: 542, endPoint x: 935, endPoint y: 514, distance: 28.2
click at [935, 514] on img at bounding box center [925, 547] width 210 height 209
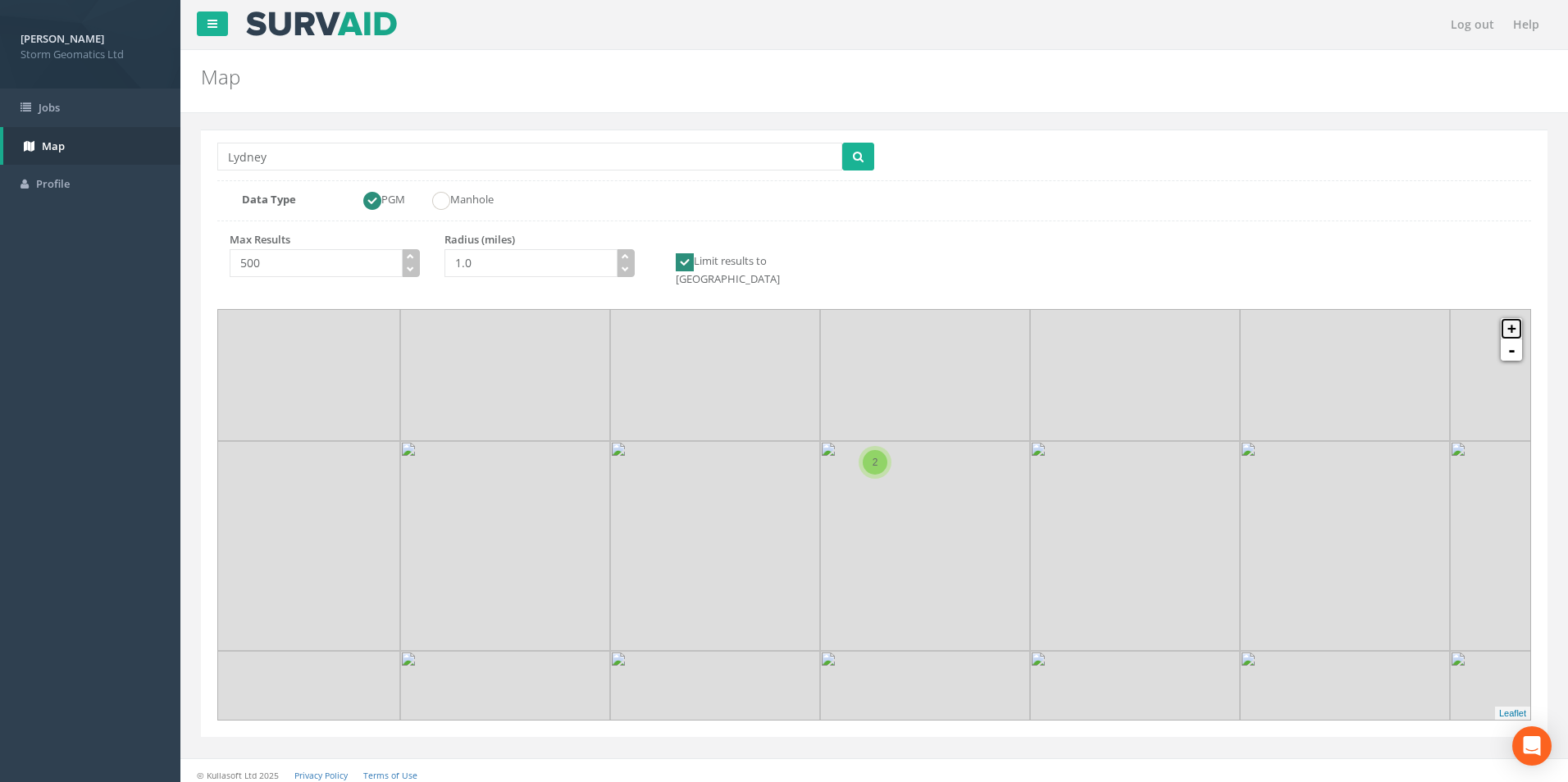
click at [1511, 318] on link "+" at bounding box center [1511, 329] width 21 height 21
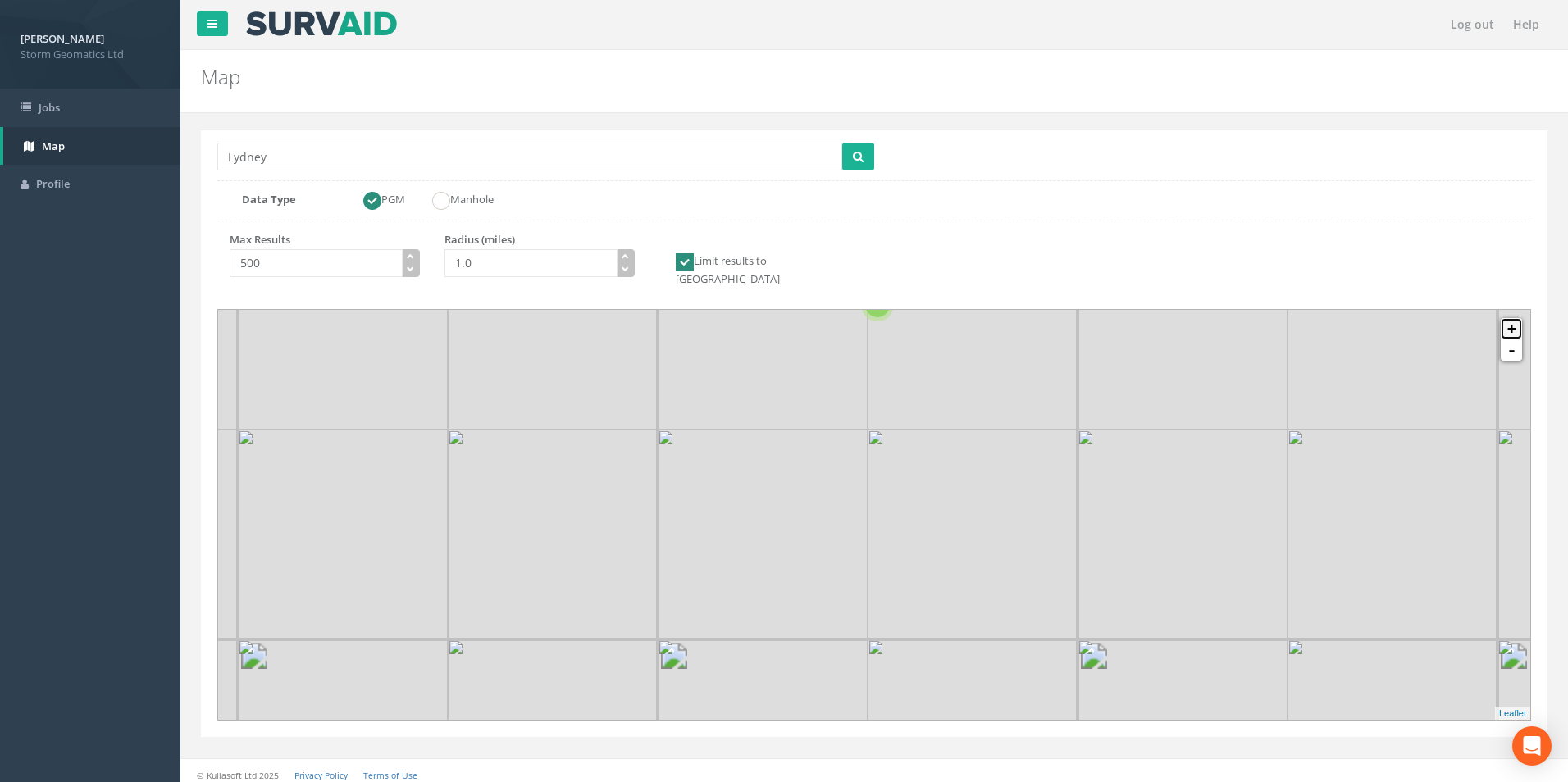
click at [1511, 318] on link "+" at bounding box center [1511, 329] width 21 height 21
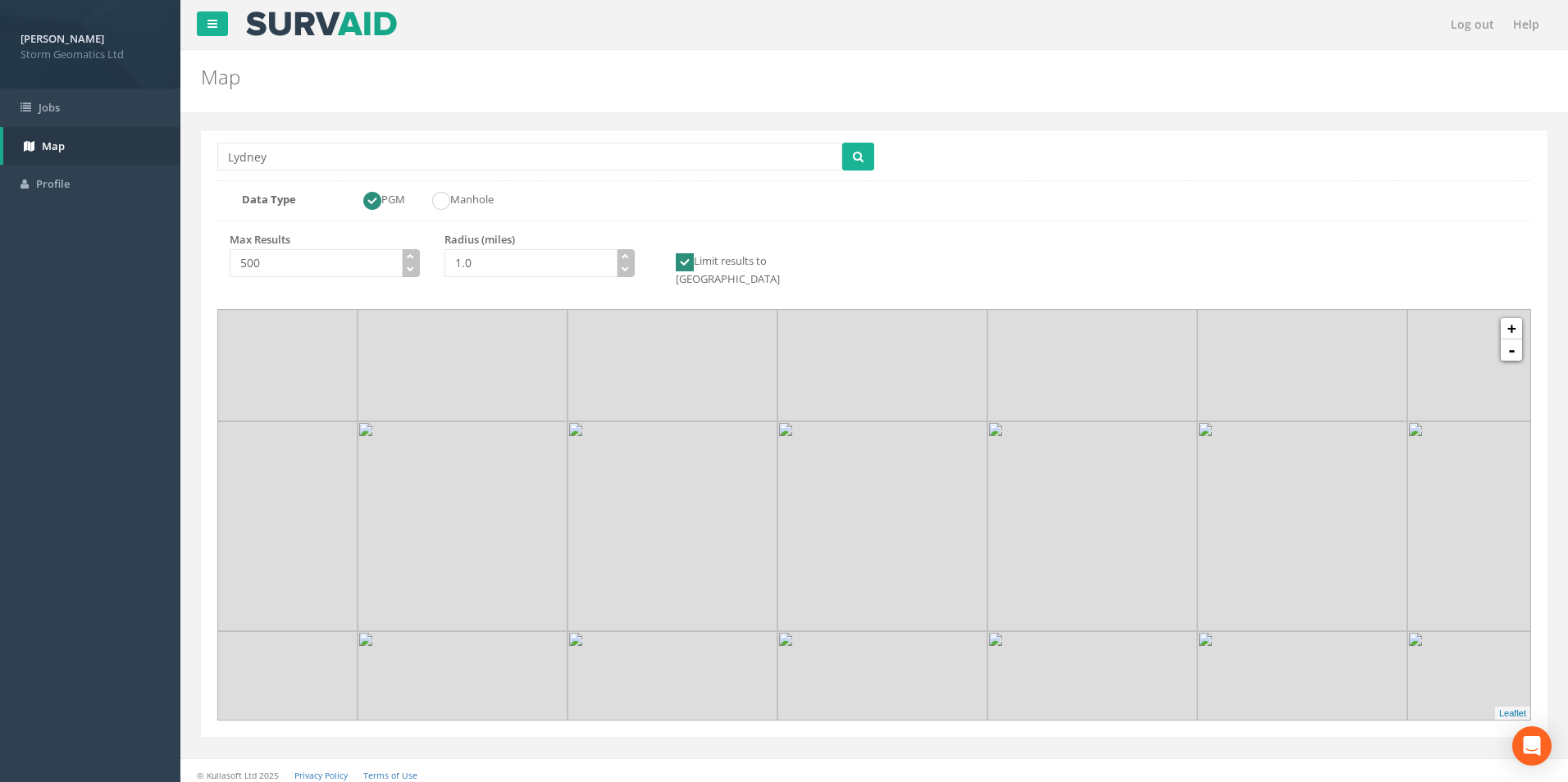
drag, startPoint x: 1080, startPoint y: 398, endPoint x: 1009, endPoint y: 645, distance: 257.0
click at [1009, 645] on img at bounding box center [1092, 735] width 210 height 209
drag, startPoint x: 1042, startPoint y: 560, endPoint x: 852, endPoint y: 618, distance: 198.7
click at [852, 618] on img at bounding box center [902, 583] width 210 height 209
click at [1218, 479] on img at bounding box center [1322, 583] width 210 height 209
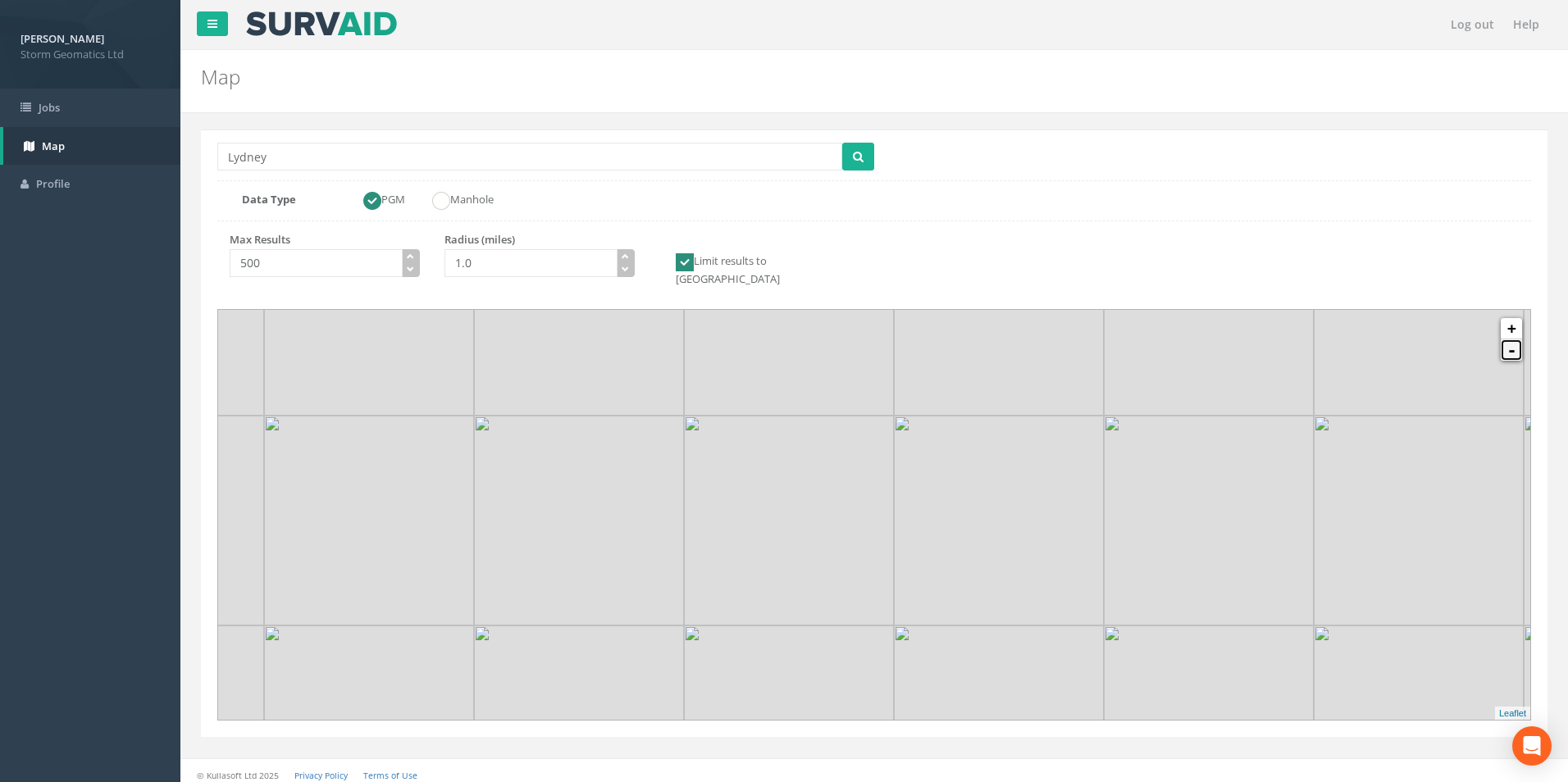
click at [1511, 340] on link "-" at bounding box center [1511, 350] width 21 height 21
click at [1504, 342] on link "-" at bounding box center [1511, 350] width 21 height 21
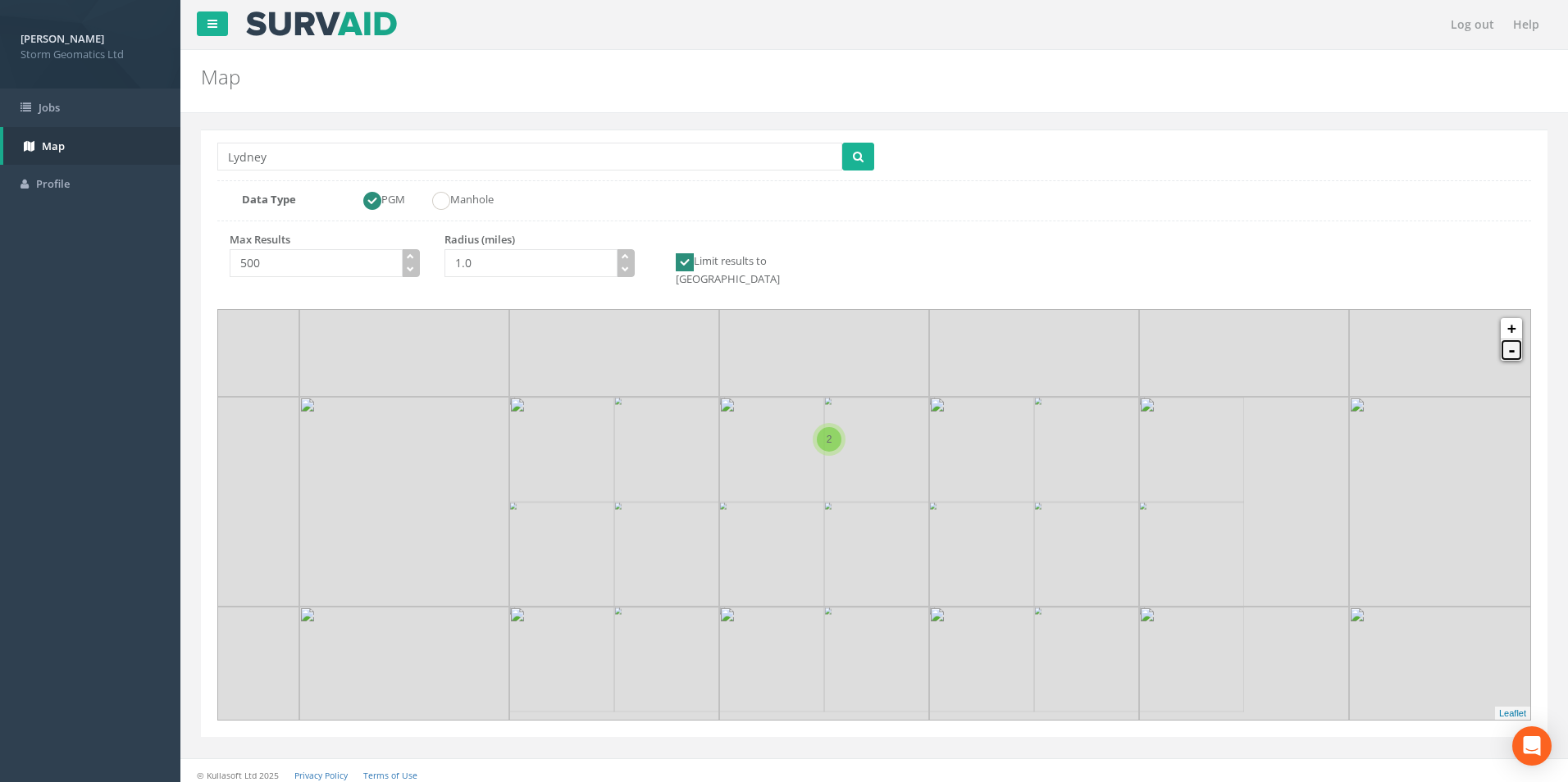
click at [1504, 342] on link "-" at bounding box center [1511, 350] width 21 height 21
drag, startPoint x: 563, startPoint y: 588, endPoint x: 904, endPoint y: 368, distance: 405.8
click at [810, 352] on img at bounding box center [705, 391] width 210 height 209
drag, startPoint x: 736, startPoint y: 519, endPoint x: 959, endPoint y: 414, distance: 246.5
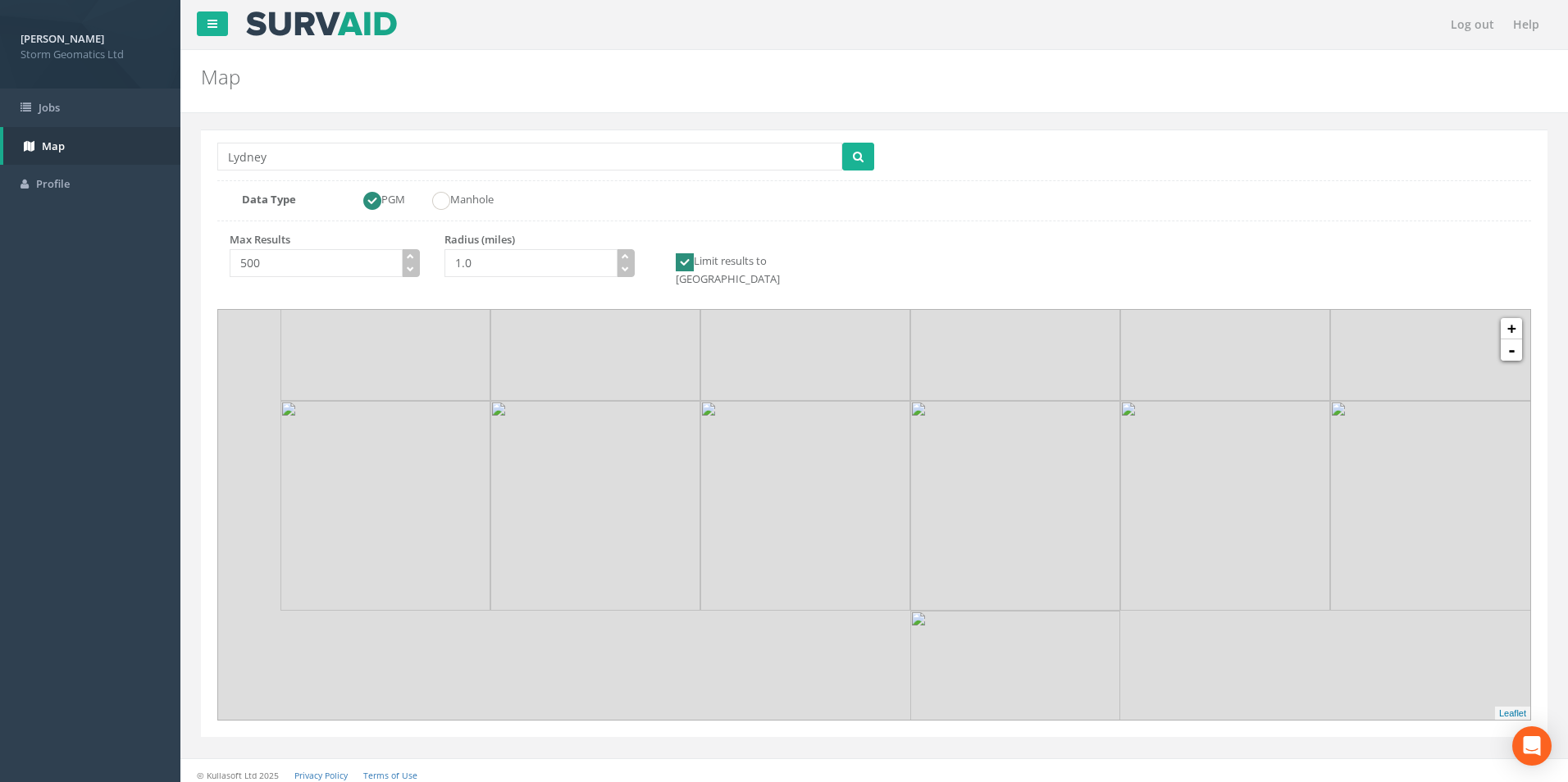
click at [961, 411] on img at bounding box center [1015, 506] width 210 height 209
drag, startPoint x: 1155, startPoint y: 545, endPoint x: 1126, endPoint y: 533, distance: 31.4
click at [1126, 533] on img at bounding box center [1230, 481] width 210 height 209
drag, startPoint x: 1143, startPoint y: 518, endPoint x: 1115, endPoint y: 560, distance: 50.5
click at [1119, 560] on img at bounding box center [1223, 492] width 210 height 209
